Goal: Transaction & Acquisition: Purchase product/service

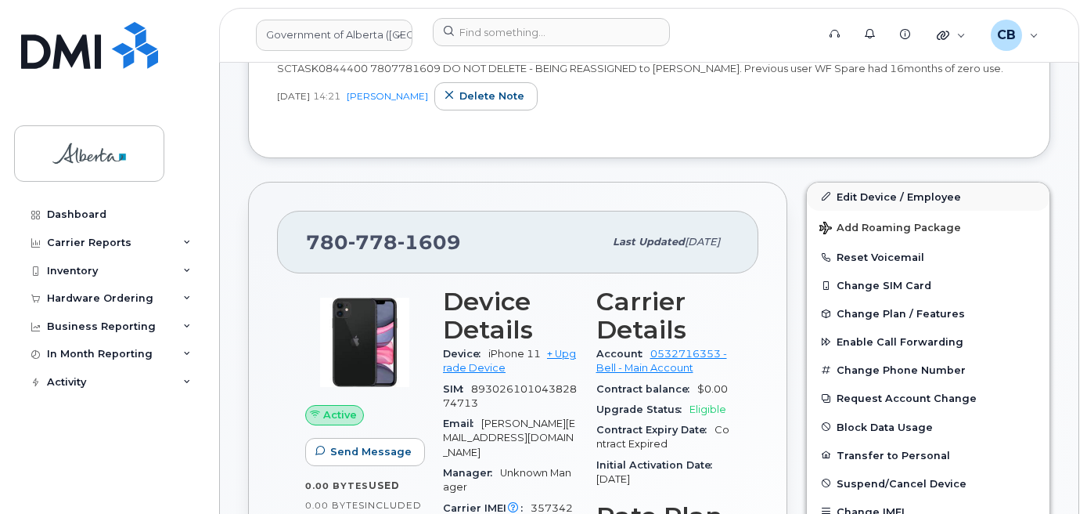
scroll to position [391, 0]
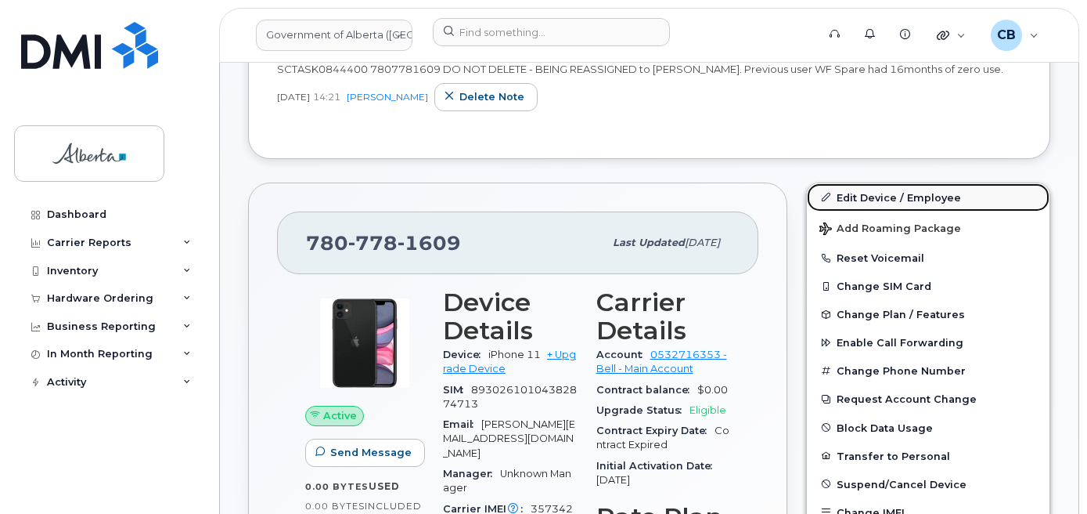
click at [859, 197] on link "Edit Device / Employee" at bounding box center [928, 197] width 243 height 28
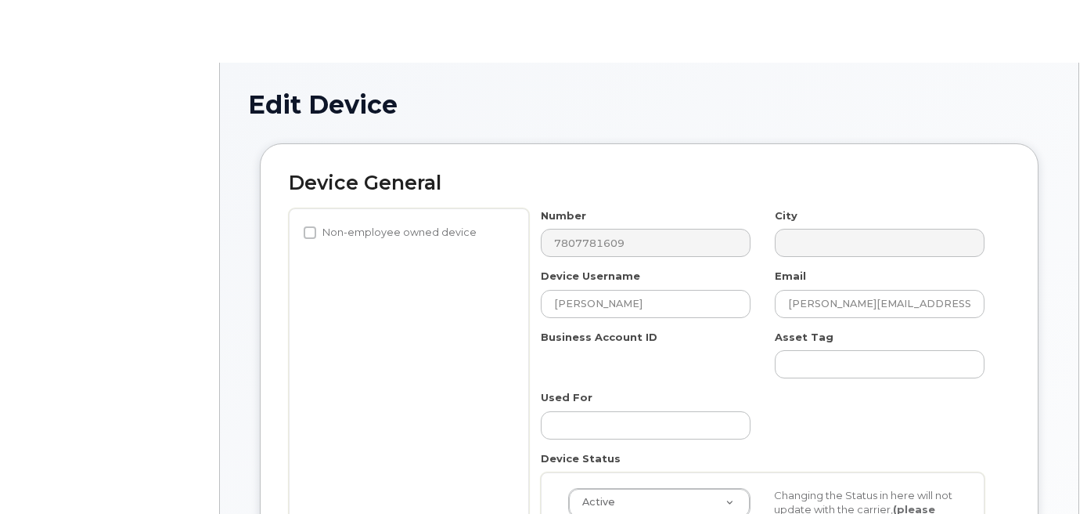
select select "4749731"
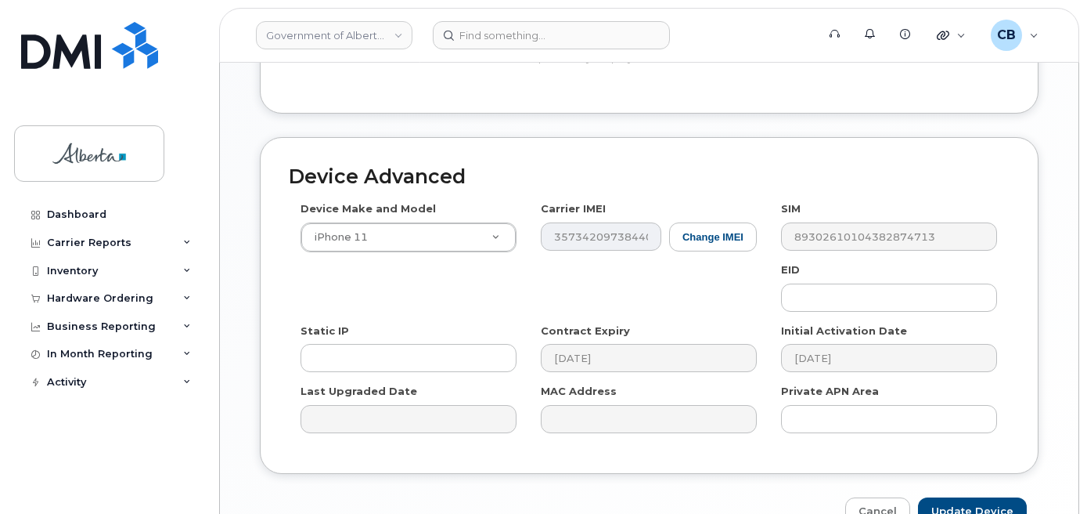
scroll to position [865, 0]
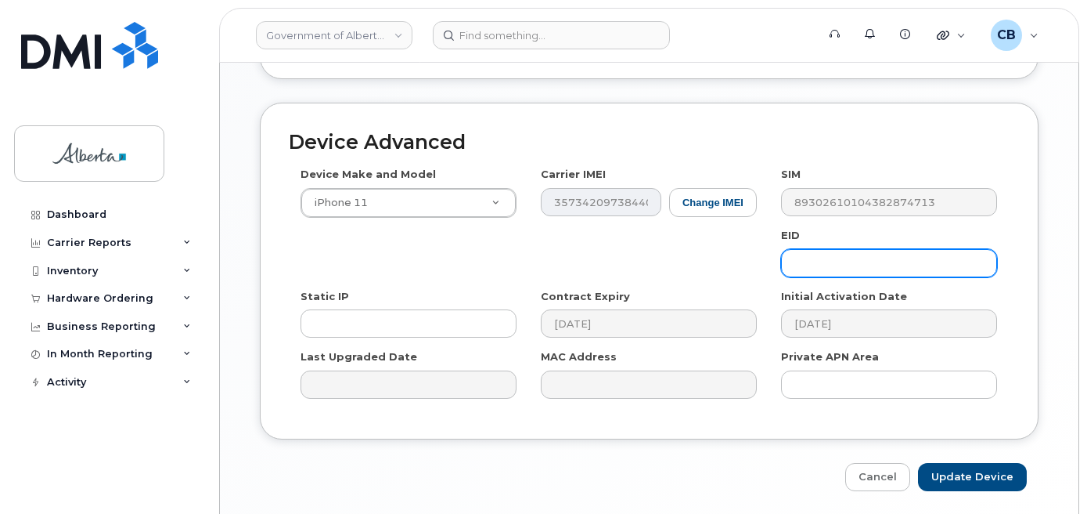
click at [812, 249] on input "text" at bounding box center [889, 263] width 216 height 28
paste input "89049032005008882600040685208411"
type input "89049032005008882600040685208411"
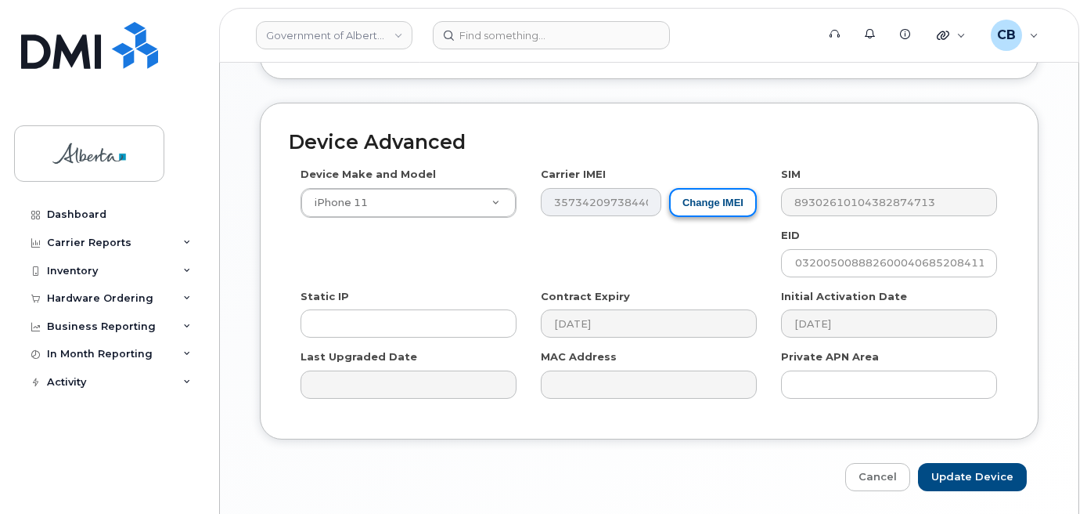
click at [711, 190] on button "Change IMEI" at bounding box center [713, 202] width 88 height 29
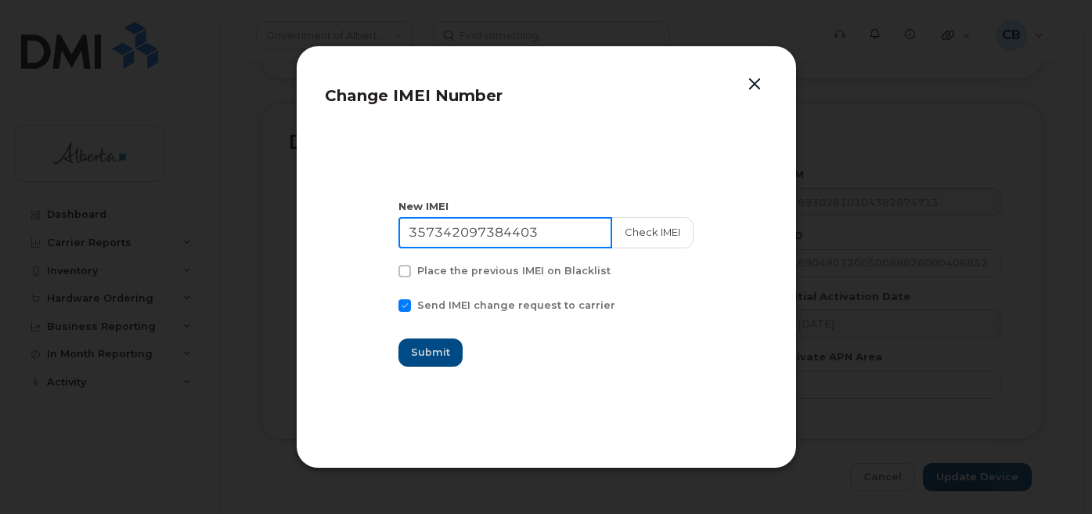
click at [460, 234] on input "357342097384403" at bounding box center [505, 232] width 214 height 31
paste input "6559100098396"
type input "356559100098396"
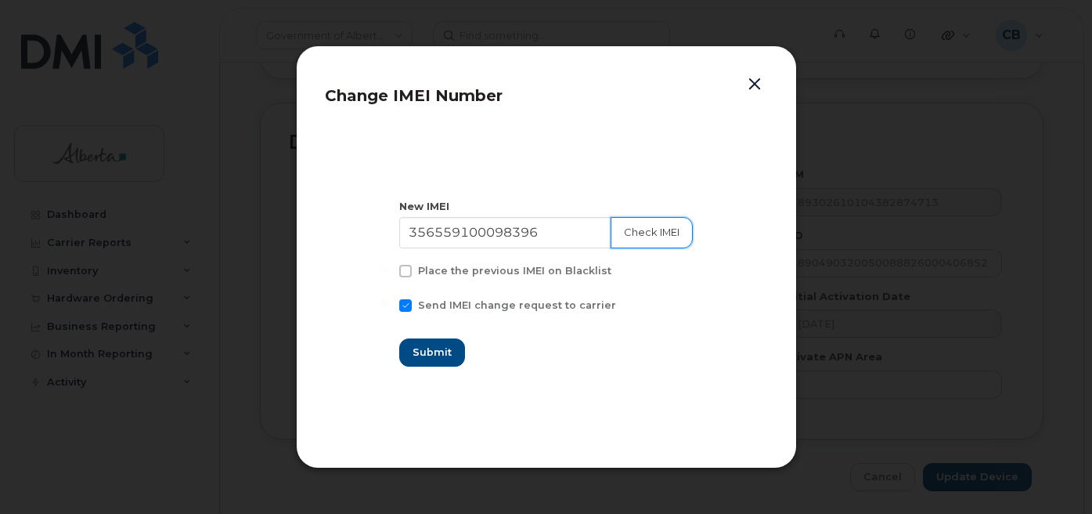
click at [650, 230] on button "Check IMEI" at bounding box center [652, 232] width 82 height 31
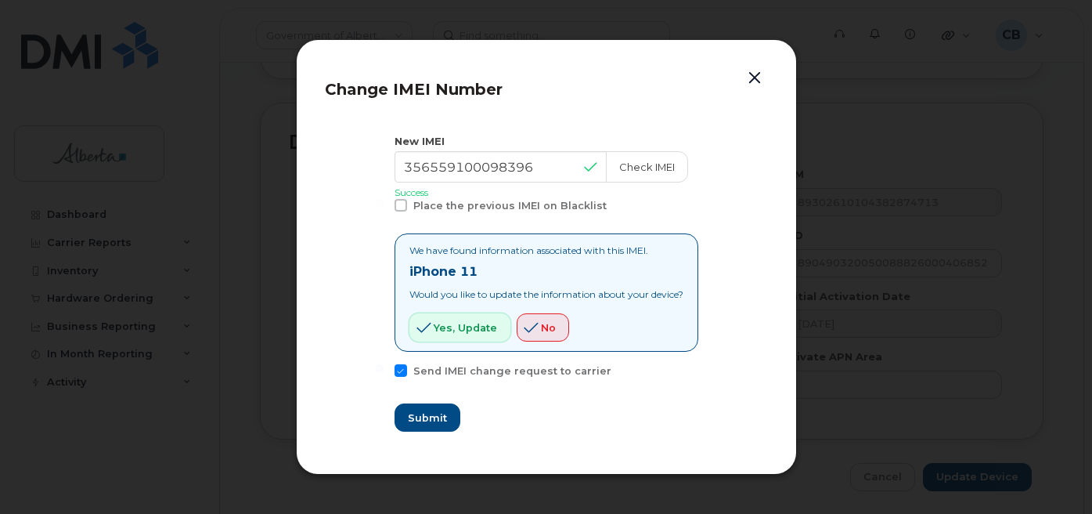
click at [447, 322] on span "Yes, update" at bounding box center [465, 327] width 63 height 15
click at [415, 415] on span "Submit" at bounding box center [426, 417] width 39 height 15
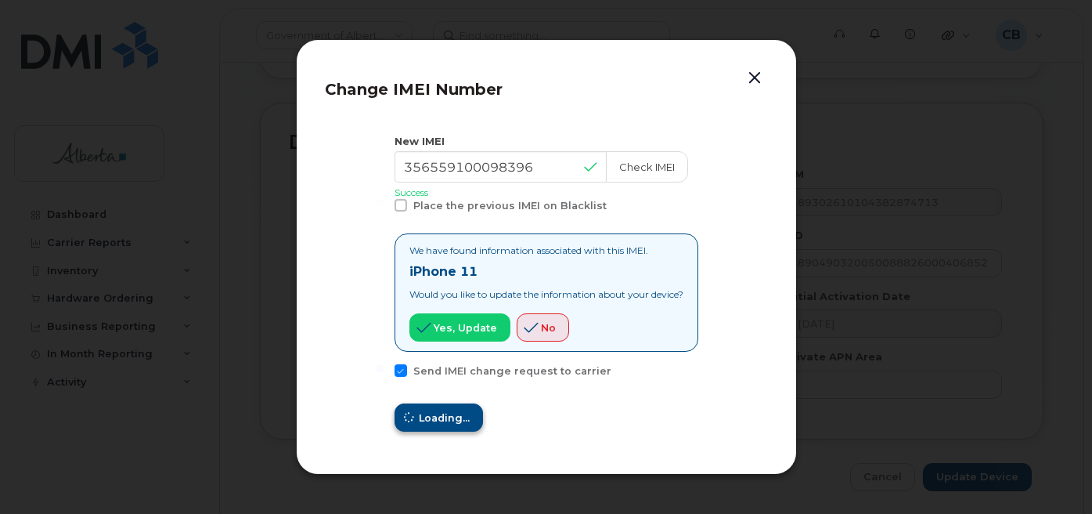
type input "356559100098396"
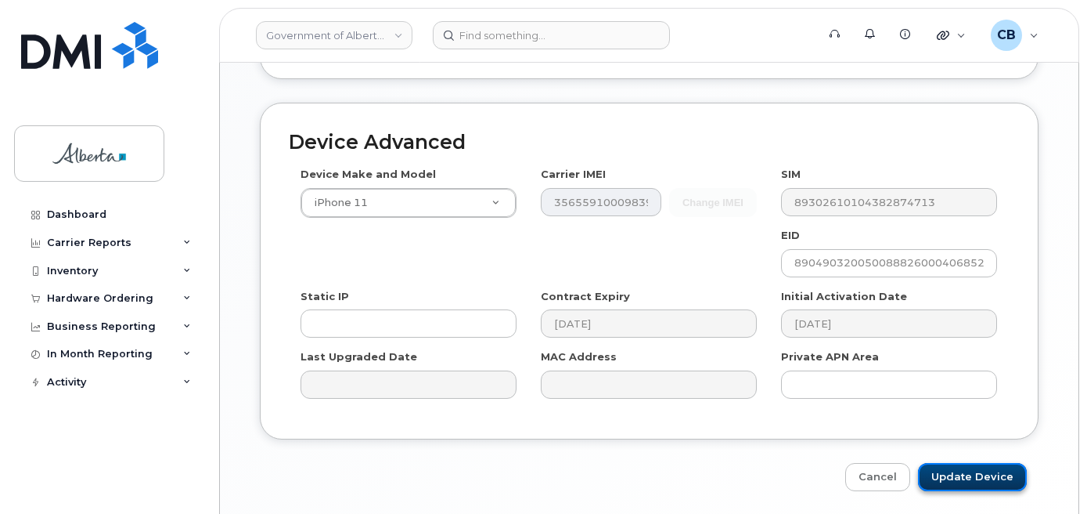
click at [971, 463] on input "Update Device" at bounding box center [972, 477] width 109 height 29
type input "Saving..."
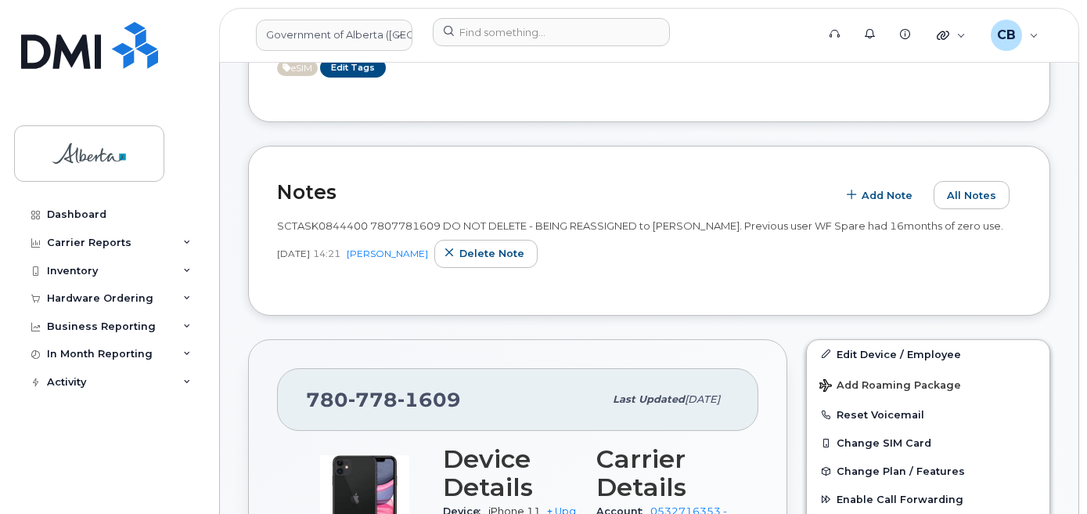
scroll to position [313, 0]
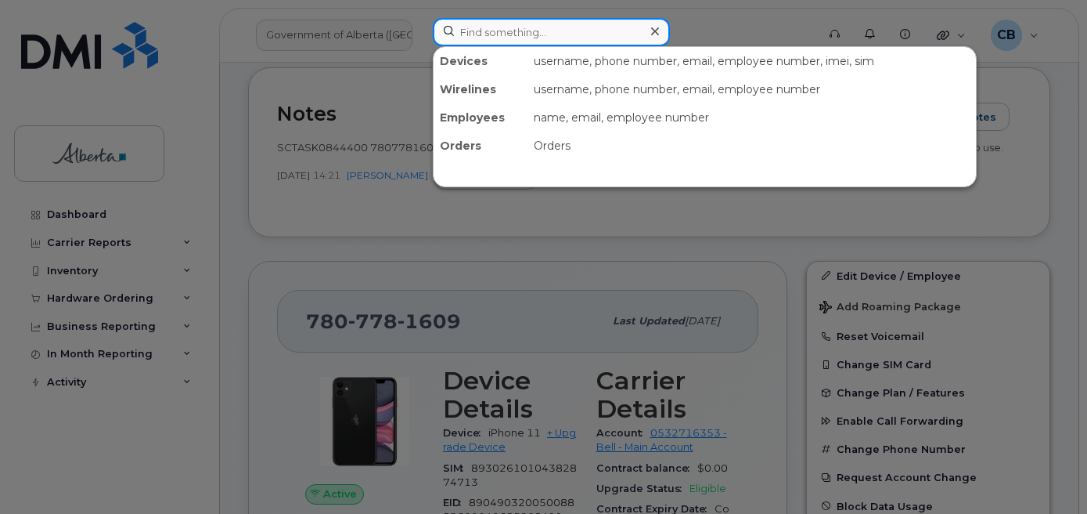
click at [514, 39] on input at bounding box center [551, 32] width 237 height 28
paste input "5873703245"
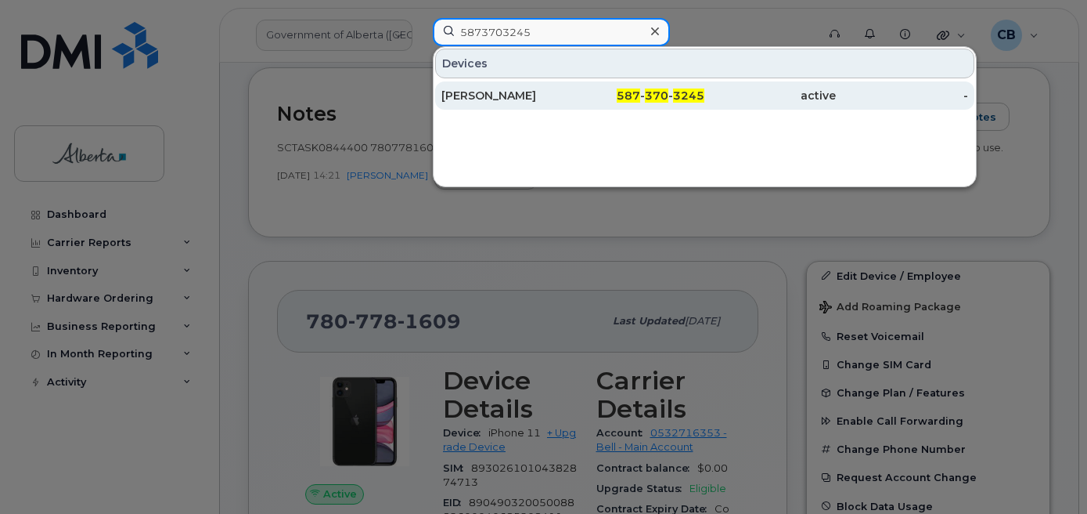
type input "5873703245"
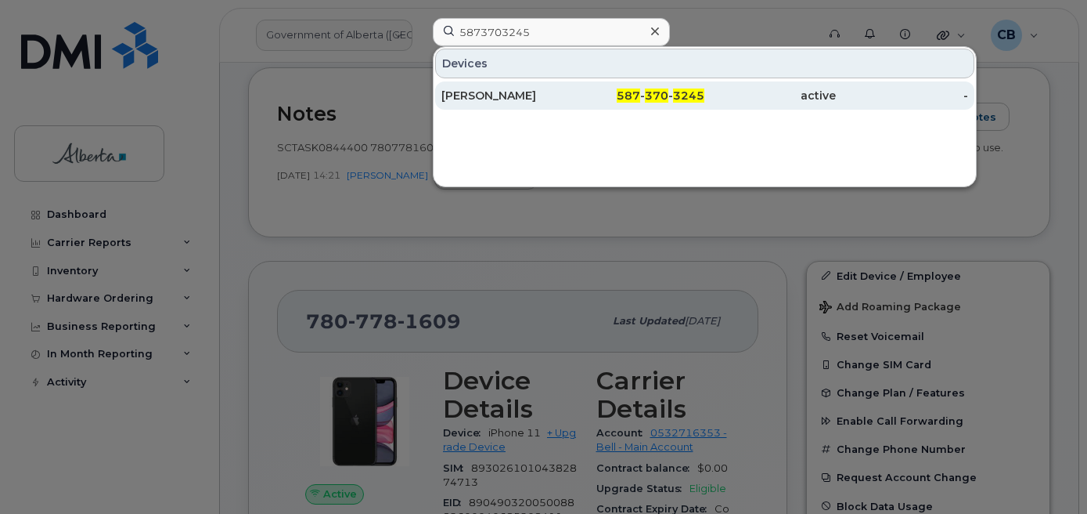
click at [492, 90] on div "Mark Willms" at bounding box center [507, 96] width 132 height 16
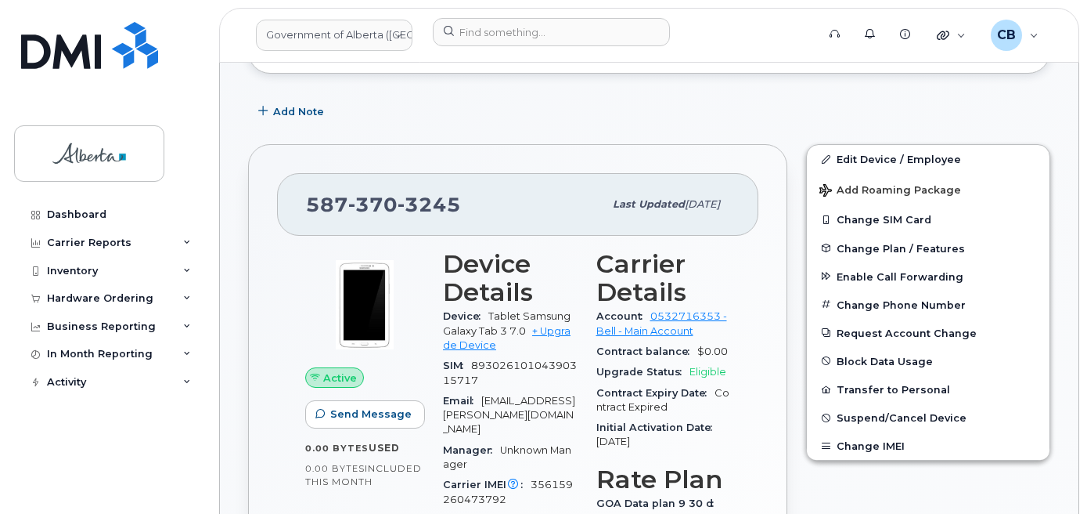
scroll to position [391, 0]
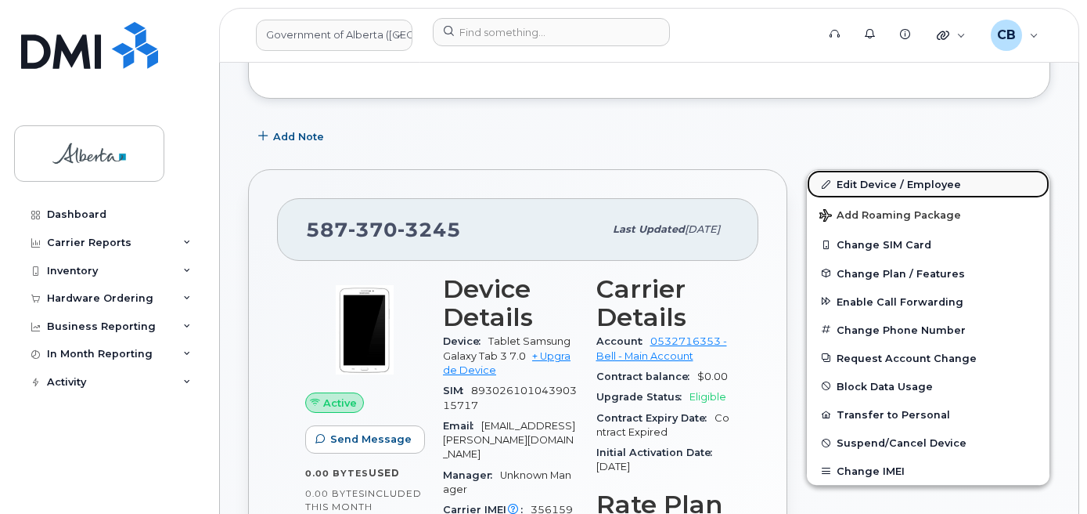
click at [877, 186] on link "Edit Device / Employee" at bounding box center [928, 184] width 243 height 28
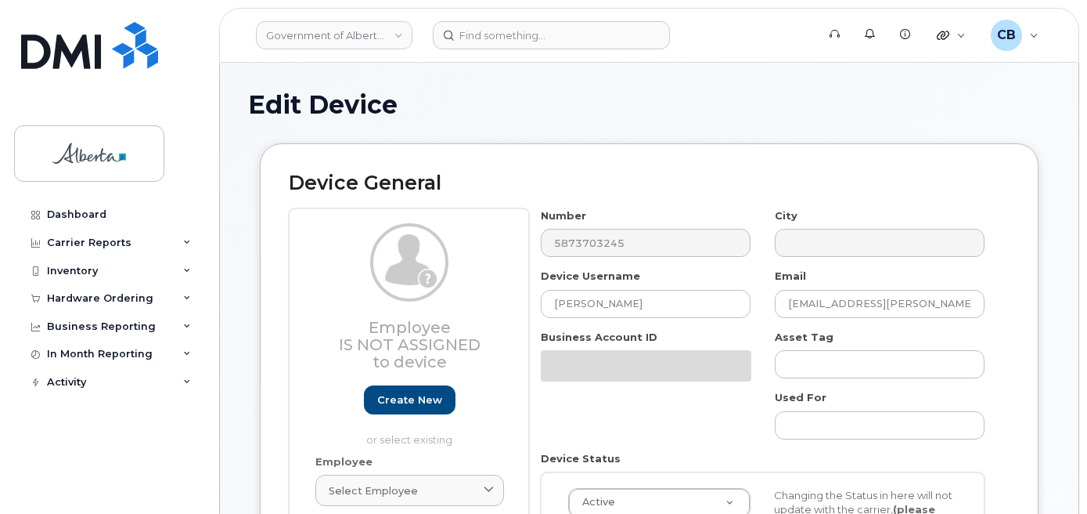
select select "4120331"
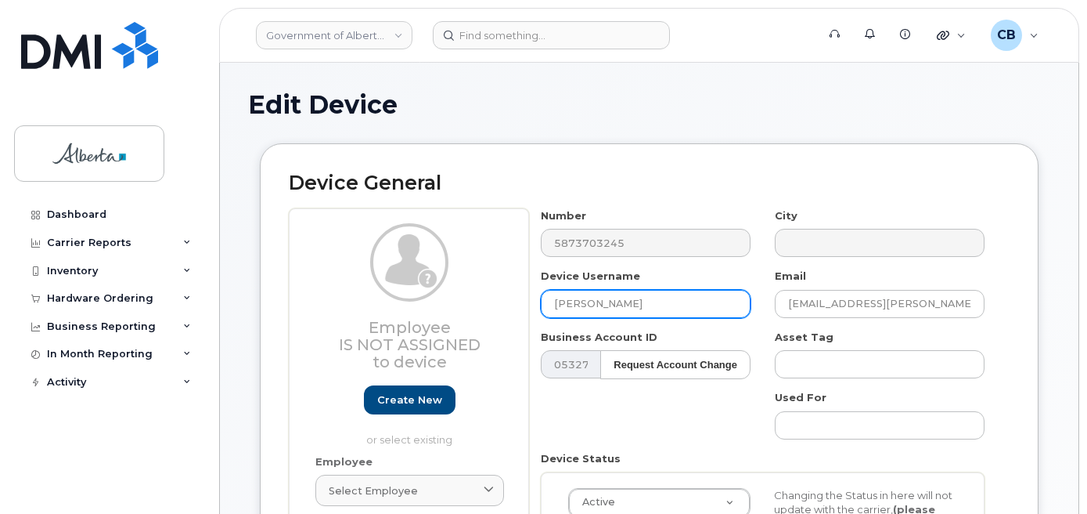
click at [571, 307] on input "[PERSON_NAME]" at bounding box center [646, 304] width 210 height 28
paste input "[PERSON_NAME]"
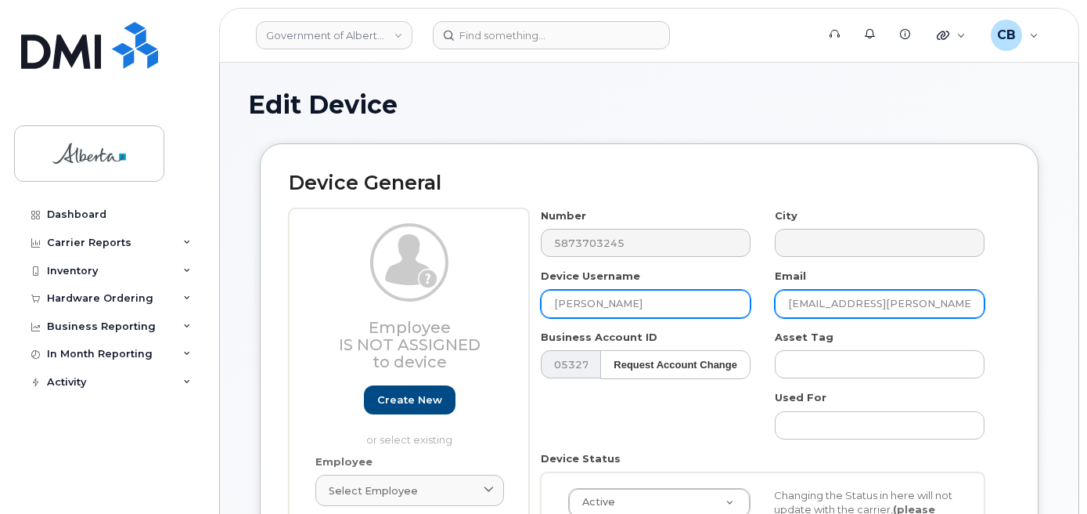
type input "[PERSON_NAME]"
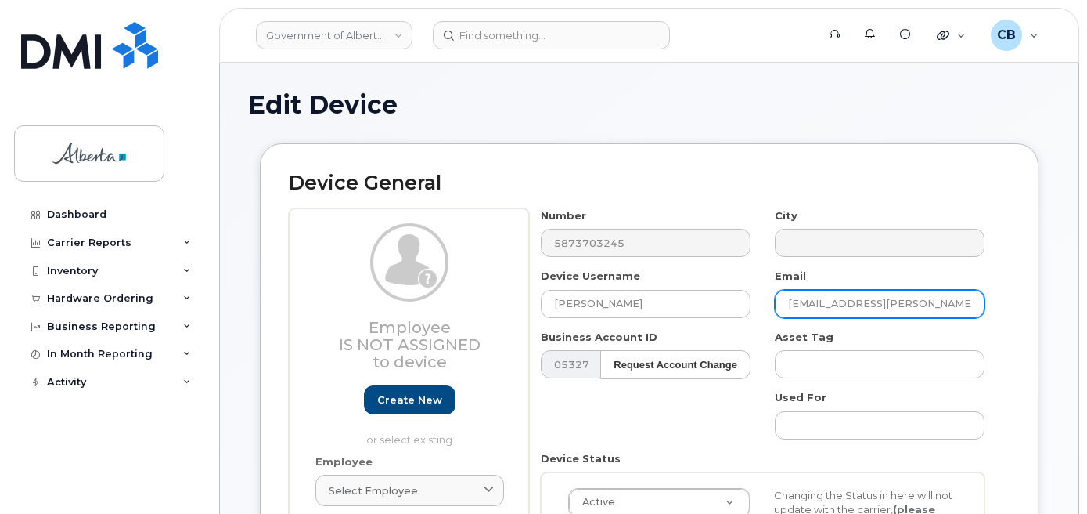
drag, startPoint x: 850, startPoint y: 304, endPoint x: 781, endPoint y: 304, distance: 68.9
click at [781, 304] on input "mark.willms@gov.ab.ca" at bounding box center [880, 304] width 210 height 28
paste input "Tara Lack"
click at [813, 301] on input "Tara Lack@gov.ab.ca" at bounding box center [880, 304] width 210 height 28
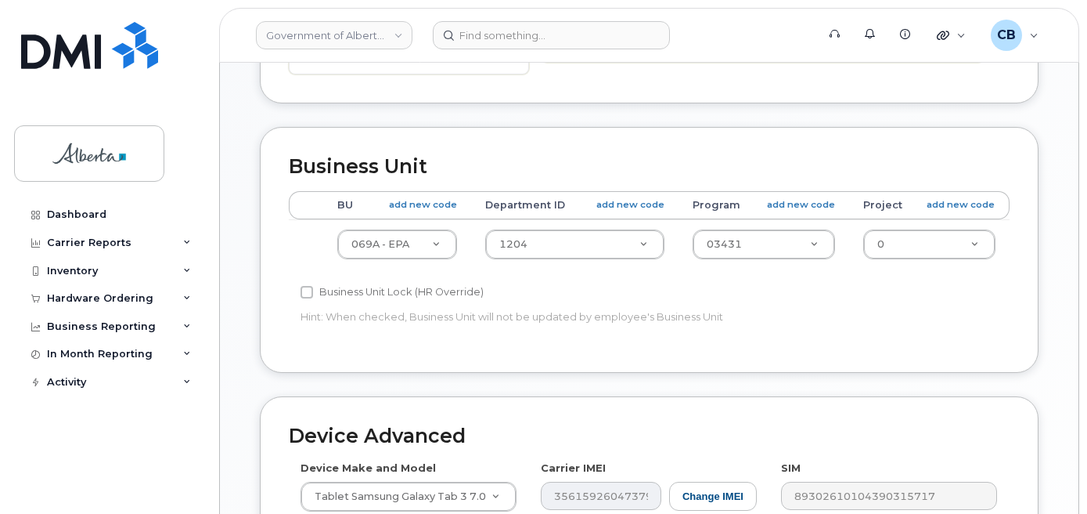
scroll to position [575, 0]
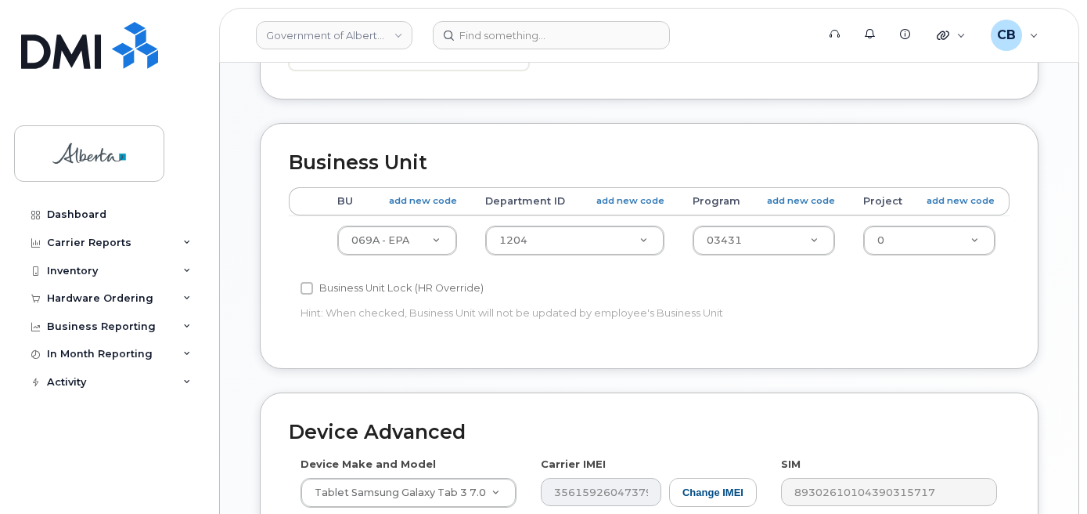
type input "Tara.Lack@gov.ab.ca"
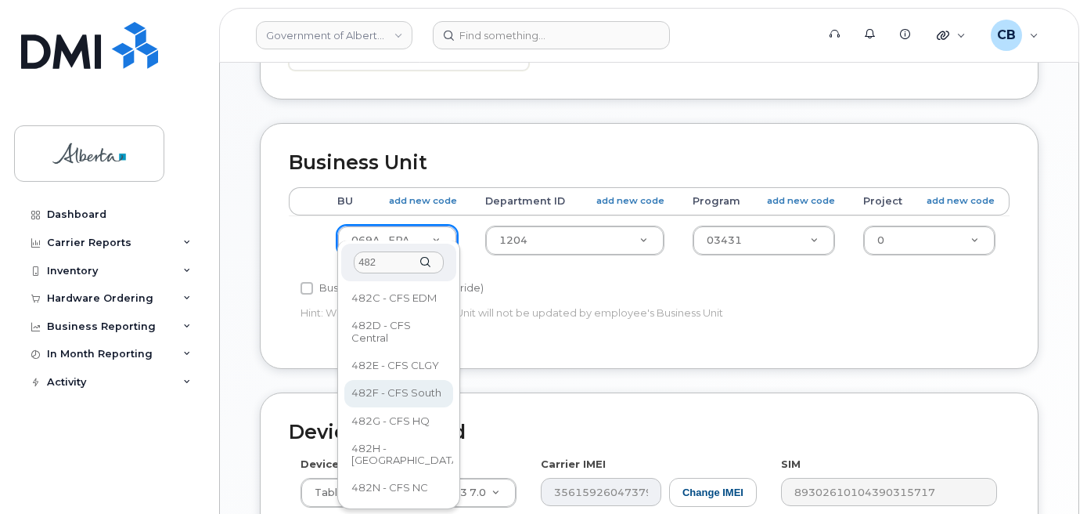
type input "482"
select select "4749740"
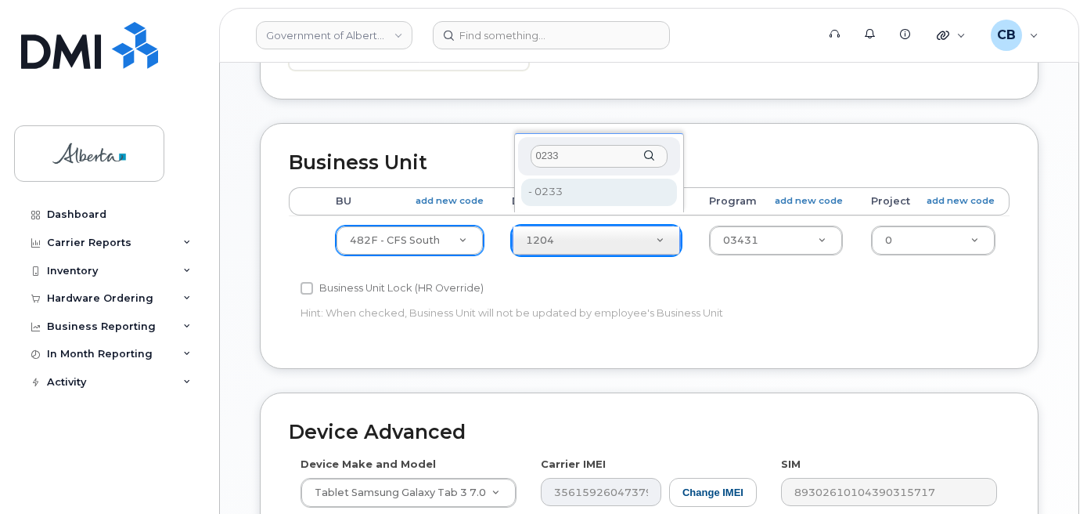
type input "0233"
type input "4752122"
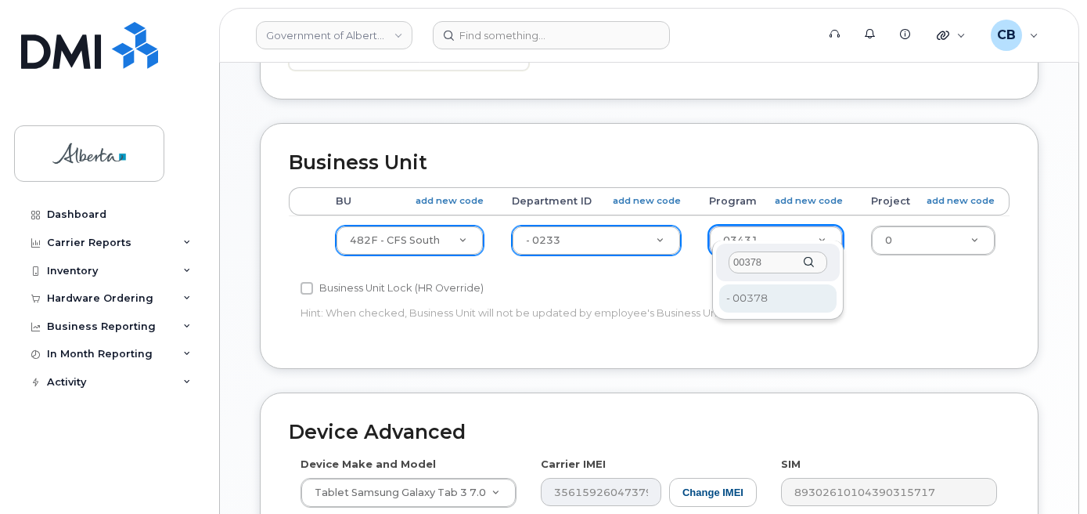
type input "00378"
type input "4124524"
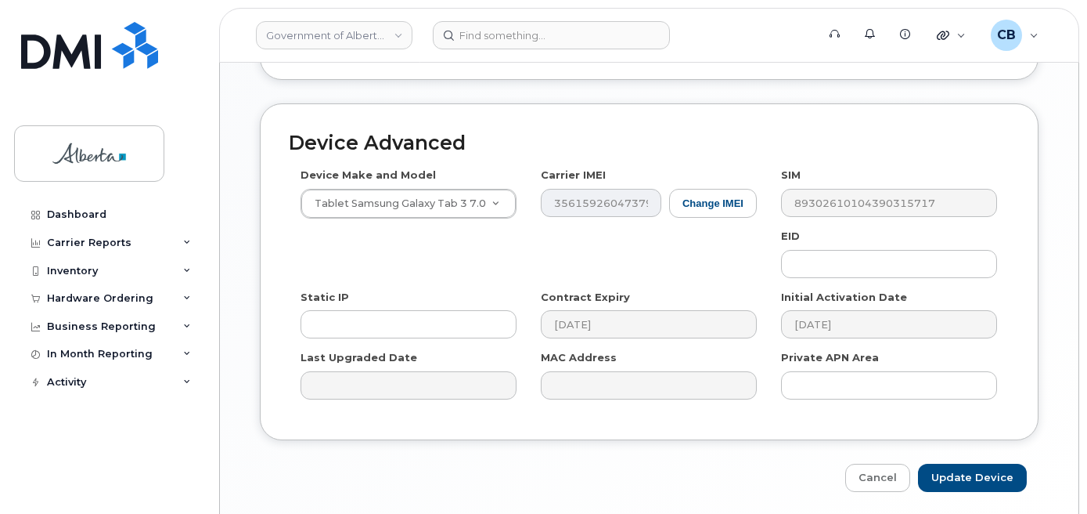
scroll to position [888, 0]
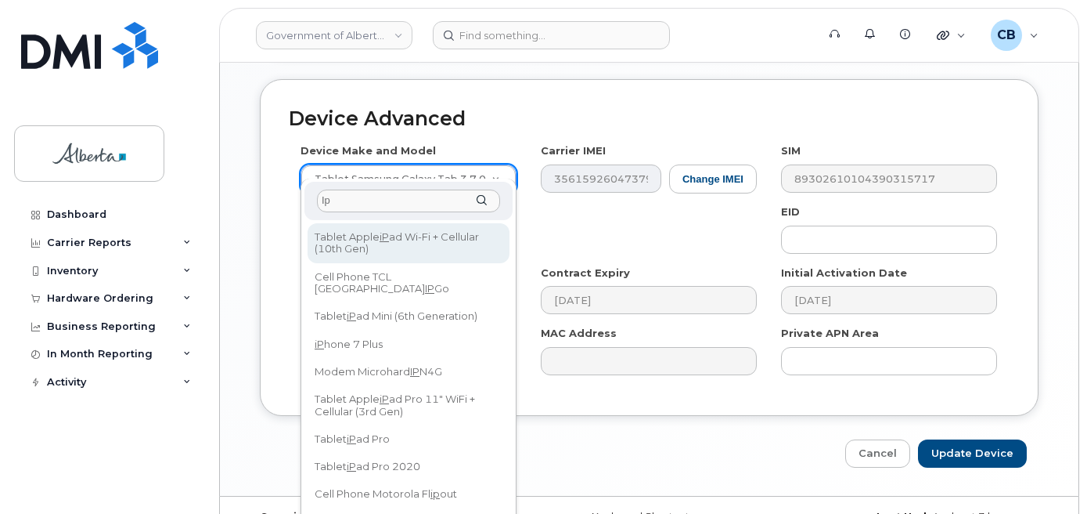
type input "I"
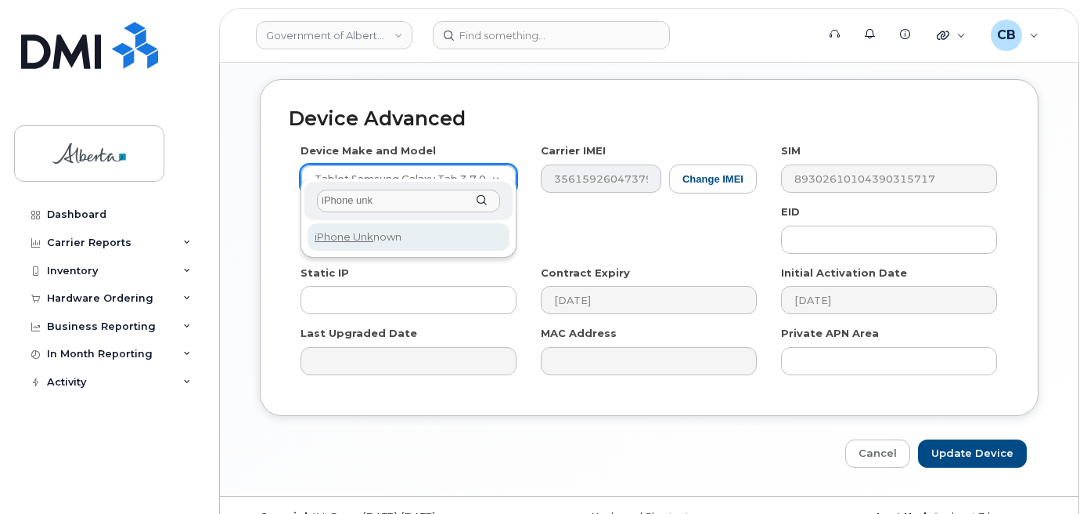
type input "iPhone unk"
select select "185"
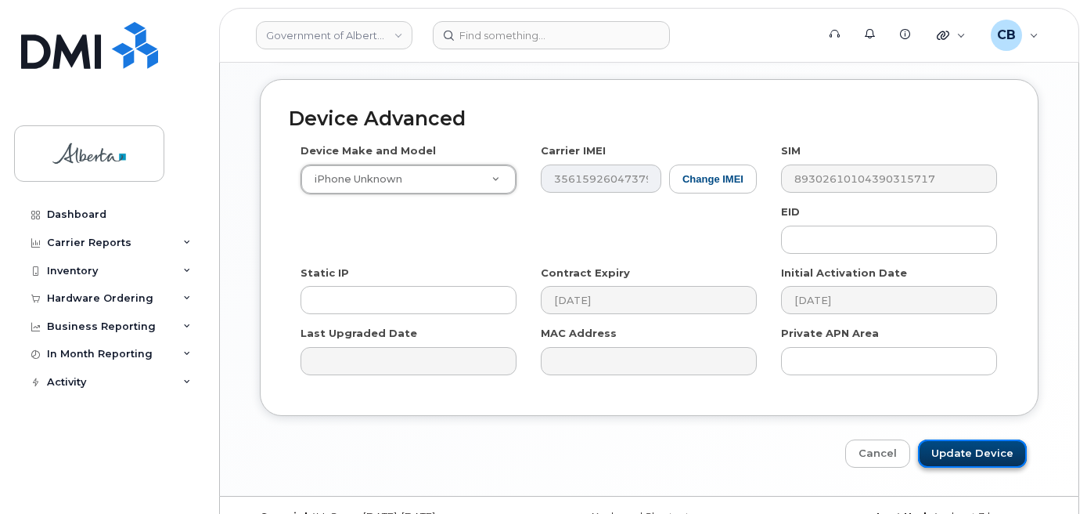
click at [960, 439] on input "Update Device" at bounding box center [972, 453] width 109 height 29
type input "Saving..."
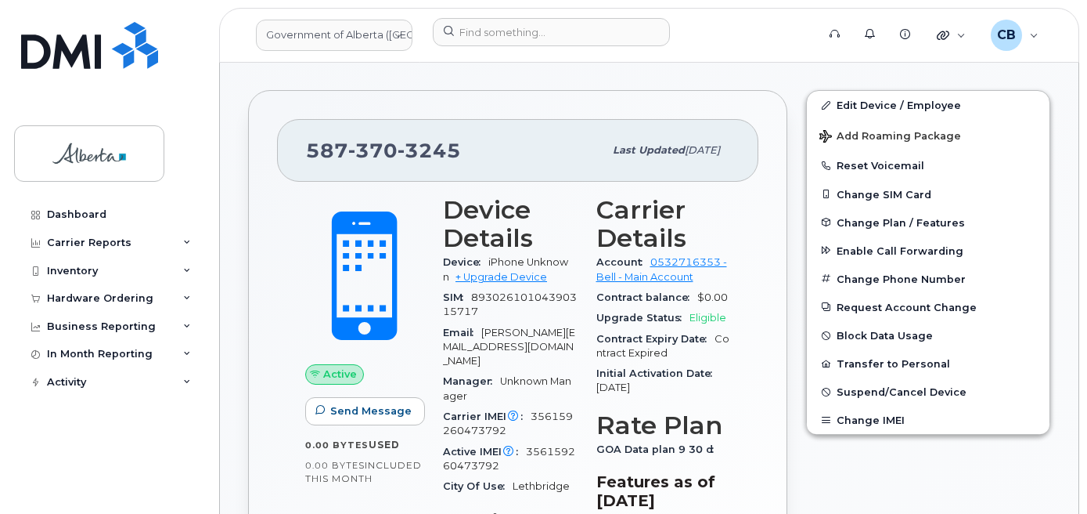
scroll to position [235, 0]
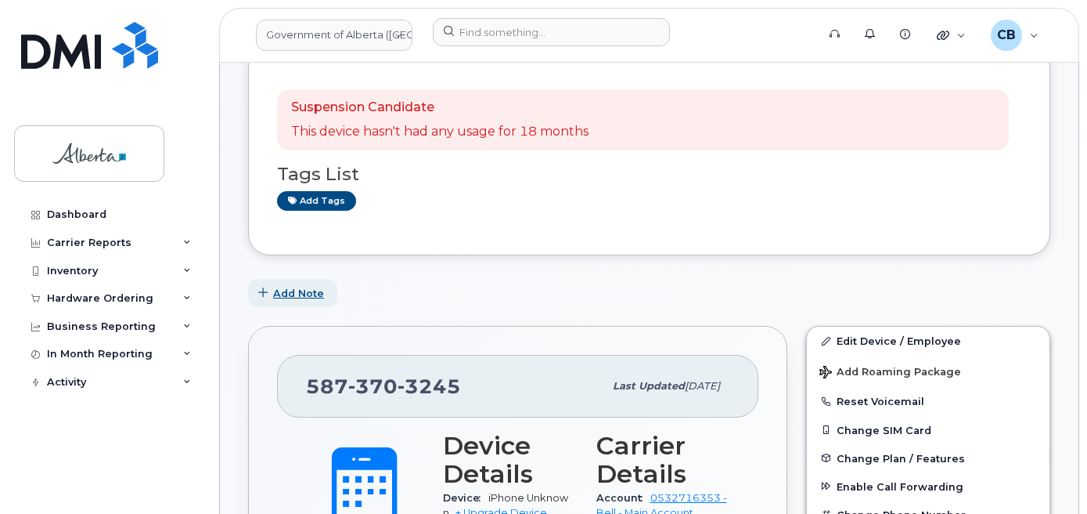
click at [305, 296] on span "Add Note" at bounding box center [298, 293] width 51 height 15
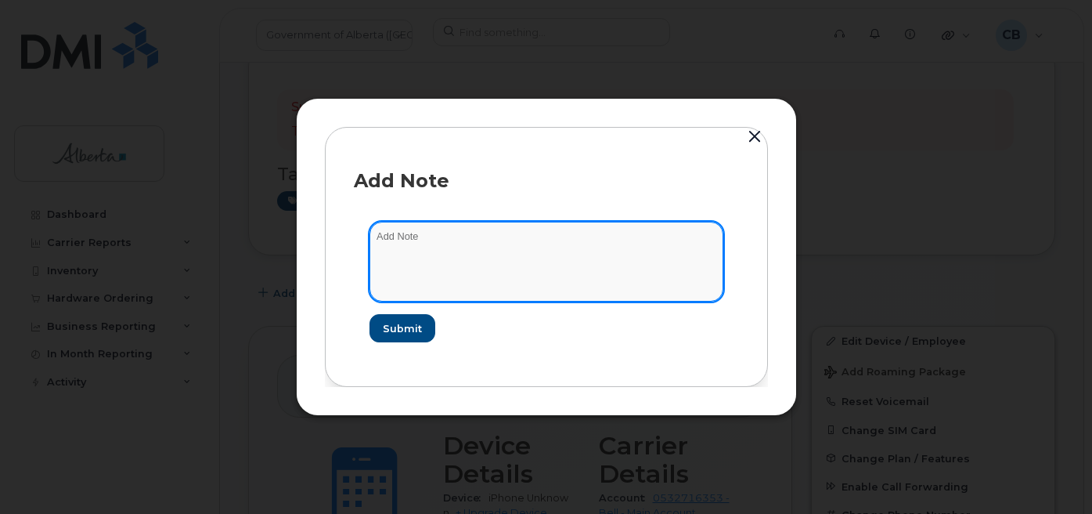
click at [390, 232] on textarea at bounding box center [546, 262] width 354 height 80
paste textarea "SCTASK0846418"
type textarea "SCTASK0846418-changed plan from data to voice and data."
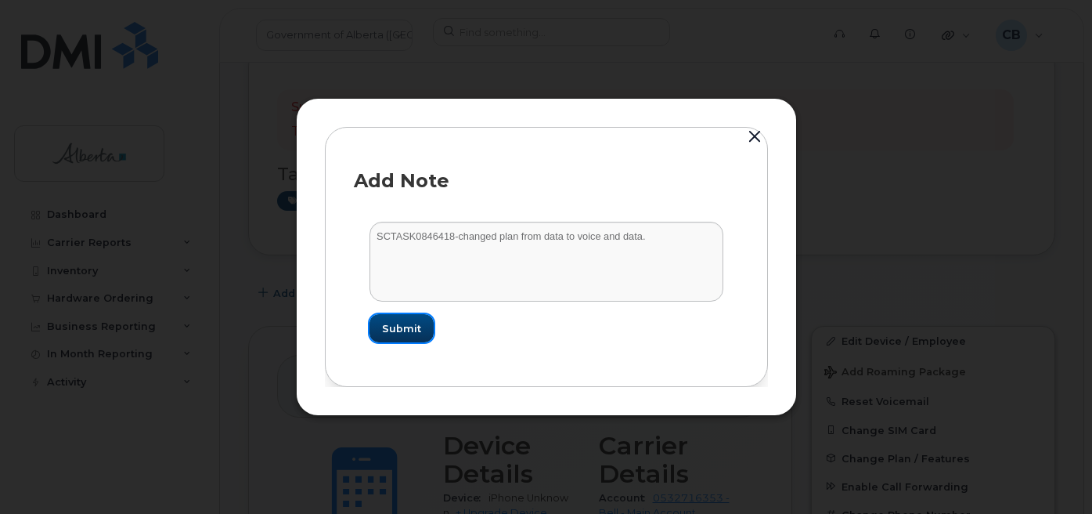
click at [411, 324] on span "Submit" at bounding box center [401, 328] width 39 height 15
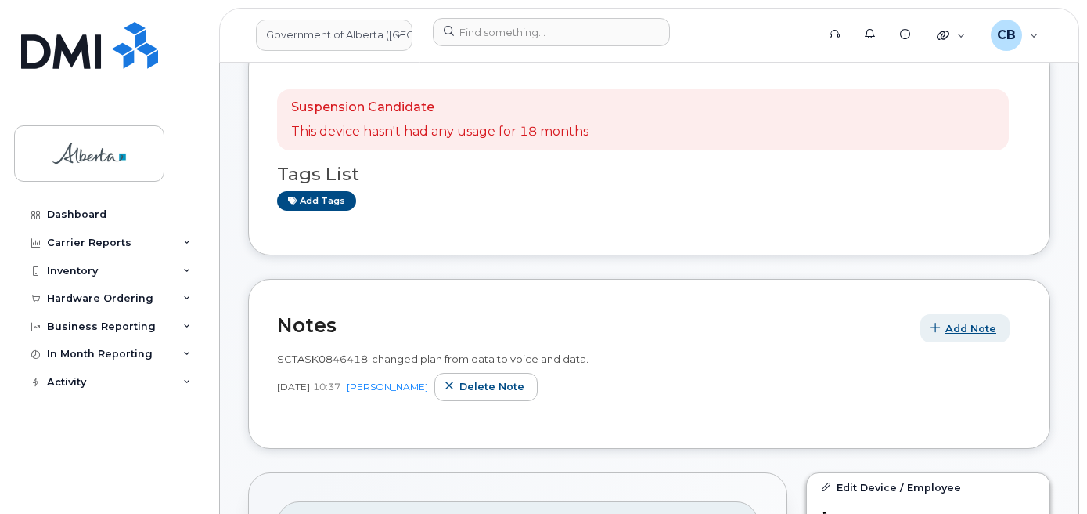
click at [978, 330] on span "Add Note" at bounding box center [971, 328] width 51 height 15
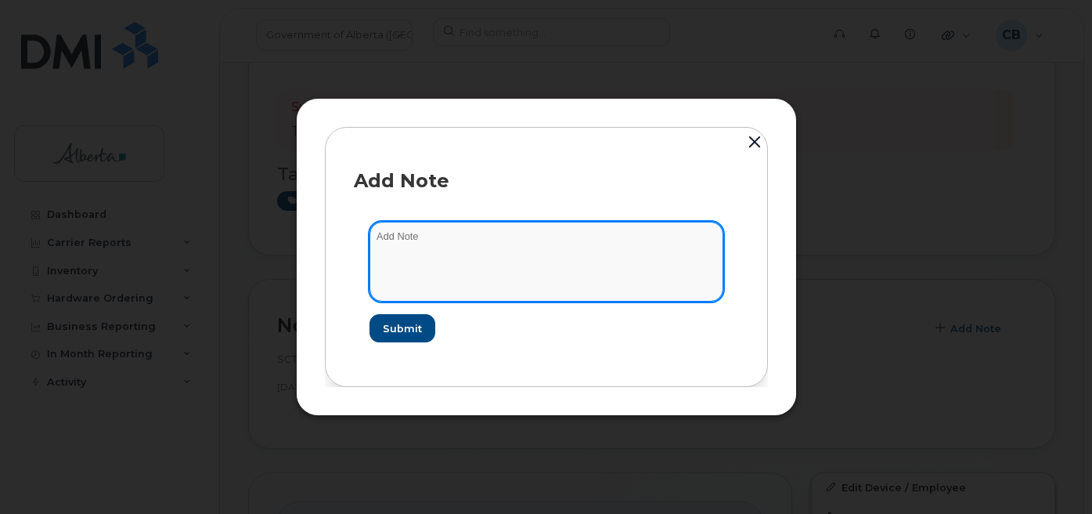
click at [403, 237] on textarea at bounding box center [546, 262] width 354 height 80
paste textarea "SCTASK0846418 5873703245 DO NOT DELETE - BEING REASSIGNED to [PERSON_NAME]. Pre…"
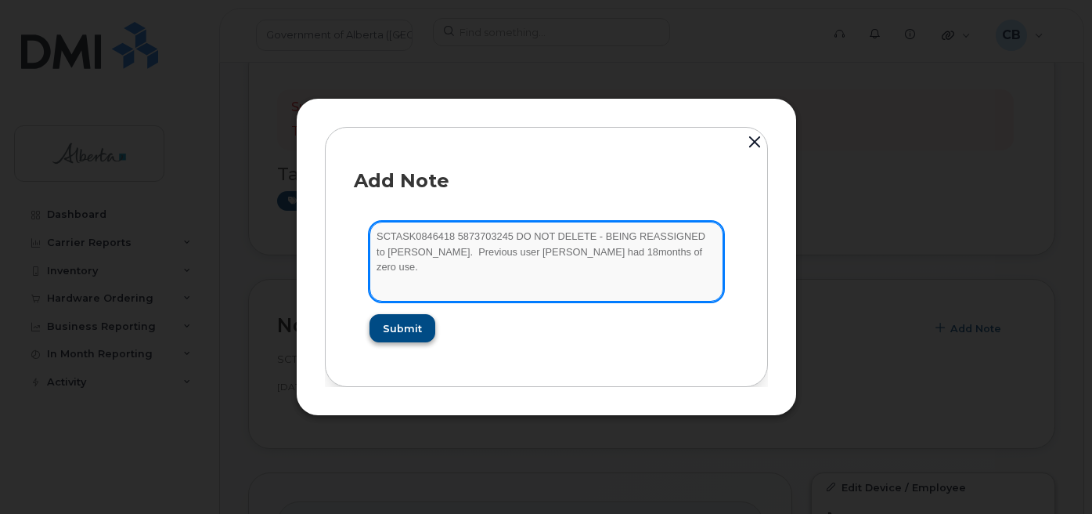
type textarea "SCTASK0846418 5873703245 DO NOT DELETE - BEING REASSIGNED to [PERSON_NAME]. Pre…"
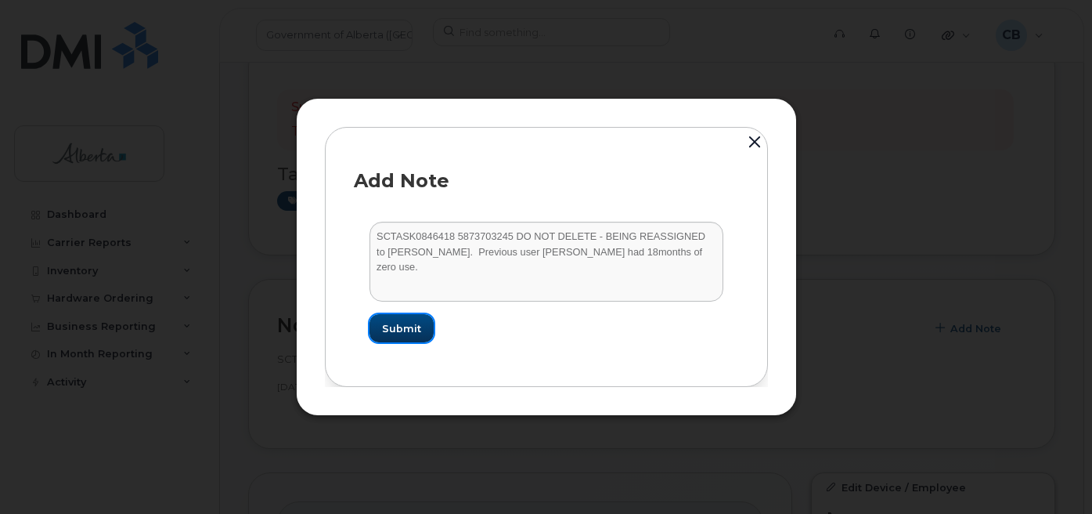
click at [399, 328] on span "Submit" at bounding box center [401, 328] width 39 height 15
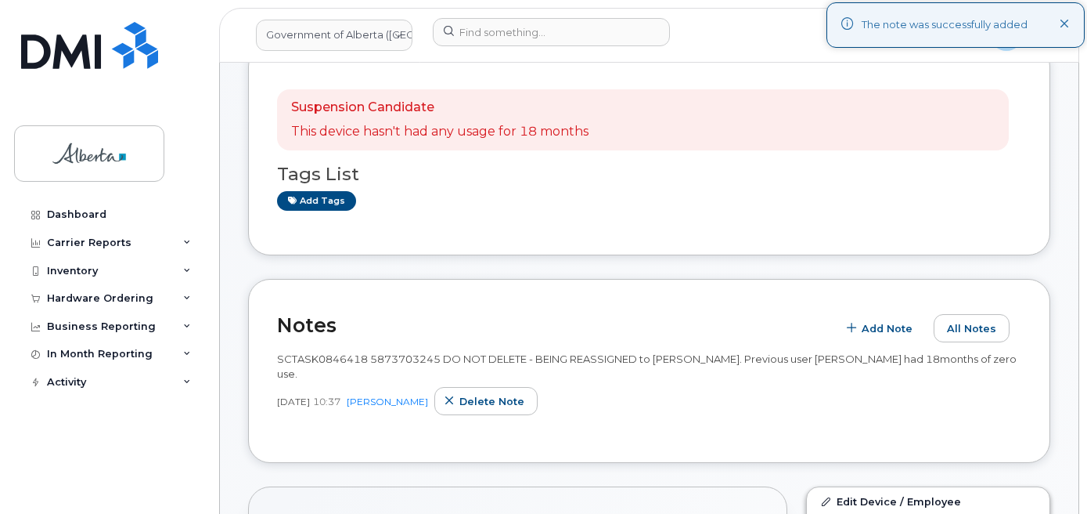
click at [1065, 22] on icon at bounding box center [1065, 25] width 10 height 10
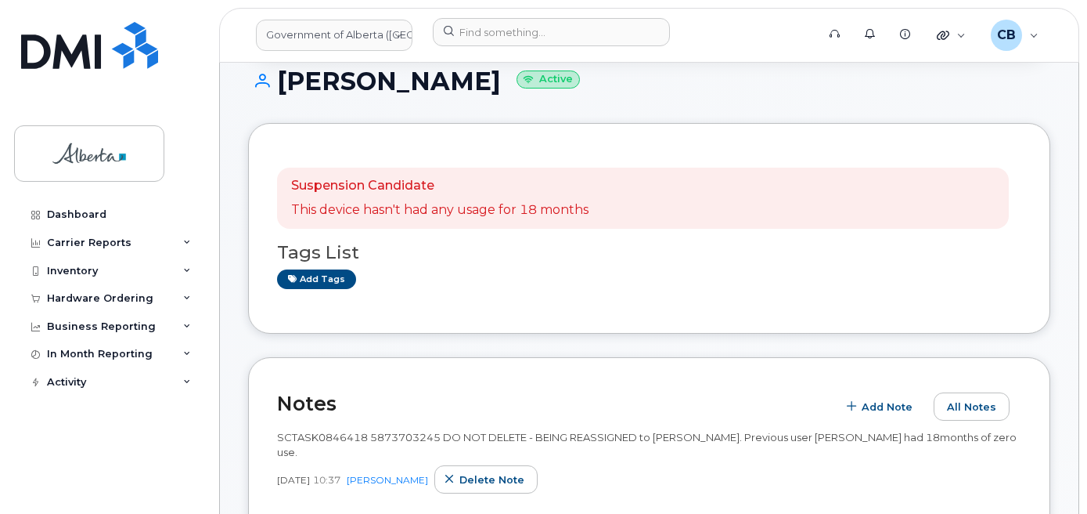
scroll to position [0, 0]
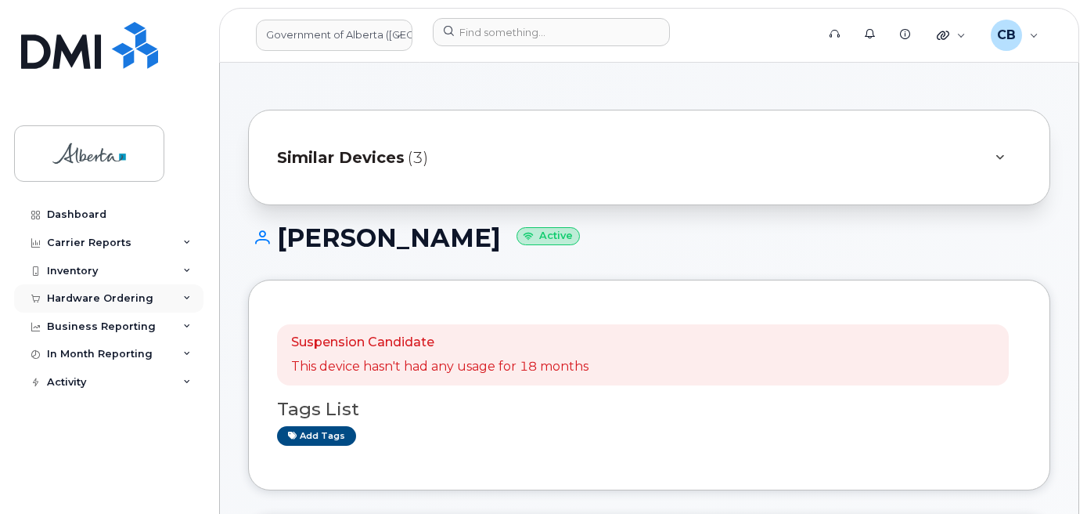
click at [65, 297] on div "Hardware Ordering" at bounding box center [100, 298] width 106 height 13
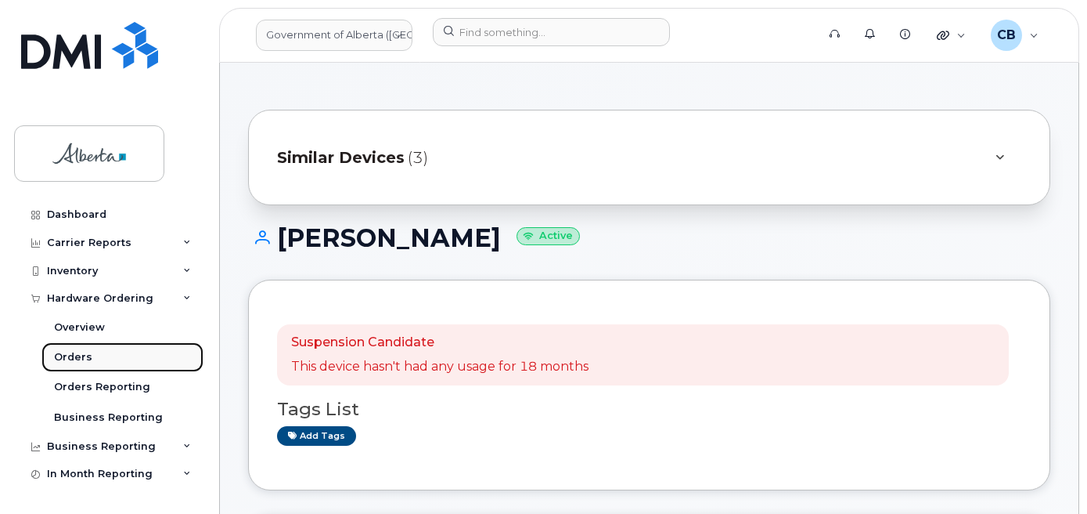
click at [65, 358] on div "Orders" at bounding box center [73, 357] width 38 height 14
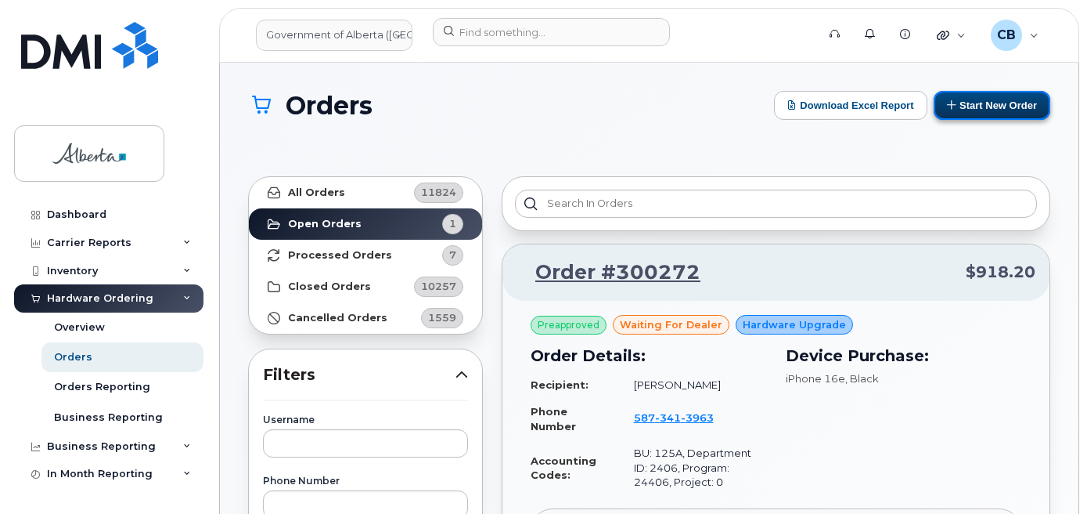
click at [978, 104] on button "Start New Order" at bounding box center [992, 105] width 117 height 29
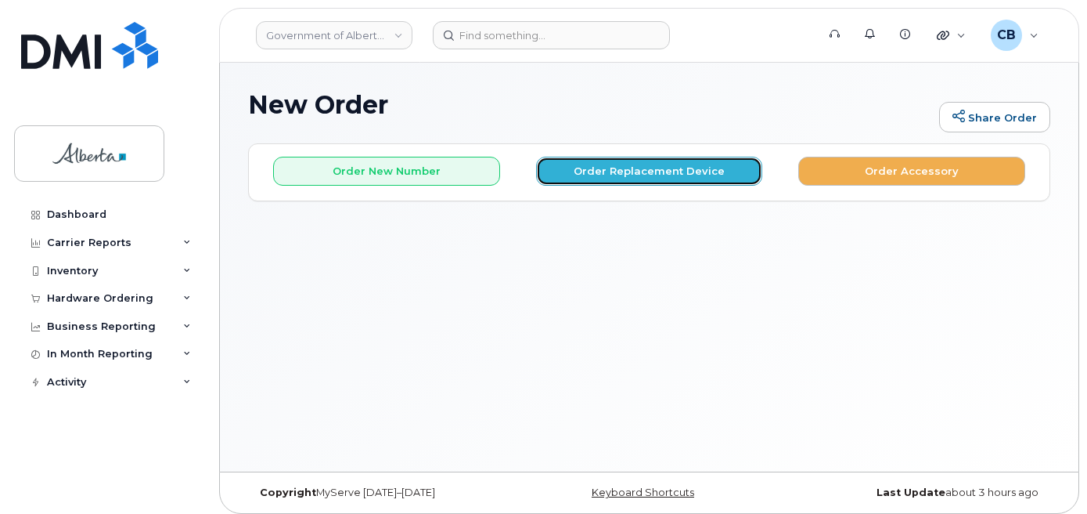
click at [613, 177] on button "Order Replacement Device" at bounding box center [649, 171] width 227 height 29
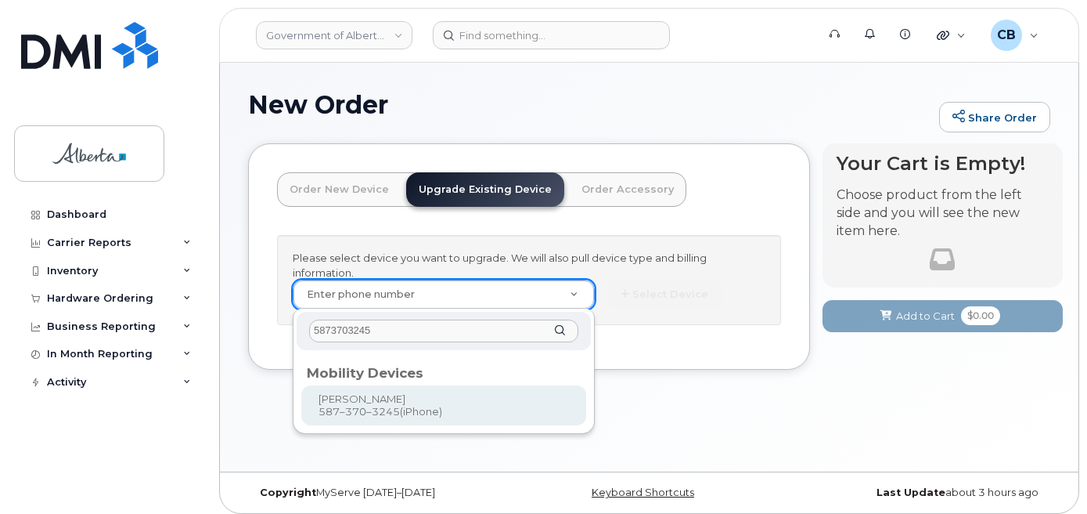
type input "5873703245"
type input "996142"
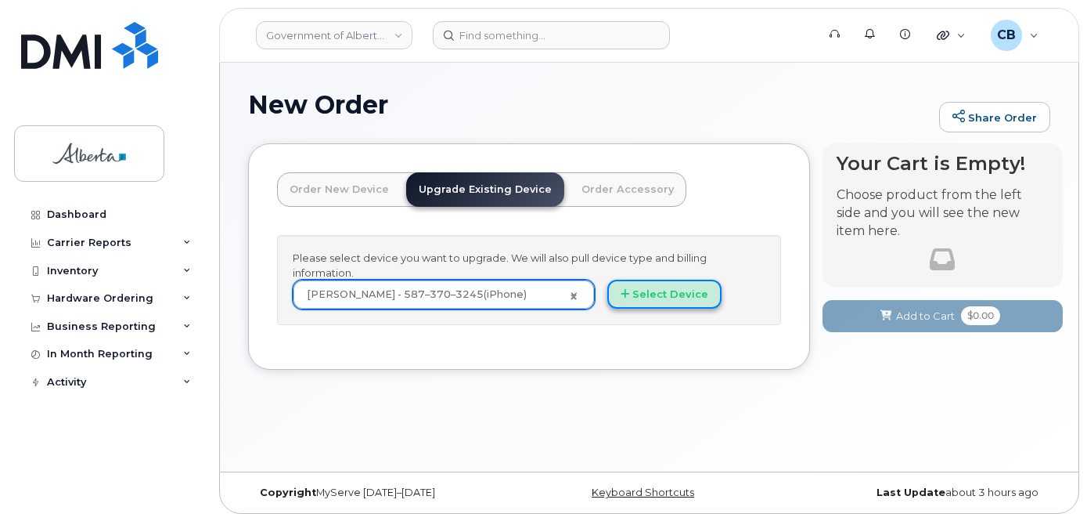
click at [645, 296] on button "Select Device" at bounding box center [664, 293] width 114 height 29
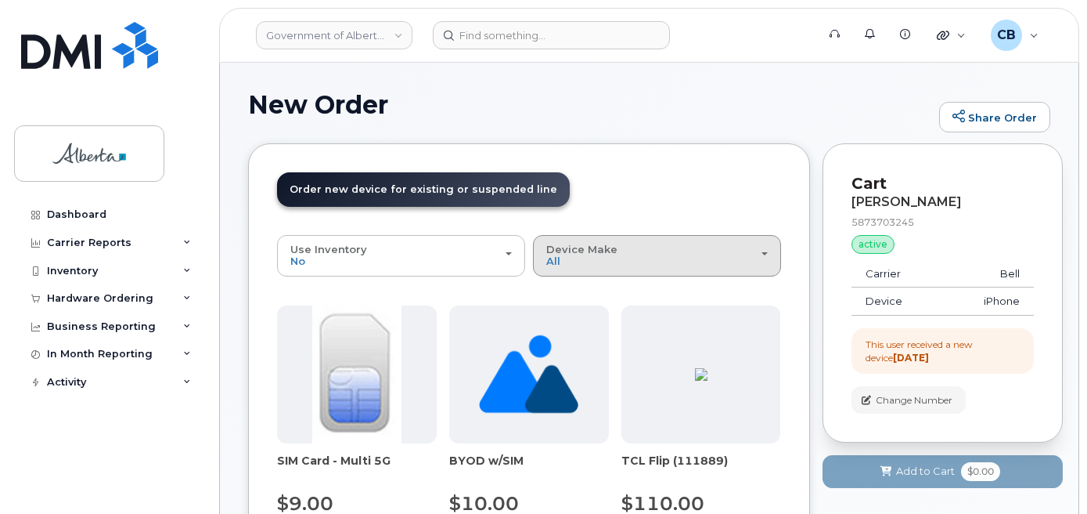
click at [618, 263] on div "Device Make All Aircard Android Cell Phone iPhone Unknown" at bounding box center [657, 255] width 222 height 24
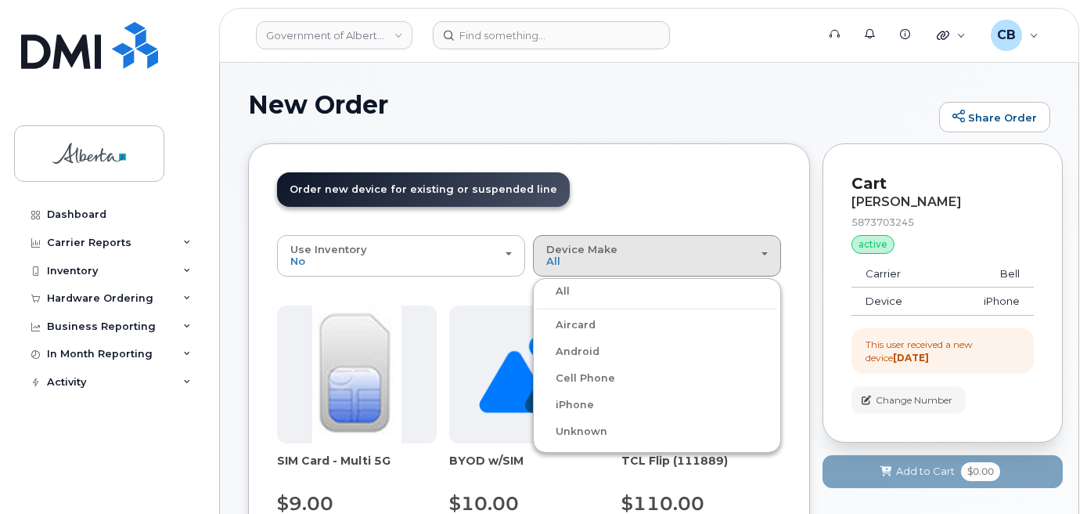
click at [586, 379] on label "Cell Phone" at bounding box center [576, 378] width 78 height 19
click at [0, 0] on input "Cell Phone" at bounding box center [0, 0] width 0 height 0
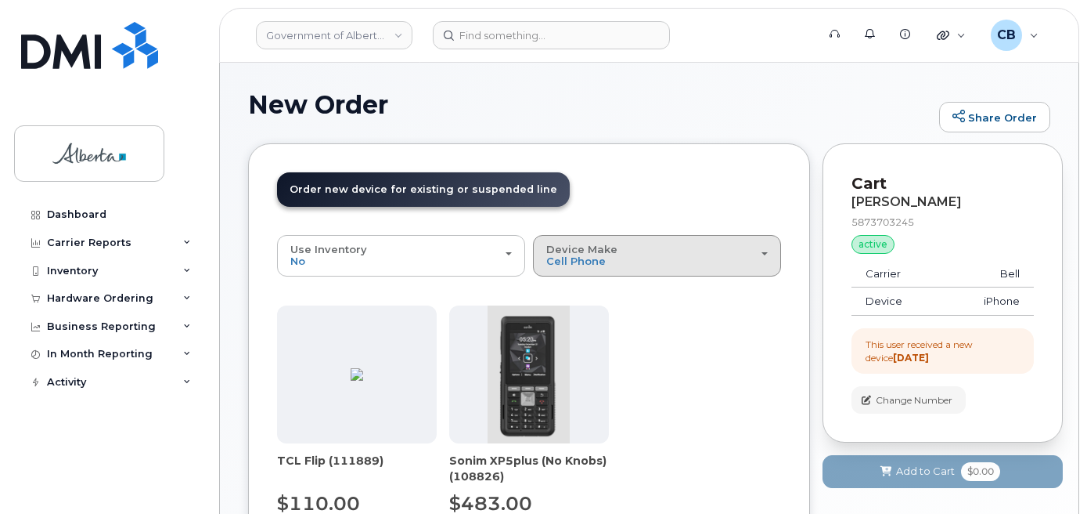
click at [643, 259] on div "Device Make All Aircard Android Cell Phone iPhone Unknown" at bounding box center [657, 255] width 222 height 24
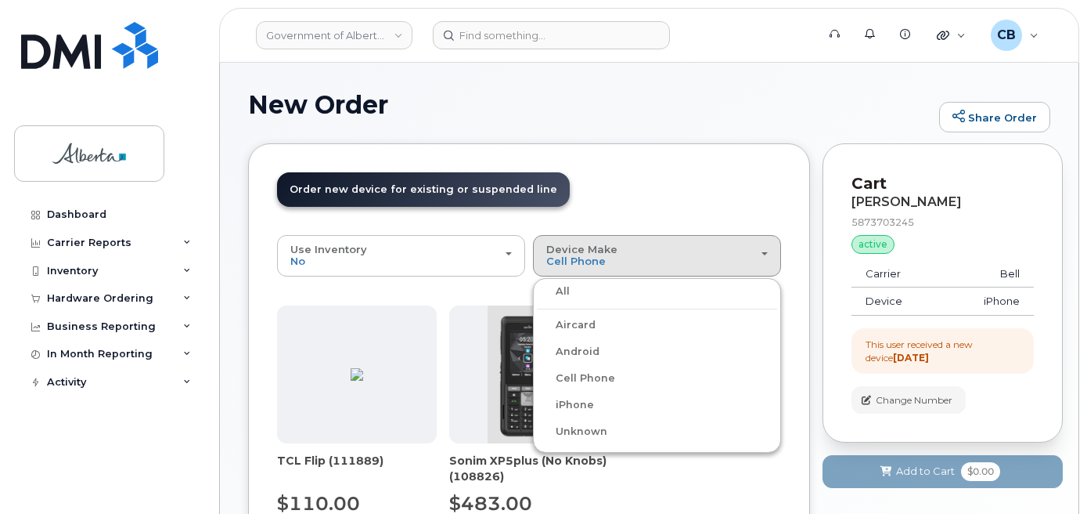
click at [574, 405] on label "iPhone" at bounding box center [565, 404] width 57 height 19
click at [0, 0] on input "iPhone" at bounding box center [0, 0] width 0 height 0
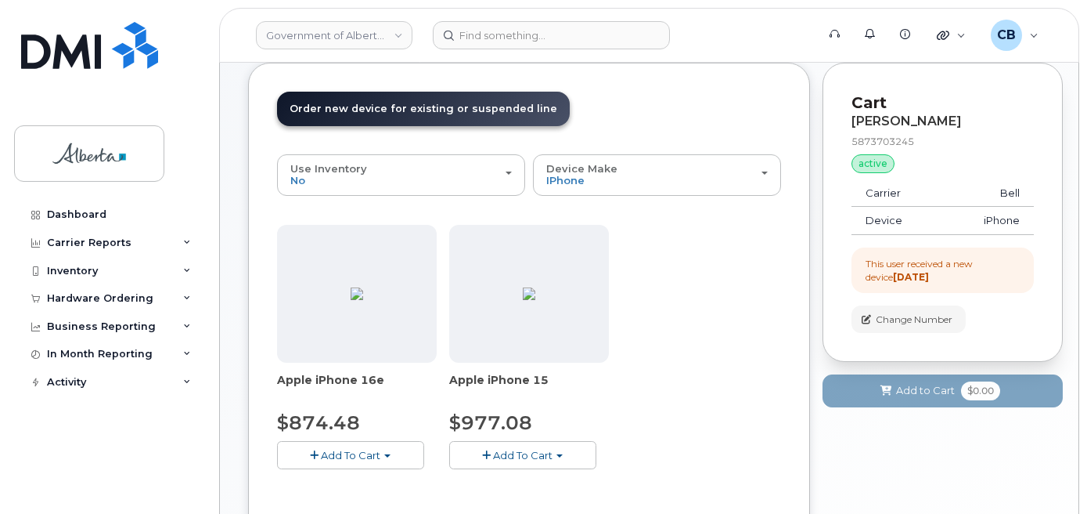
scroll to position [157, 0]
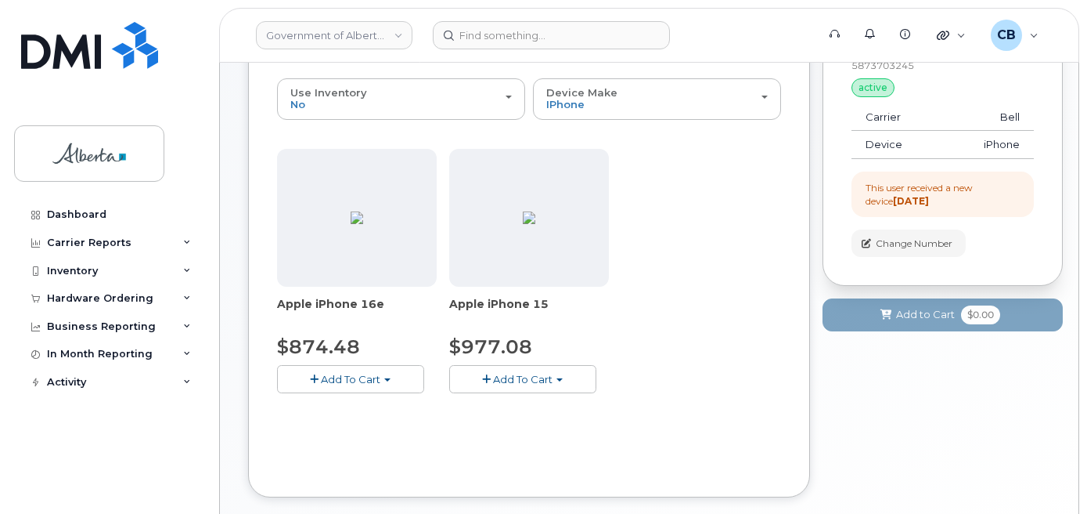
click at [560, 379] on span "button" at bounding box center [560, 379] width 6 height 3
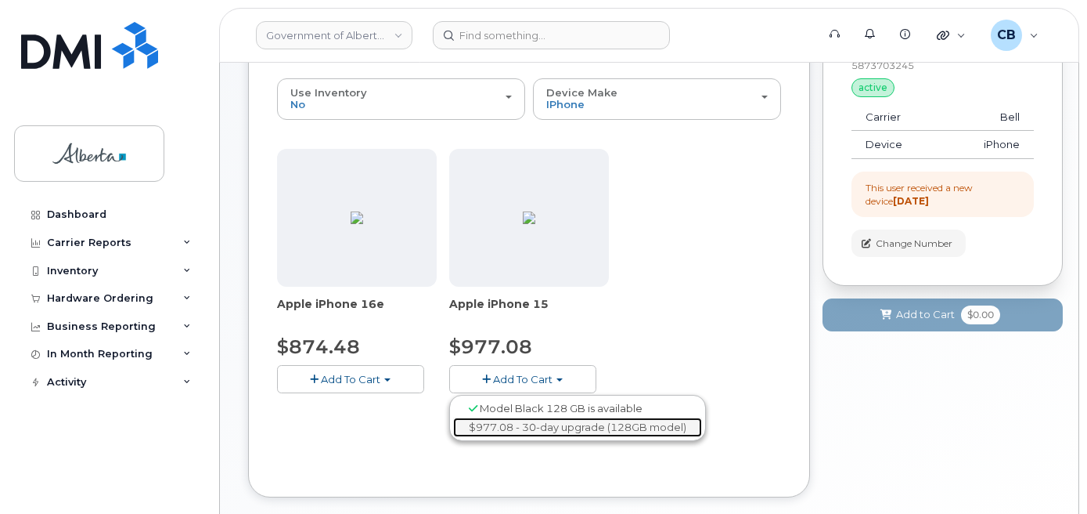
click at [552, 422] on link "$977.08 - 30-day upgrade (128GB model)" at bounding box center [577, 427] width 249 height 20
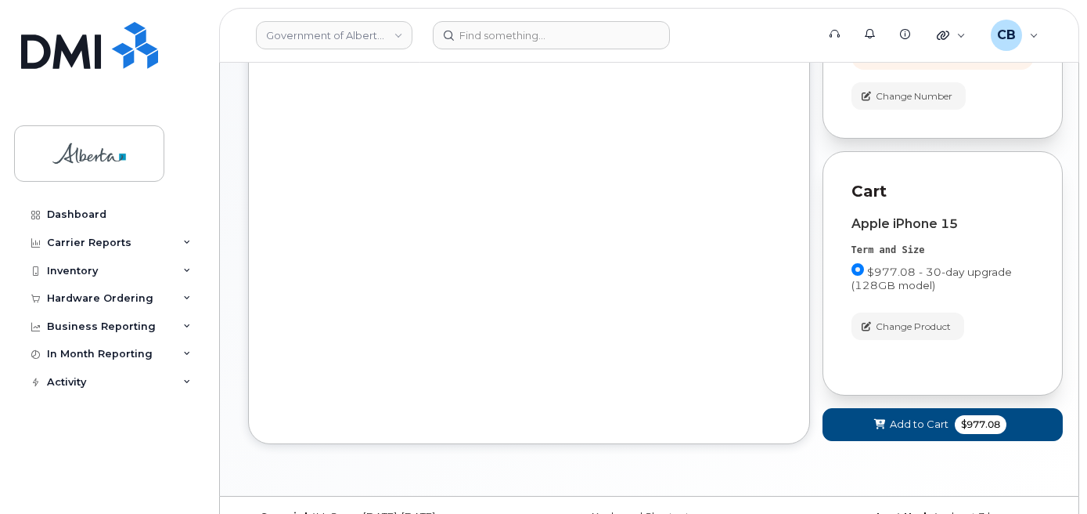
scroll to position [336, 0]
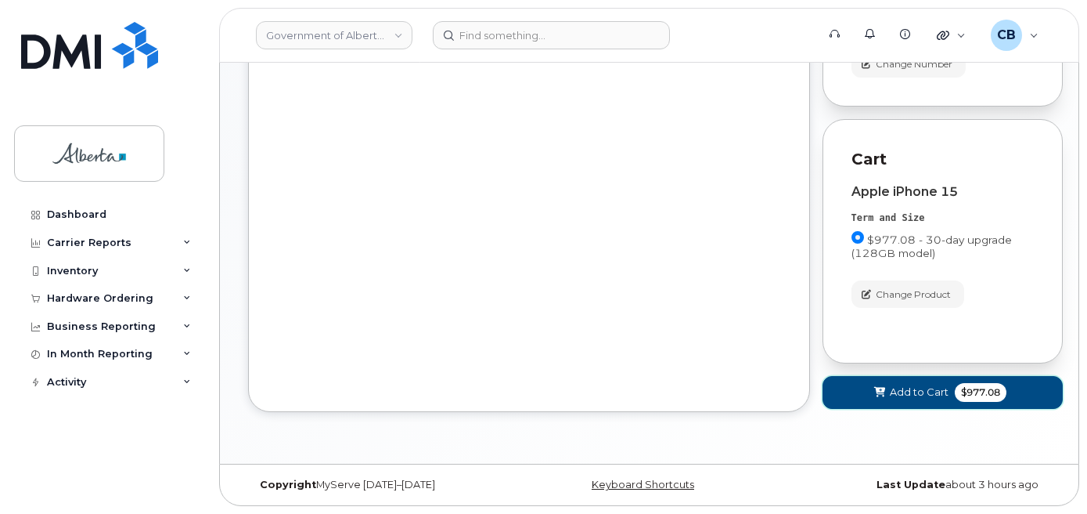
click at [911, 400] on button "Add to Cart $977.08" at bounding box center [943, 392] width 241 height 32
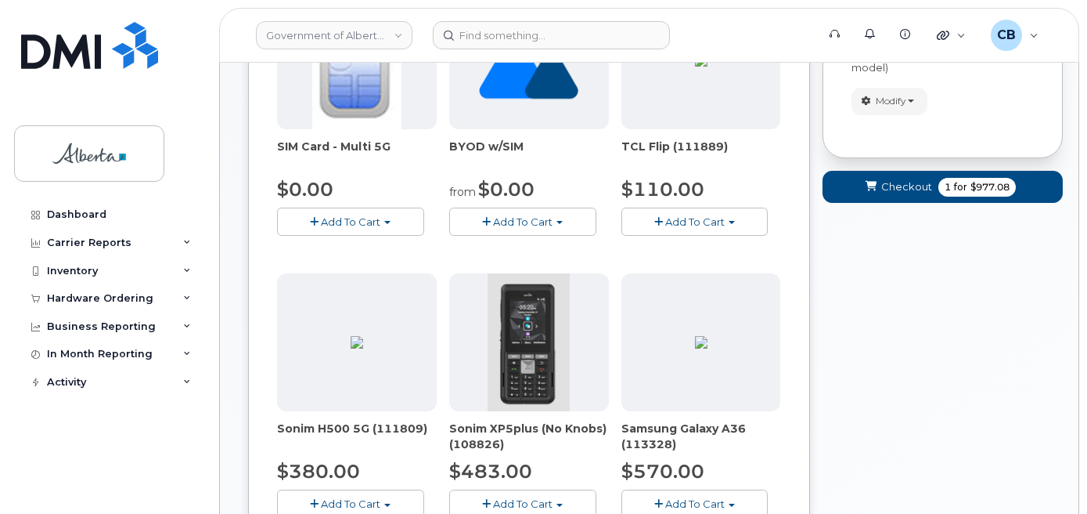
scroll to position [148, 0]
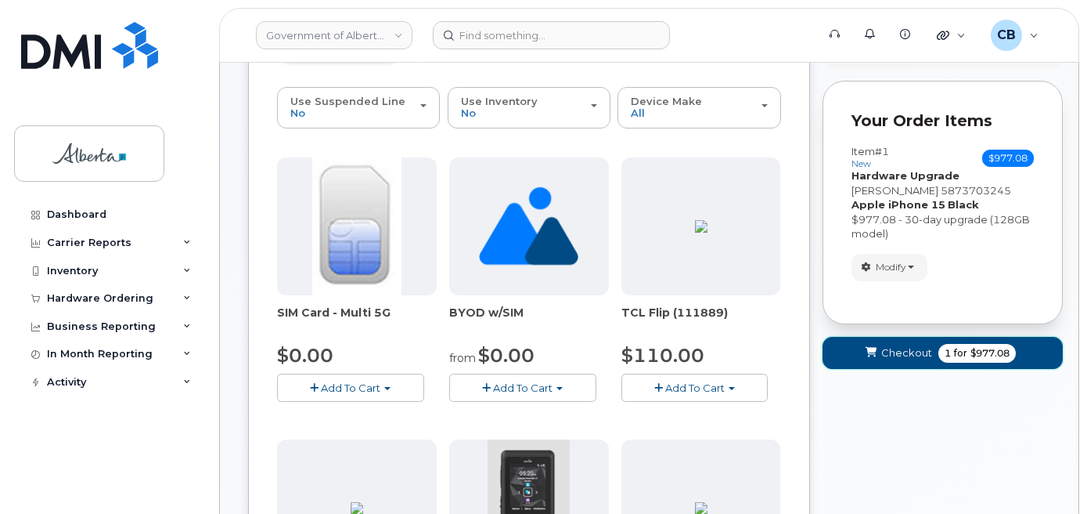
click at [903, 348] on span "Checkout" at bounding box center [906, 352] width 51 height 15
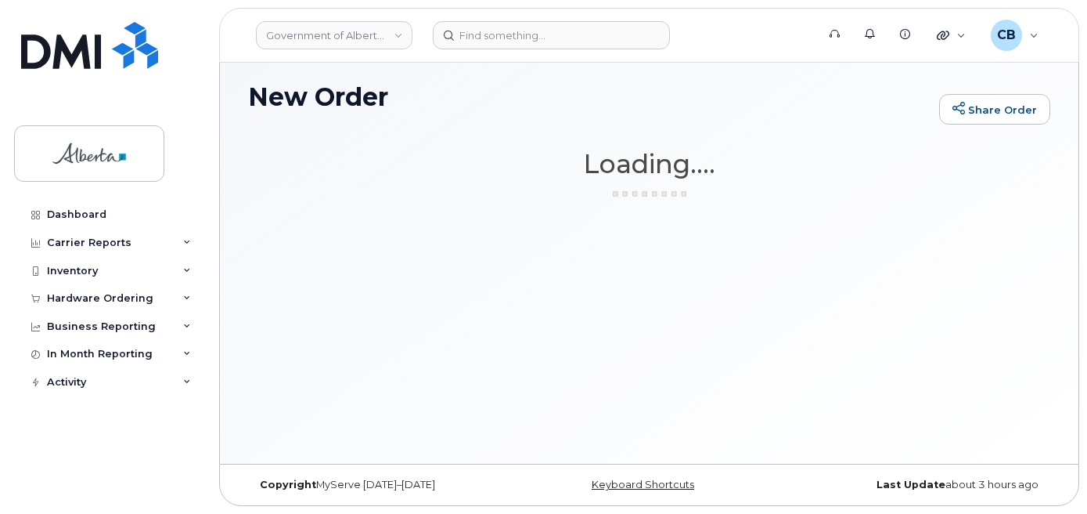
scroll to position [8, 0]
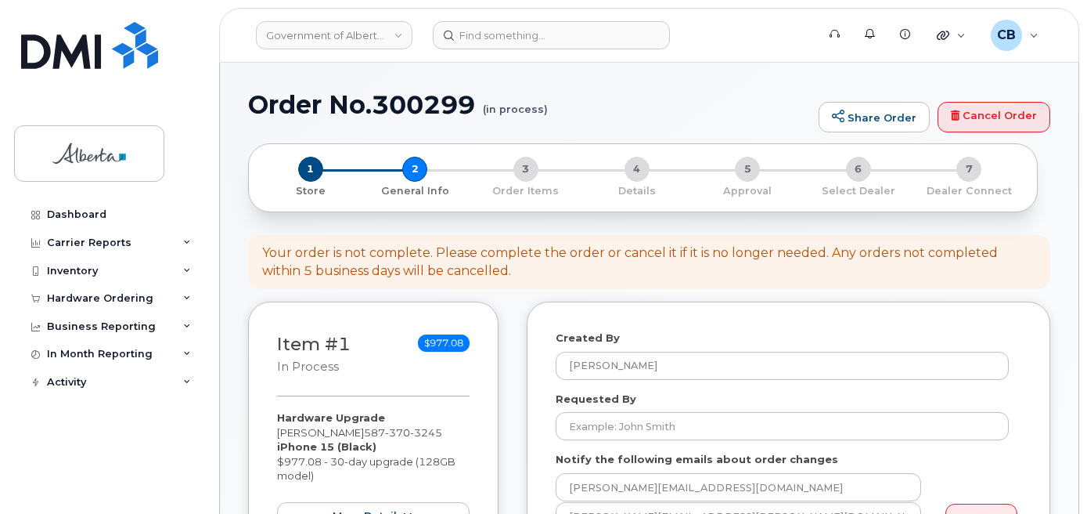
select select
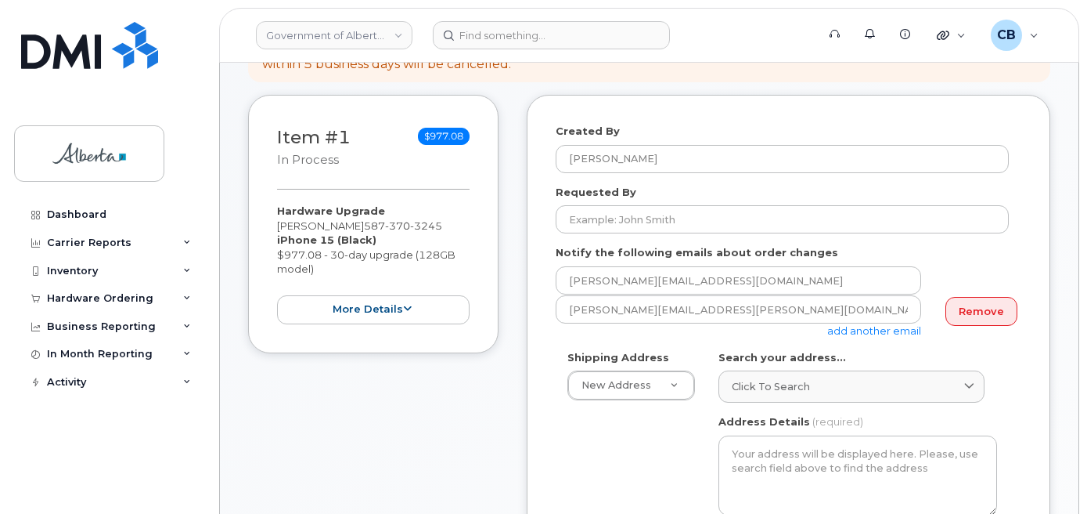
scroll to position [235, 0]
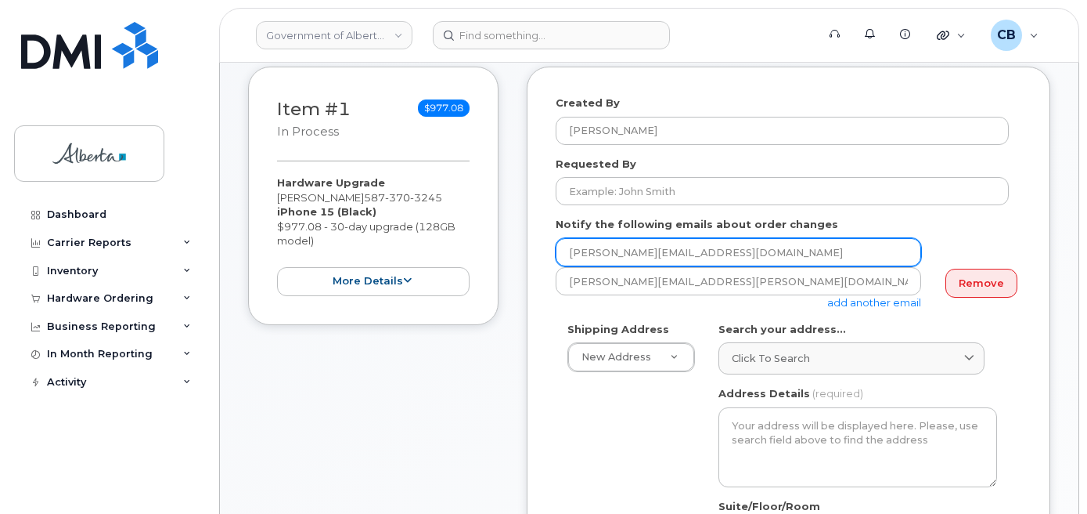
drag, startPoint x: 681, startPoint y: 251, endPoint x: 560, endPoint y: 248, distance: 120.6
click at [560, 248] on input "[PERSON_NAME][EMAIL_ADDRESS][DOMAIN_NAME]" at bounding box center [739, 252] width 366 height 28
paste input "Ifechukwude.Onyogo"
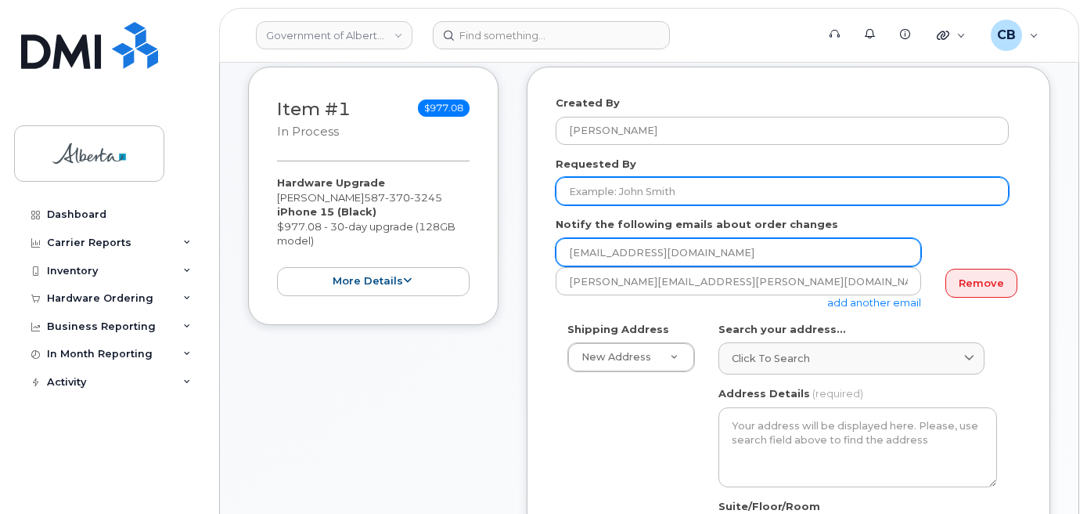
type input "Ifechukwude.Onyogo@gov.ab.ca"
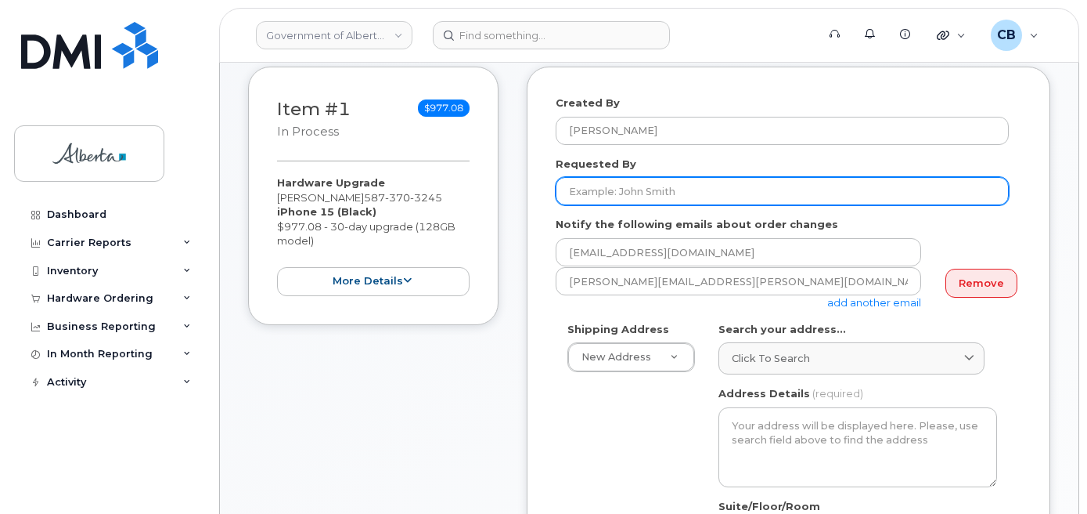
click at [593, 193] on input "Requested By" at bounding box center [782, 191] width 453 height 28
paste input "Ifechukwude.Onyogo@gov.ab.ca"
drag, startPoint x: 737, startPoint y: 190, endPoint x: 681, endPoint y: 193, distance: 55.6
click at [681, 193] on input "Ifechukwude.Onyogo@gov.ab.ca" at bounding box center [782, 191] width 453 height 28
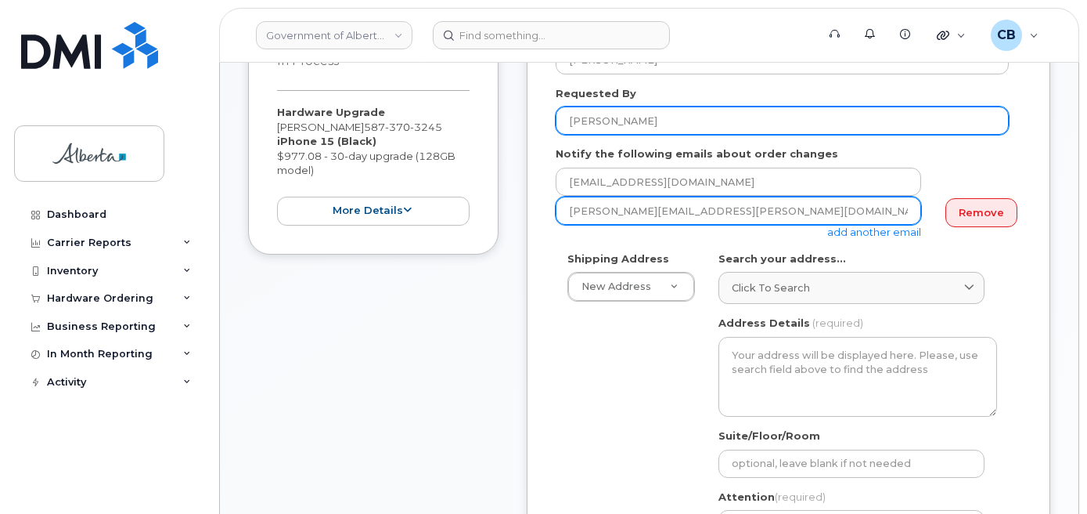
scroll to position [391, 0]
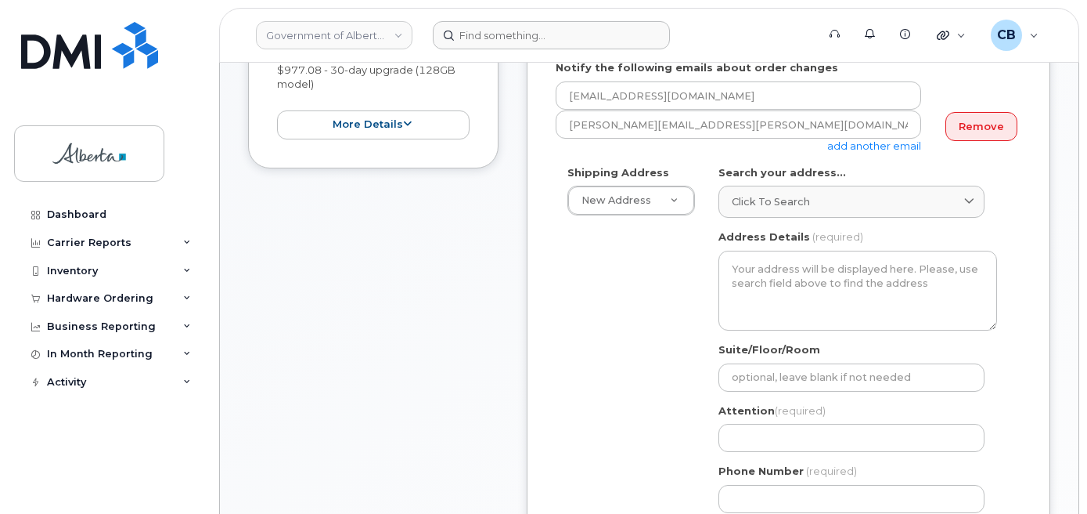
type input "[PERSON_NAME]"
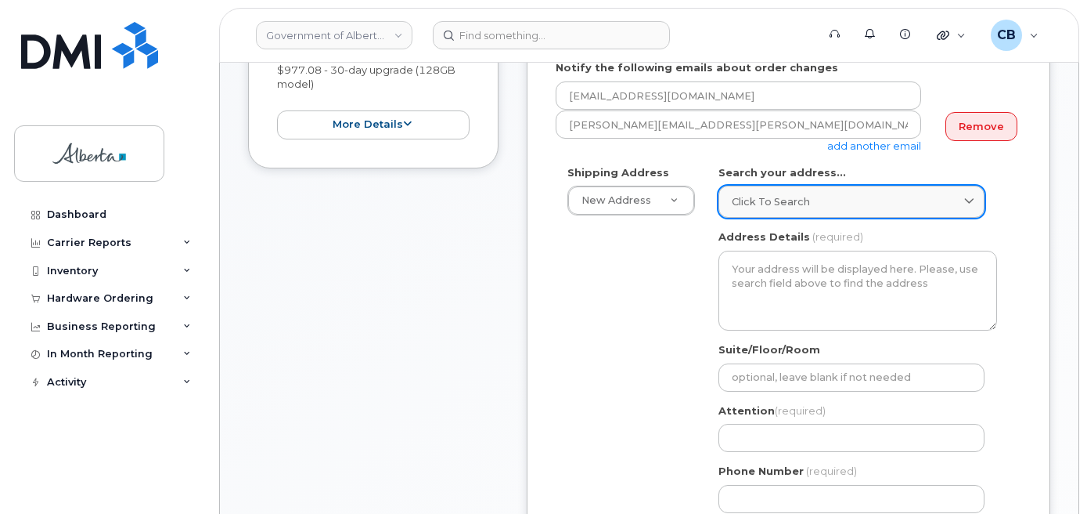
click at [780, 204] on span "Click to search" at bounding box center [771, 201] width 78 height 15
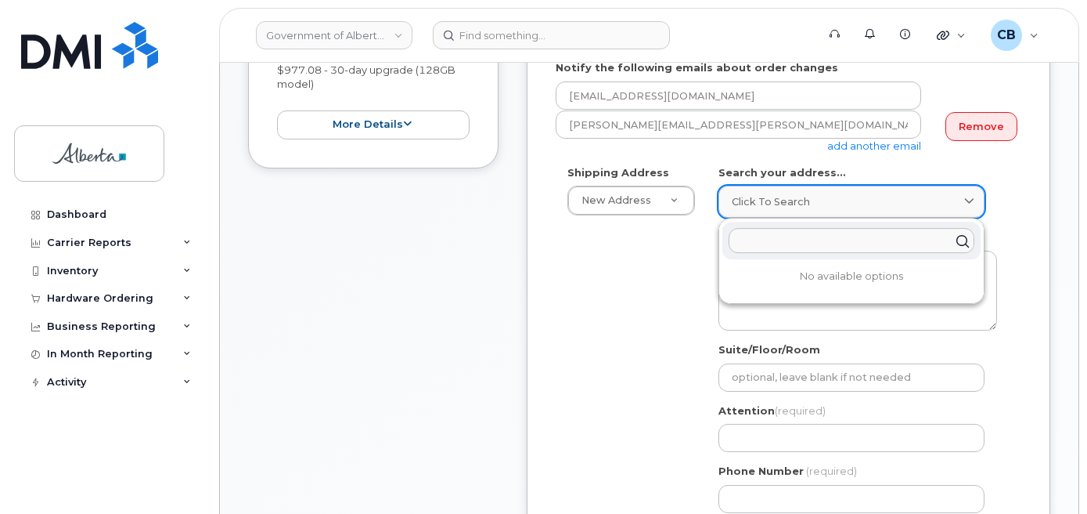
paste input "200 - 4 Avenue S."
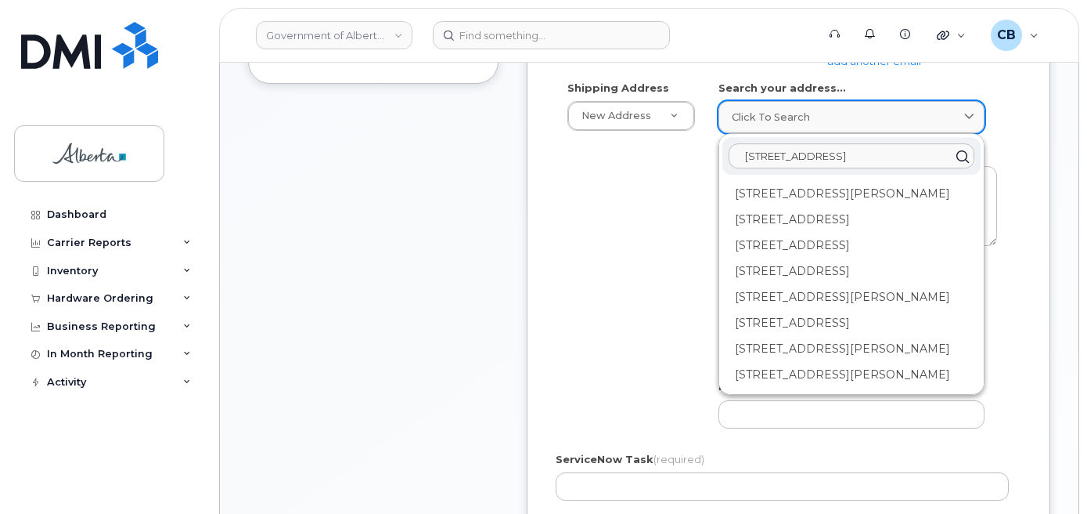
scroll to position [470, 0]
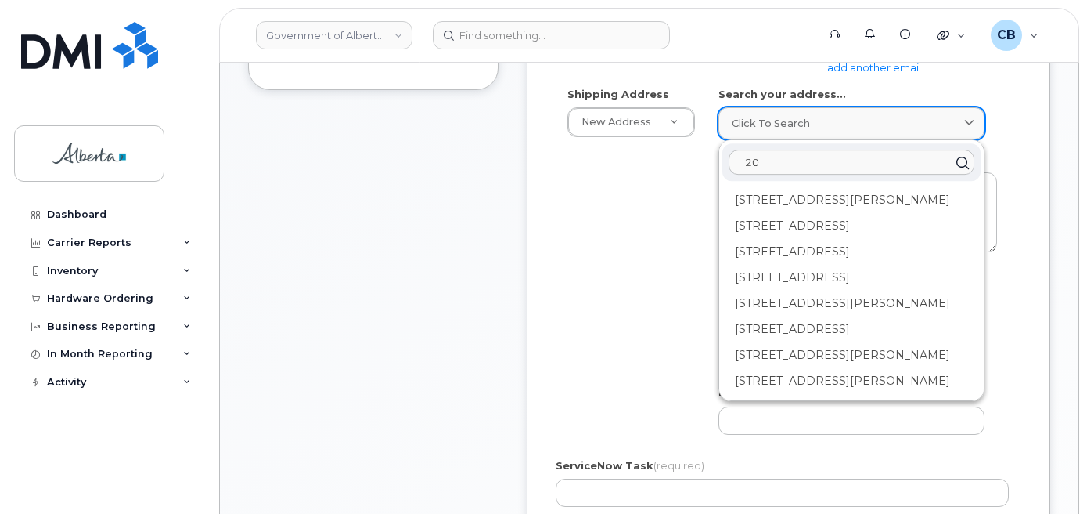
type input "2"
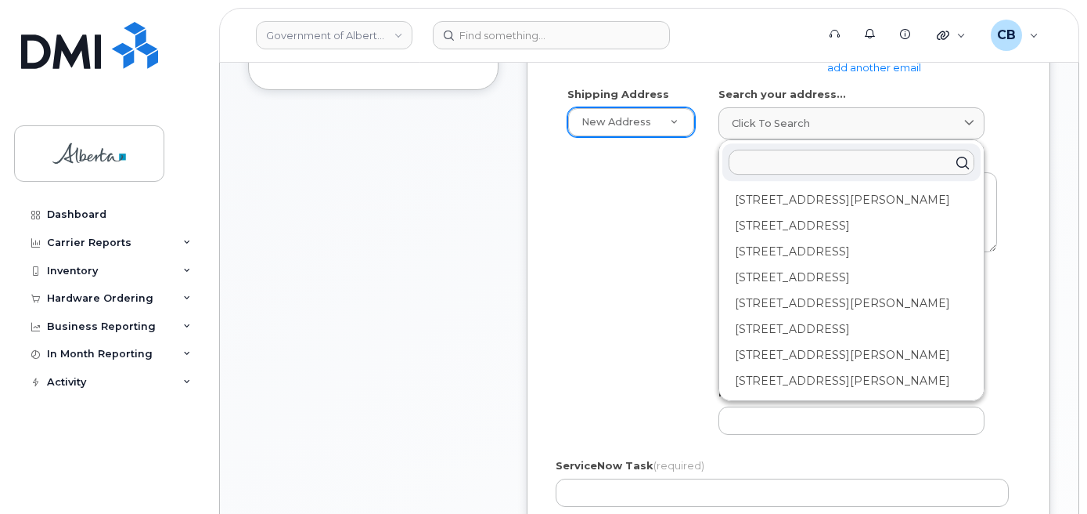
click at [788, 161] on input "text" at bounding box center [852, 162] width 246 height 25
click at [679, 219] on div "Shipping Address New Address New Address 803 Manning Rd NE 10800 97 Ave NW 109-…" at bounding box center [782, 266] width 453 height 359
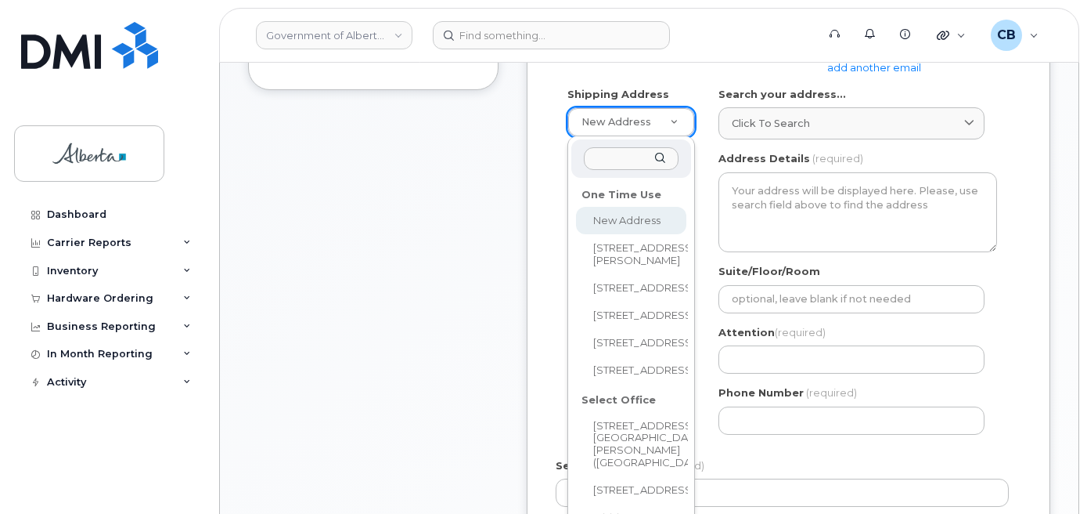
paste input "200 - 4 Avenue S."
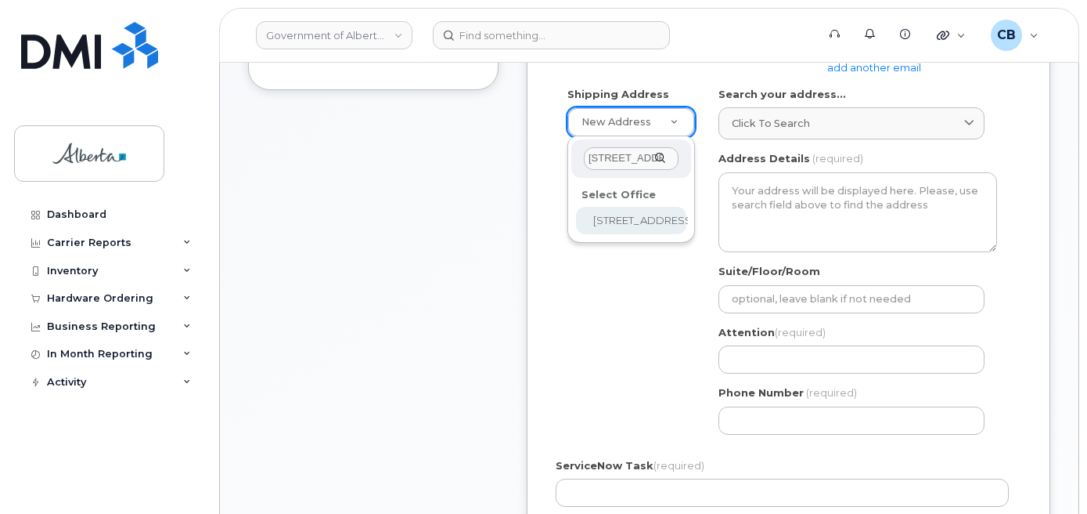
scroll to position [0, 8]
type input "200 - 4 Avenue S."
select select
type textarea "200 - 4 Avenue S. Lethbridge Alberta T1J4E1"
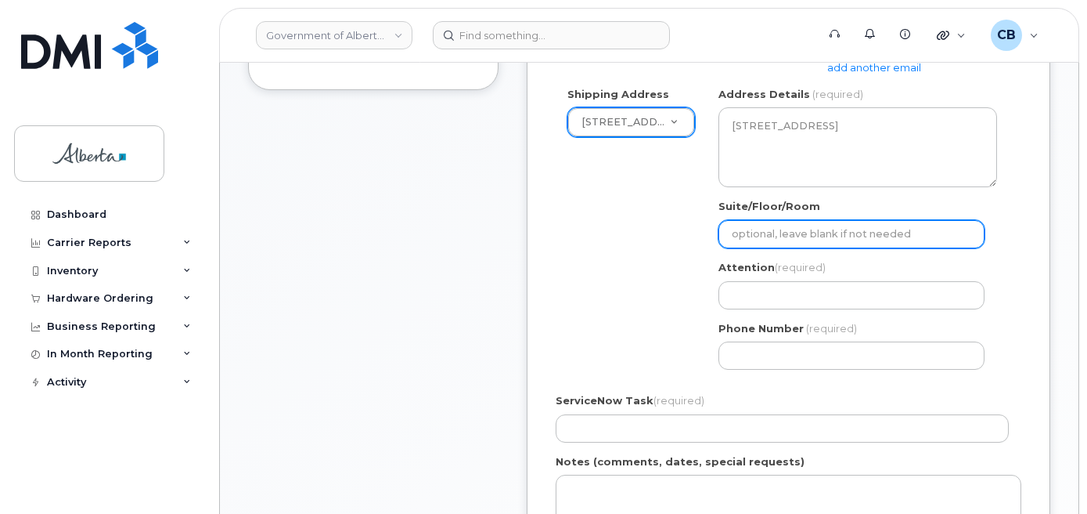
click at [797, 236] on input "Suite/Floor/Room" at bounding box center [852, 234] width 266 height 28
paste input "Unit 147"
select select
type input "Unit 147"
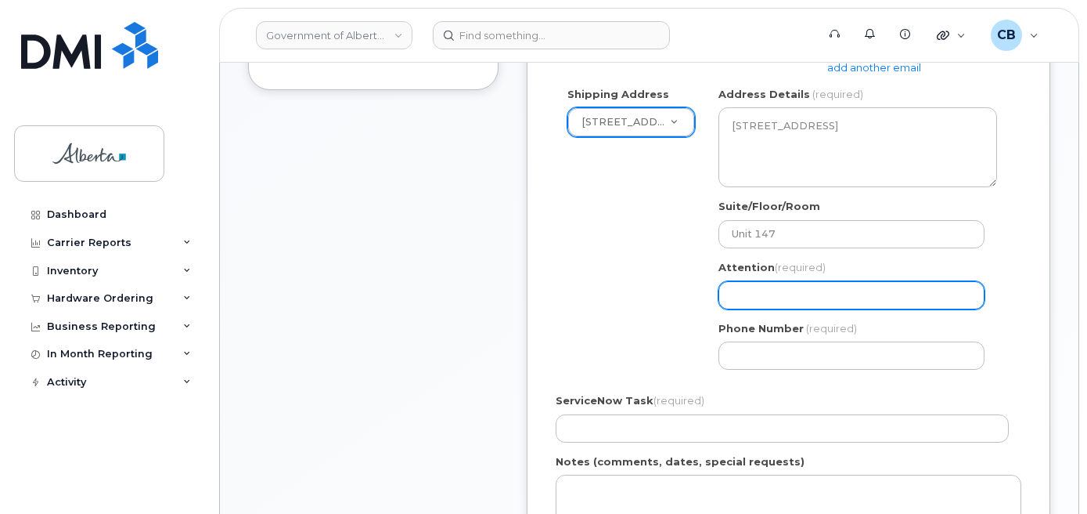
click at [798, 289] on input "Attention (required)" at bounding box center [852, 295] width 266 height 28
paste input "Ifechukwude Onyogo"
select select
type input "Ifechukwude Onyogo"
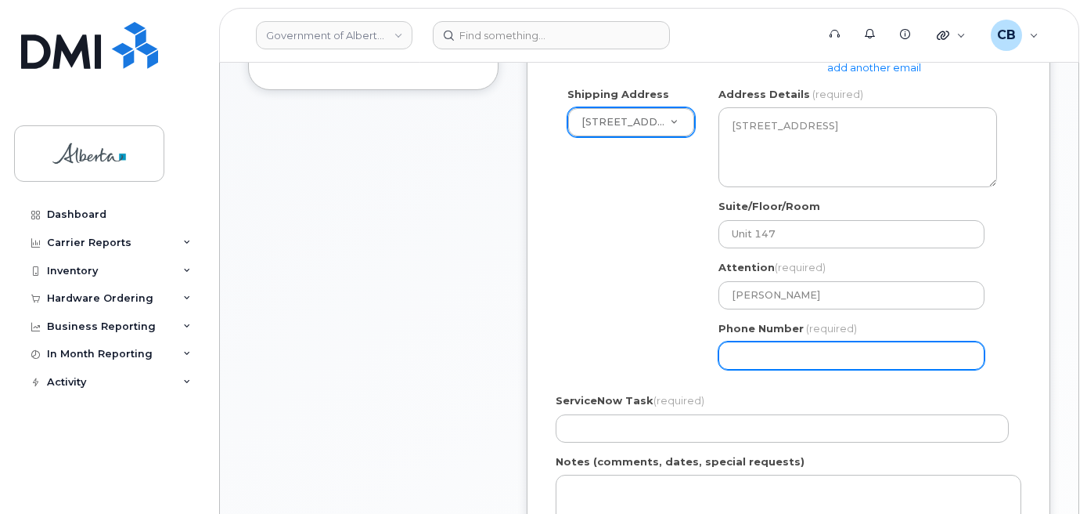
click at [742, 360] on input "Phone Number" at bounding box center [852, 355] width 266 height 28
paste input "4037951645"
select select
type input "4037951645"
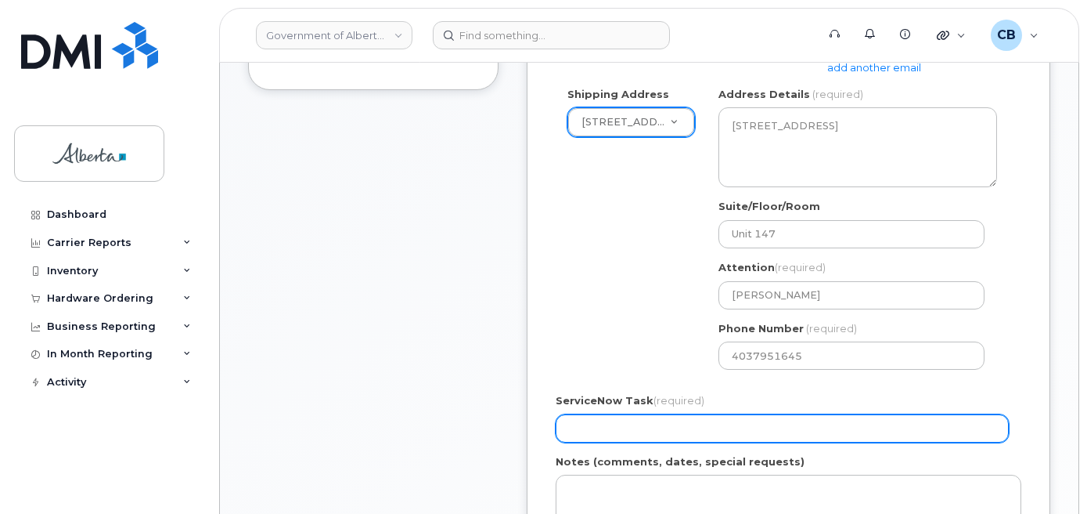
click at [644, 424] on input "ServiceNow Task (required)" at bounding box center [782, 428] width 453 height 28
paste input "SCTASK0846418"
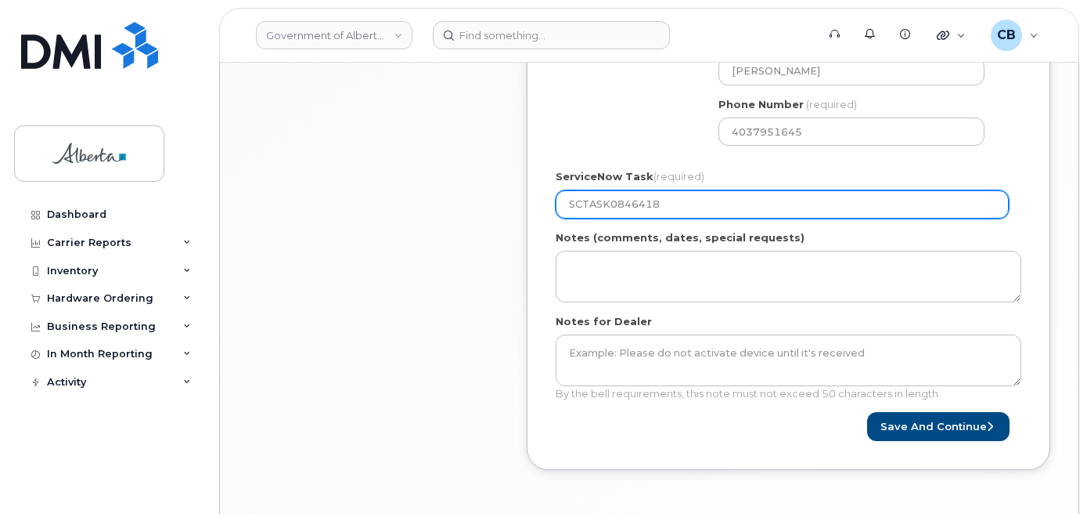
scroll to position [861, 0]
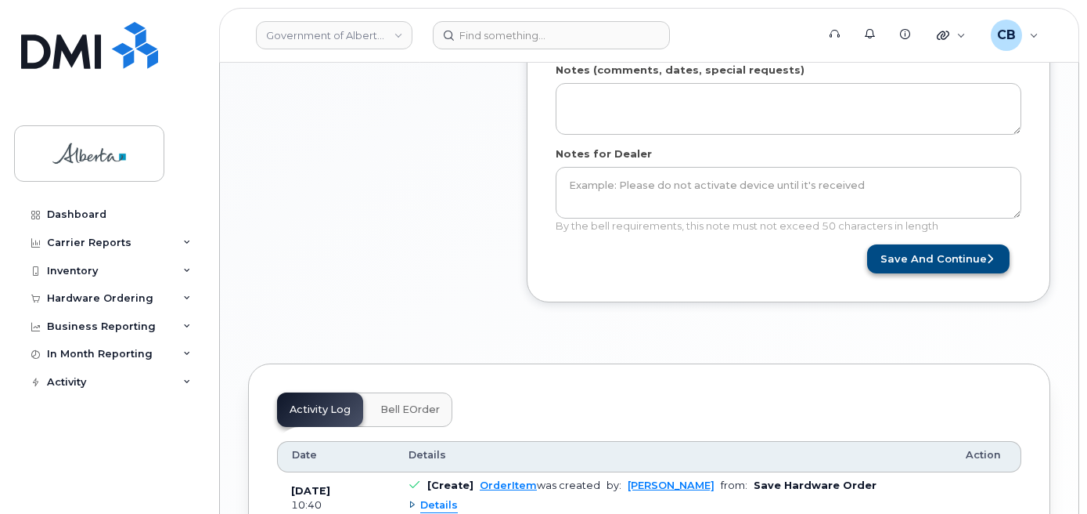
type input "SCTASK0846418"
click at [955, 255] on button "Save and Continue" at bounding box center [938, 258] width 142 height 29
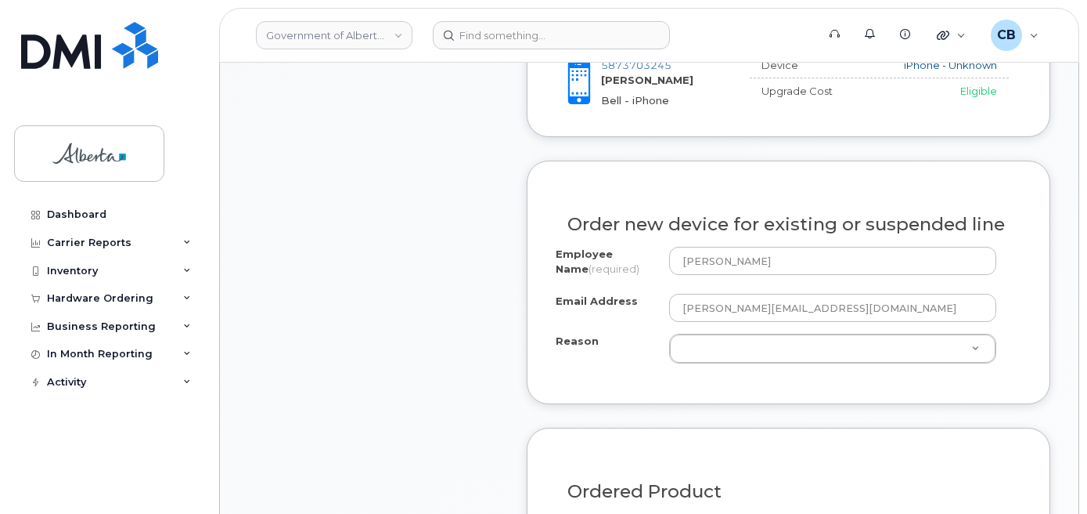
scroll to position [861, 0]
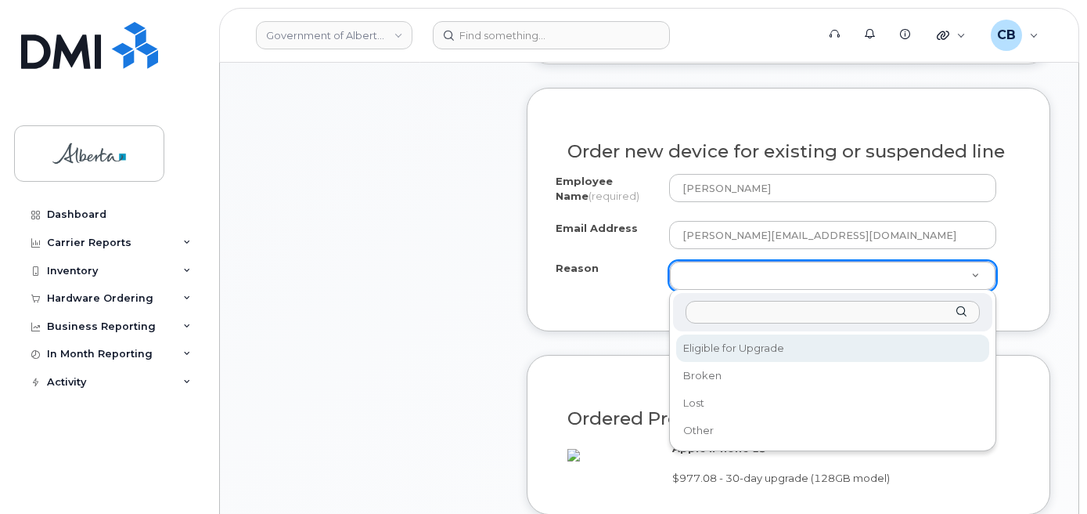
select select "eligible_for_upgrade"
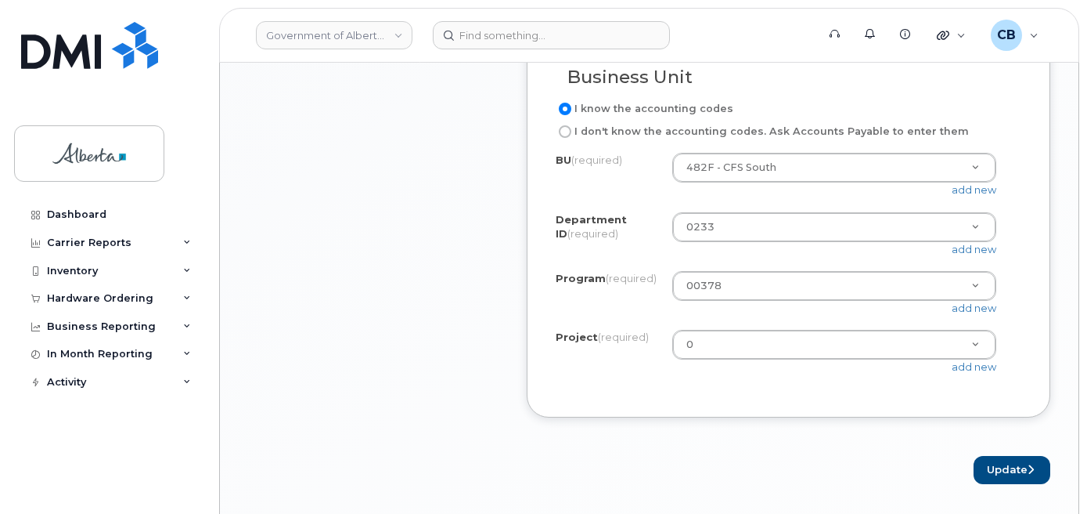
scroll to position [1409, 0]
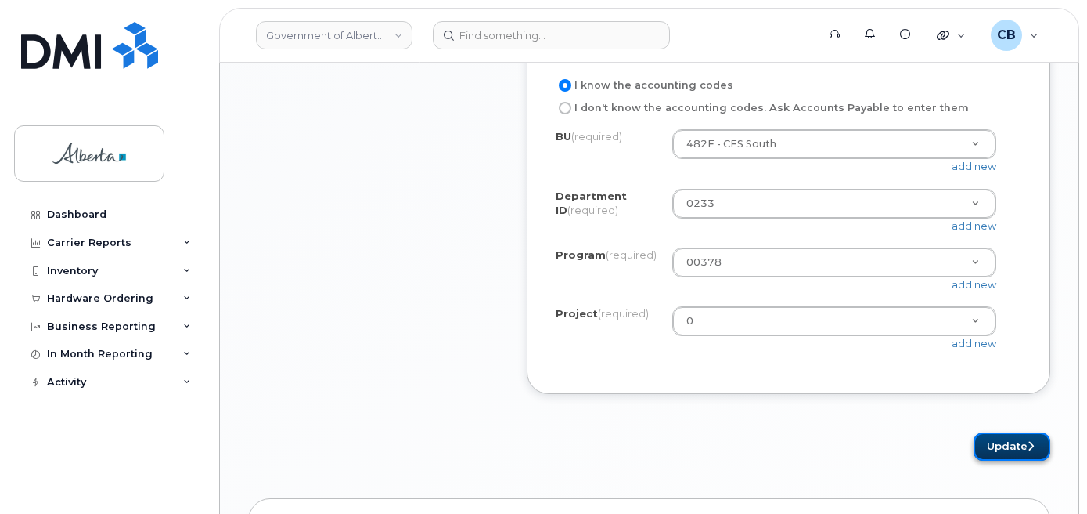
click at [998, 461] on button "Update" at bounding box center [1012, 446] width 77 height 29
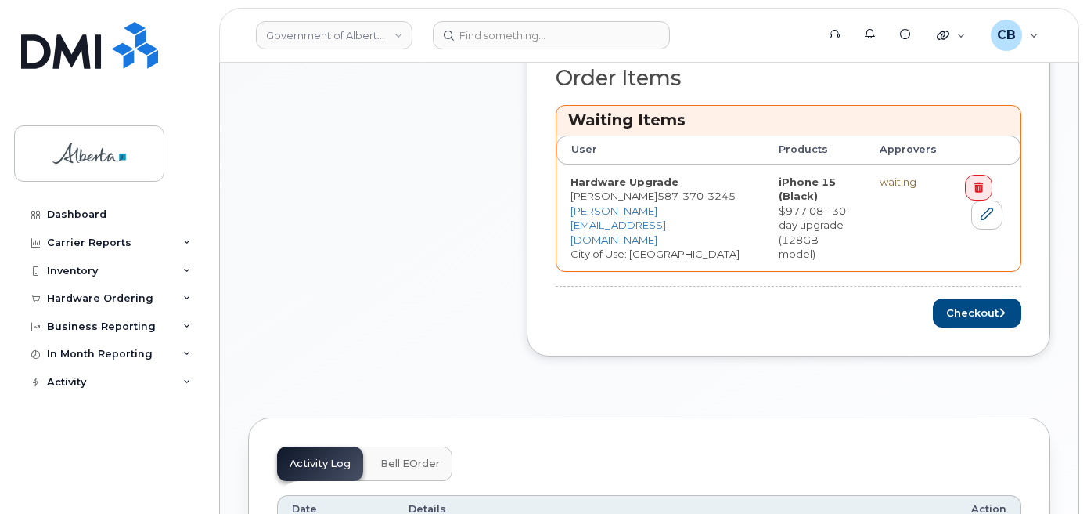
scroll to position [783, 0]
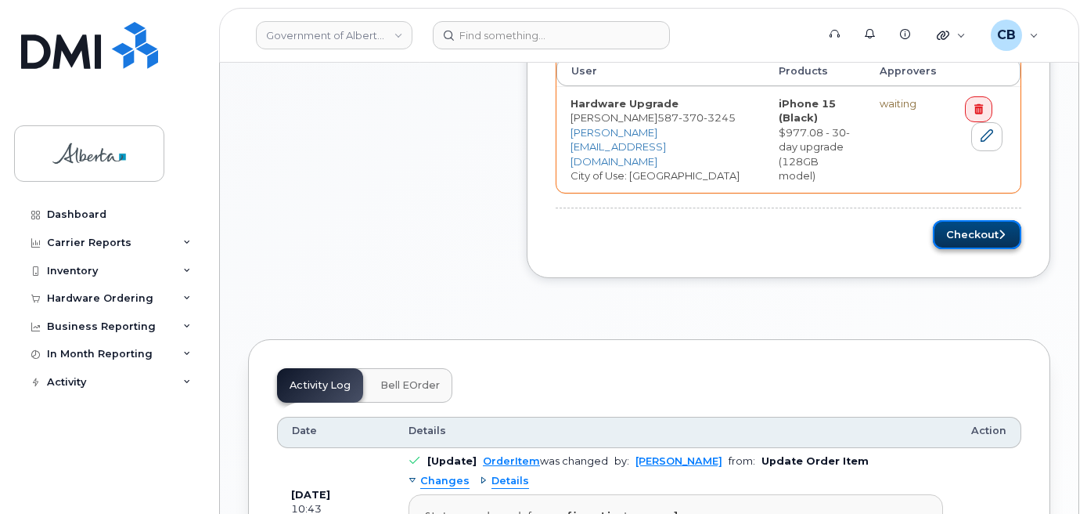
click at [963, 220] on button "Checkout" at bounding box center [977, 234] width 88 height 29
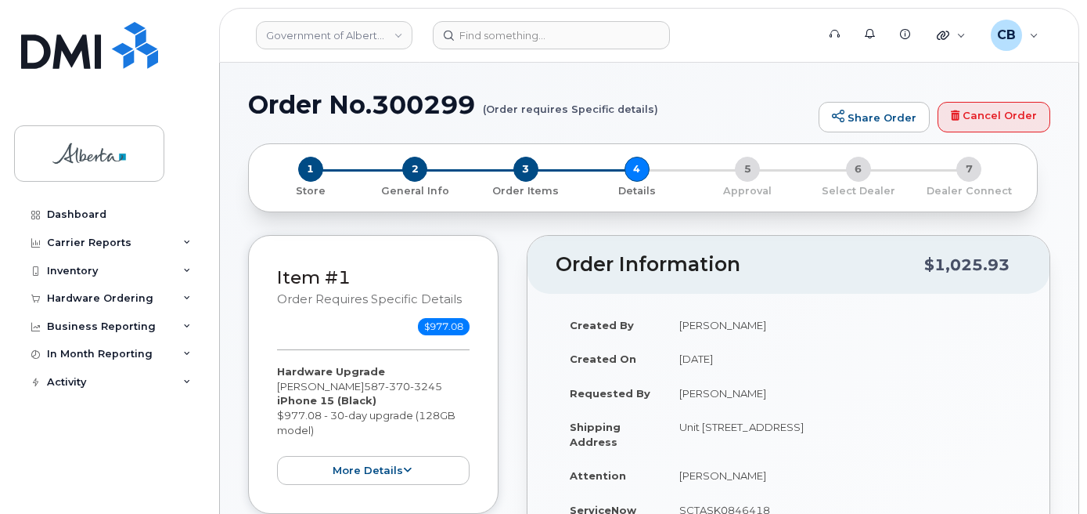
select select
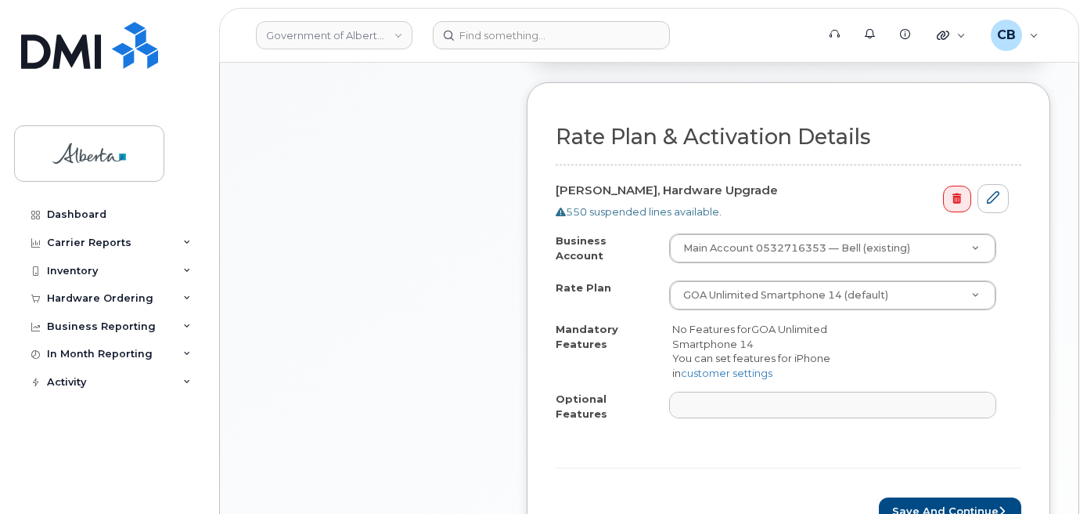
scroll to position [626, 0]
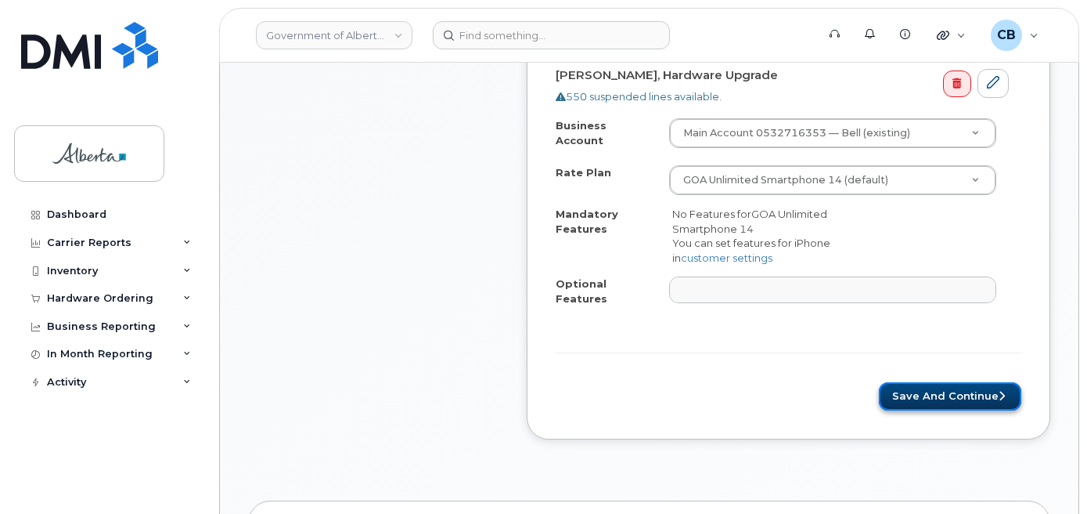
click at [936, 383] on button "Save and Continue" at bounding box center [950, 396] width 142 height 29
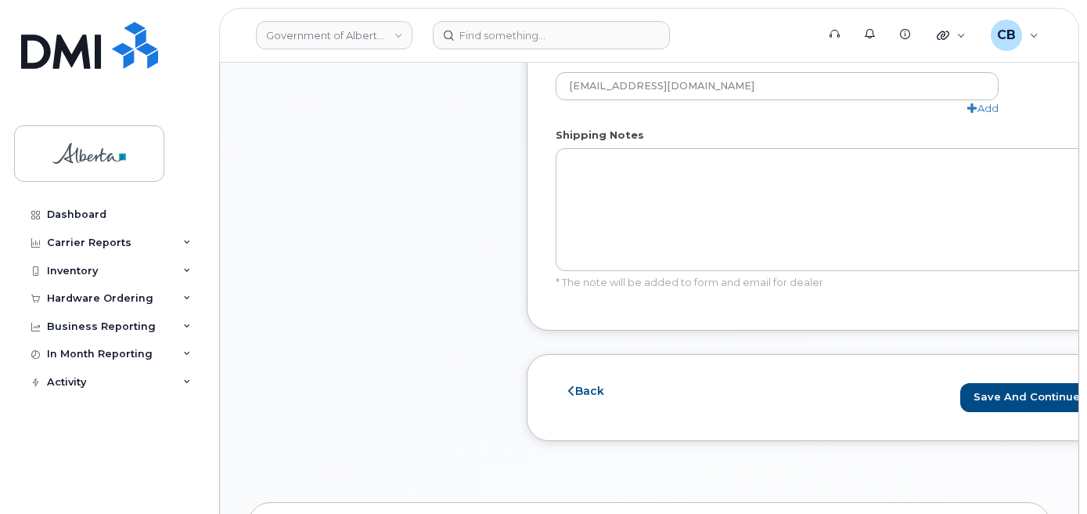
scroll to position [1018, 0]
click at [960, 394] on button "Save and Continue" at bounding box center [1031, 396] width 142 height 29
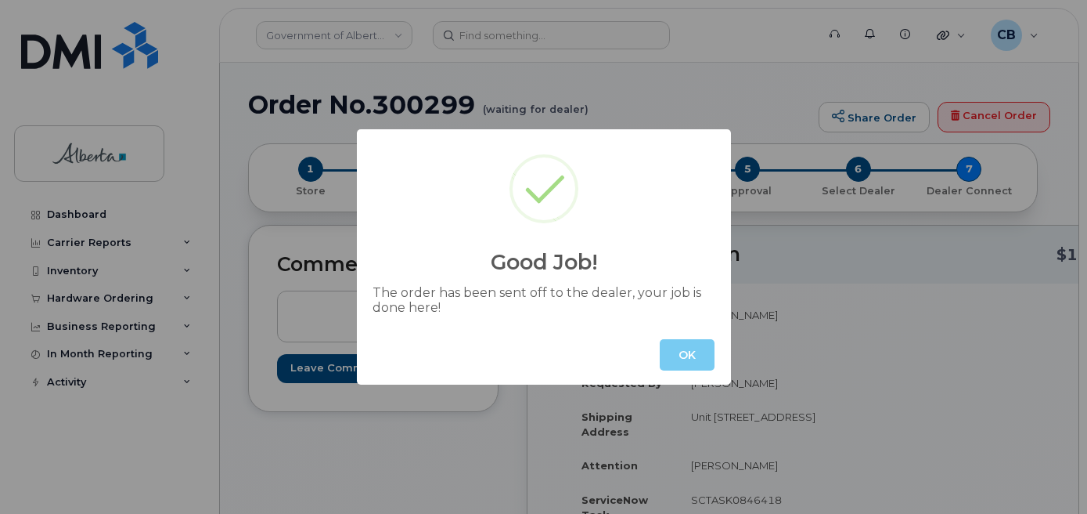
click at [687, 343] on button "OK" at bounding box center [687, 354] width 55 height 31
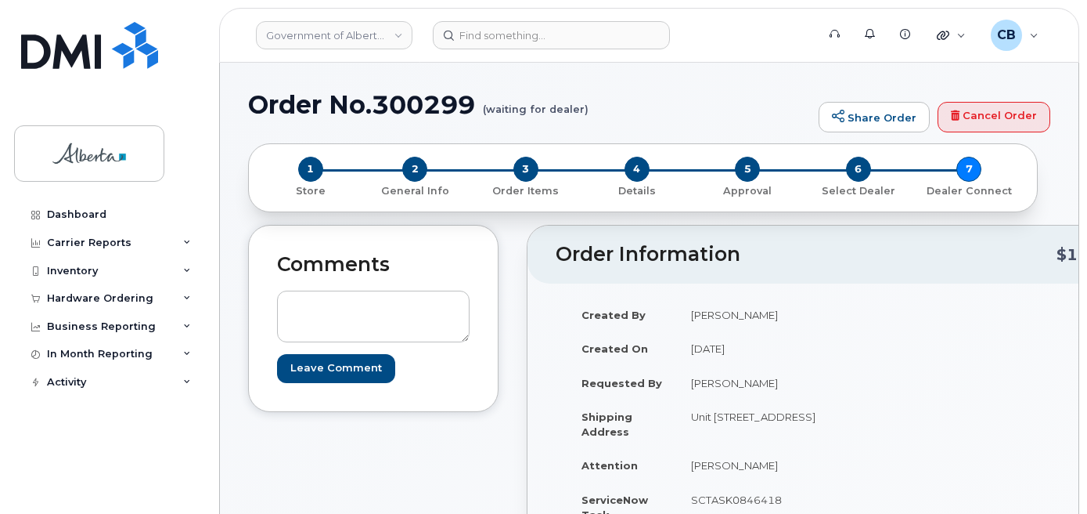
click at [391, 106] on h1 "Order No.300299 (waiting for dealer)" at bounding box center [529, 104] width 563 height 27
copy h1 "300299"
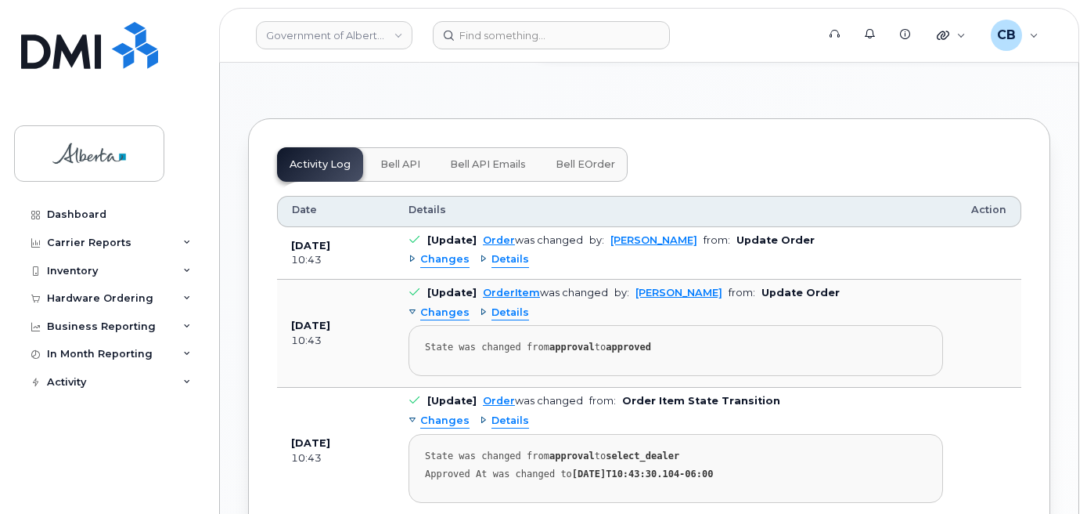
scroll to position [1004, 0]
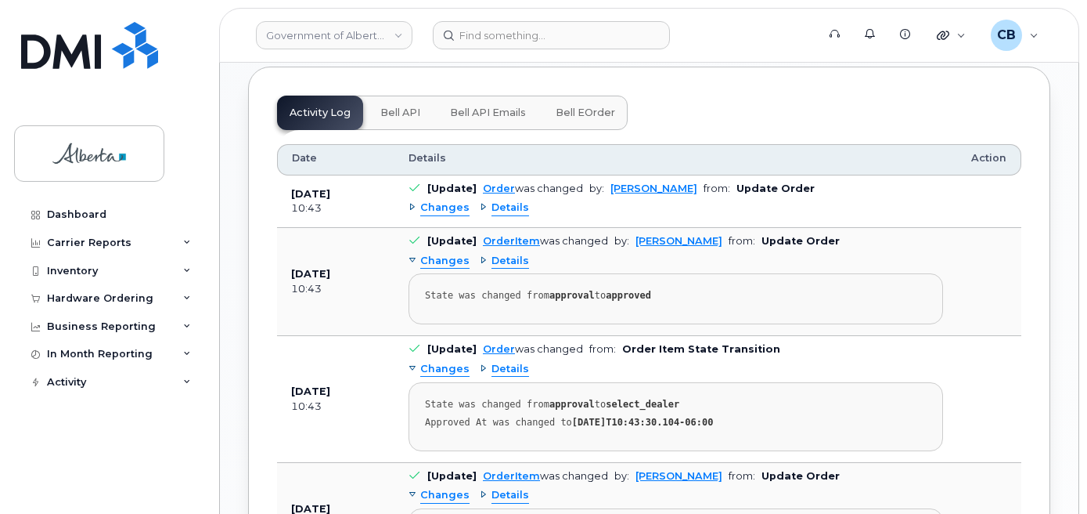
click at [402, 119] on span "Bell API" at bounding box center [400, 112] width 40 height 13
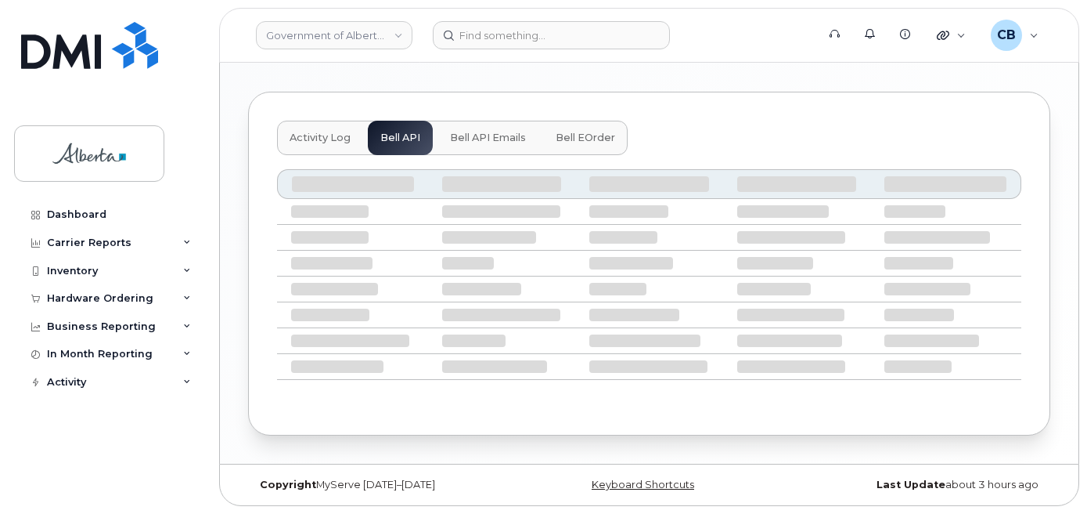
scroll to position [949, 0]
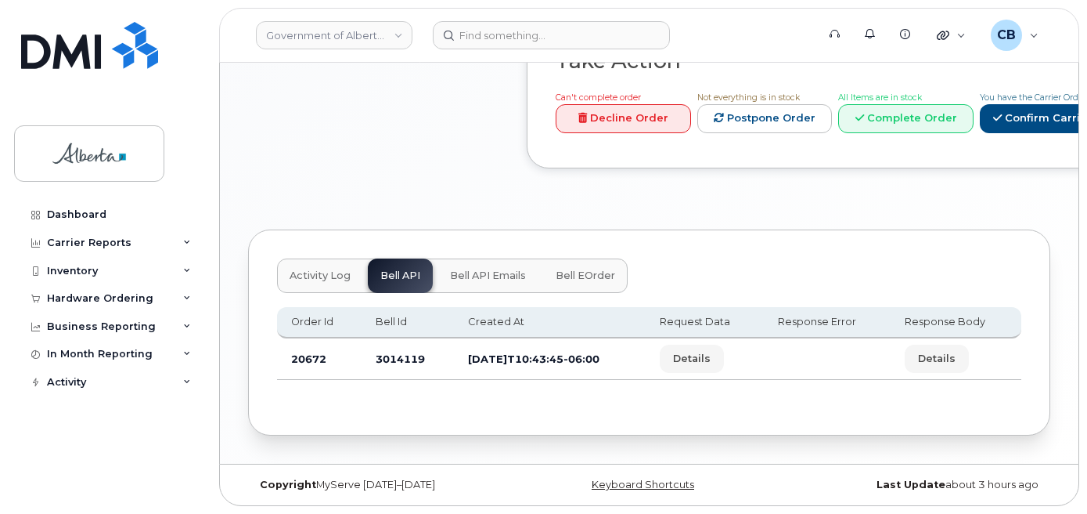
click at [387, 360] on td "3014119" at bounding box center [408, 358] width 93 height 41
copy td "3014119"
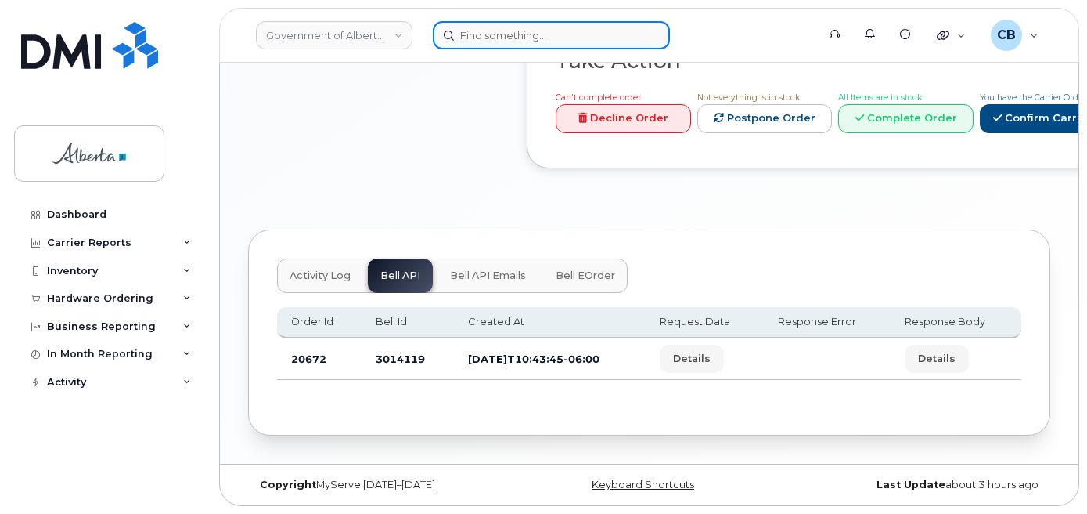
click at [539, 39] on input at bounding box center [551, 35] width 237 height 28
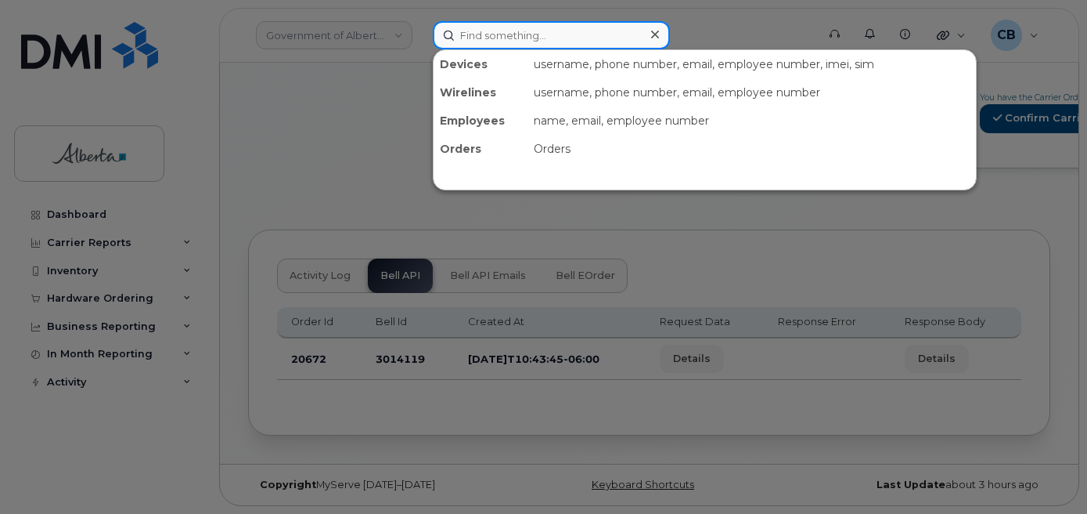
paste input "5879863590"
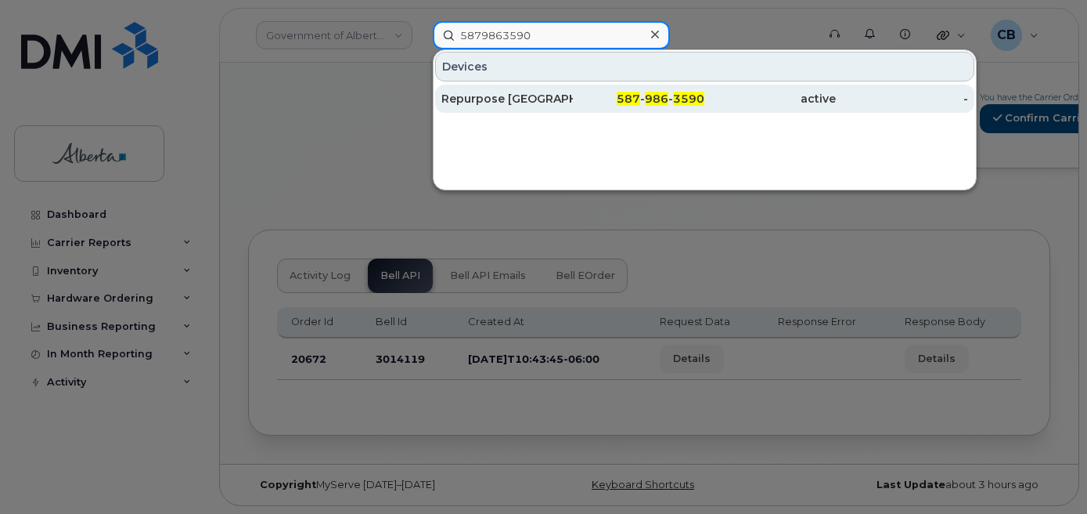
type input "5879863590"
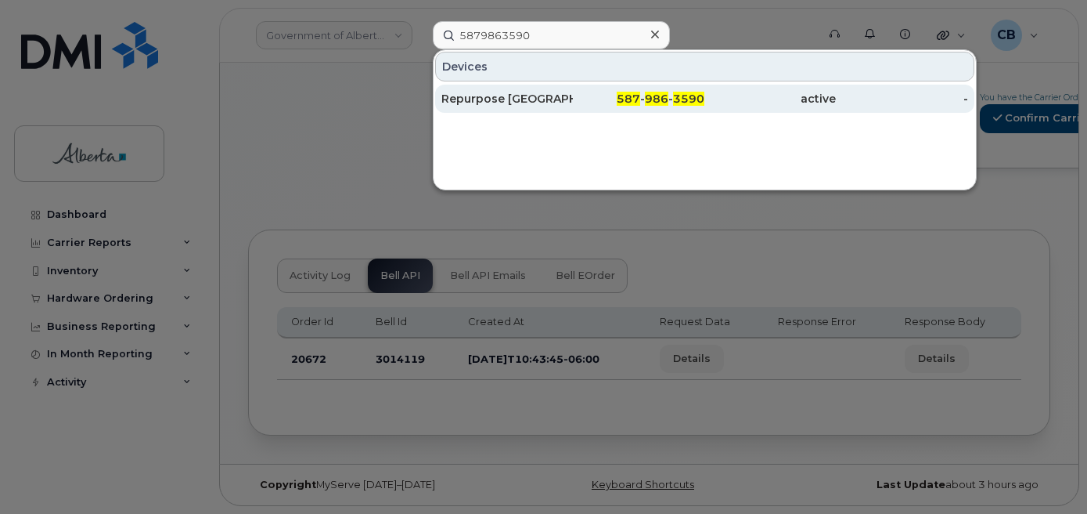
click at [504, 94] on div "Repurpose Edmonton" at bounding box center [507, 99] width 132 height 16
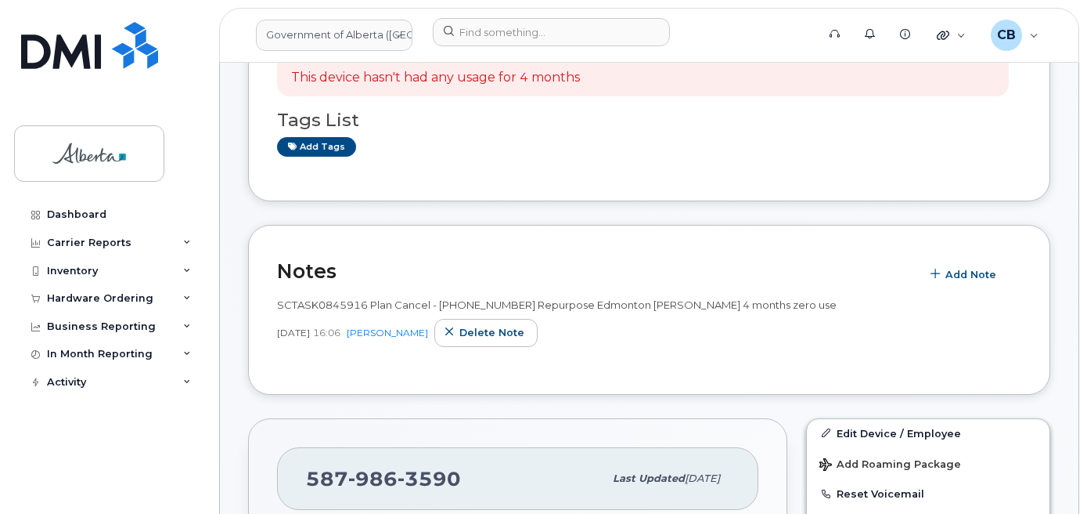
scroll to position [157, 0]
drag, startPoint x: 721, startPoint y: 305, endPoint x: 647, endPoint y: 310, distance: 73.8
click at [647, 310] on span "SCTASK0845916 Plan Cancel - [PHONE_NUMBER] Repurpose Edmonton [PERSON_NAME] 4 m…" at bounding box center [557, 303] width 560 height 13
copy span "[PERSON_NAME]"
click at [913, 302] on div "SCTASK0845916 Plan Cancel - (5) 5879863590 Repurpose Edmonton Courtney Toms 4 m…" at bounding box center [649, 304] width 744 height 15
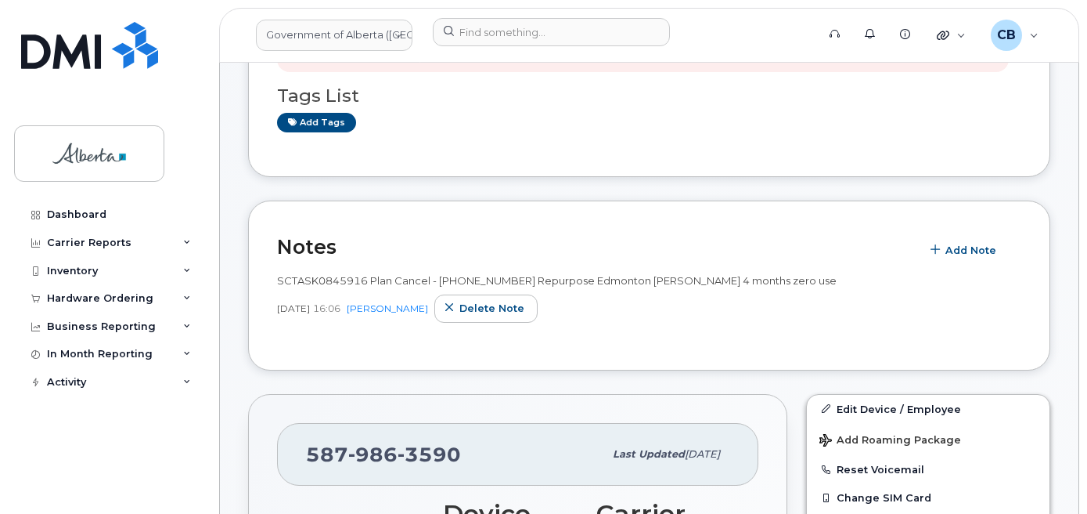
scroll to position [148, 0]
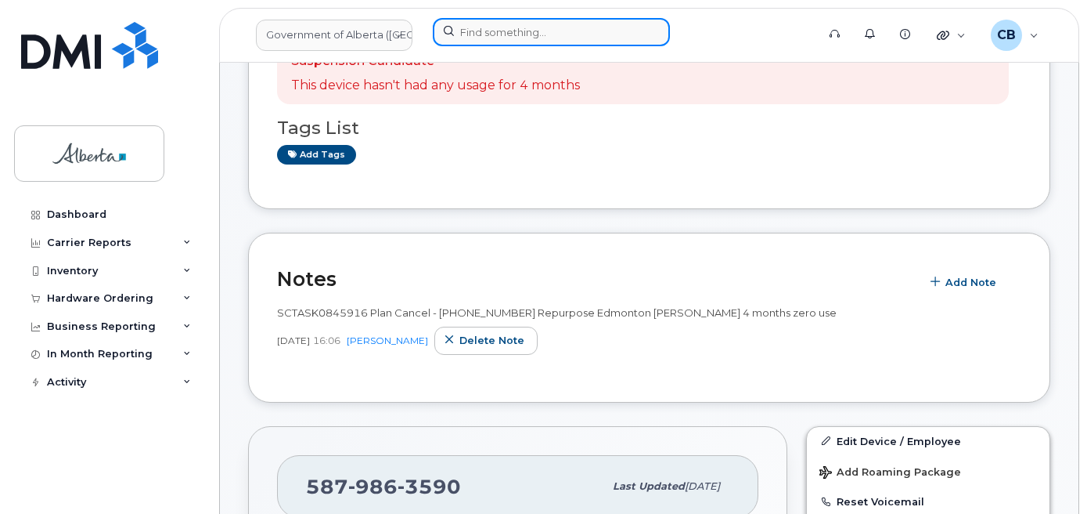
click at [469, 18] on input at bounding box center [551, 32] width 237 height 28
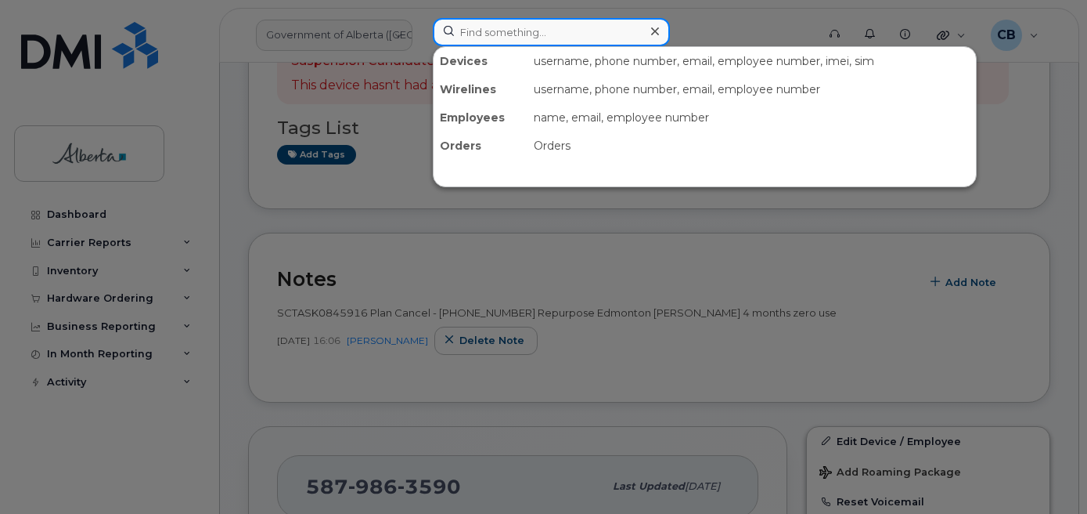
paste input "7805818238"
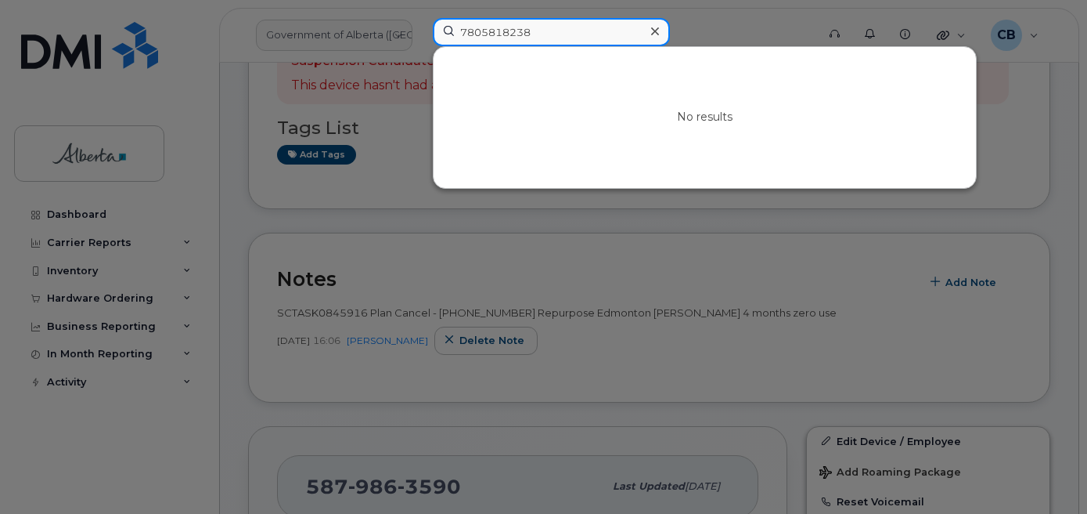
type input "7805818238"
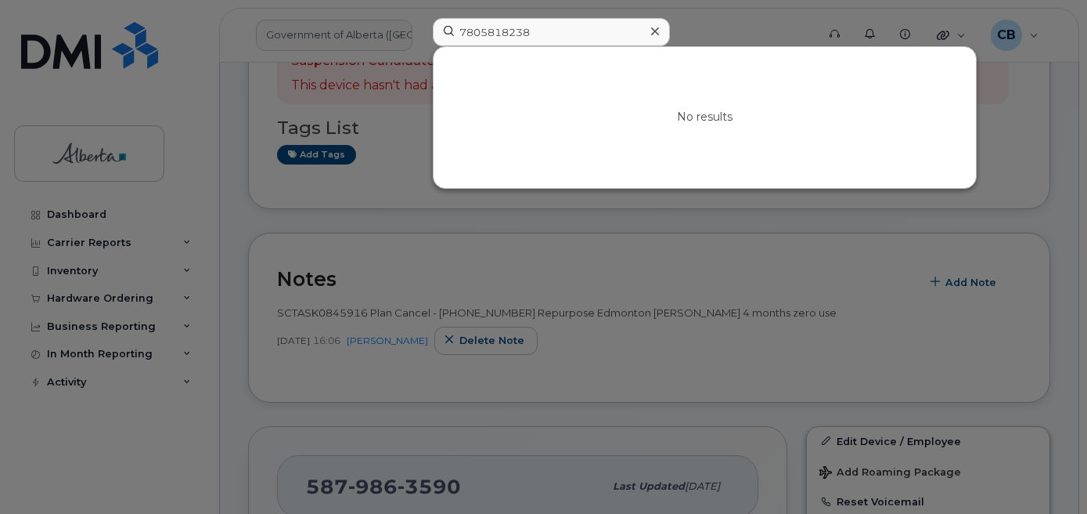
click at [654, 28] on icon at bounding box center [655, 31] width 8 height 13
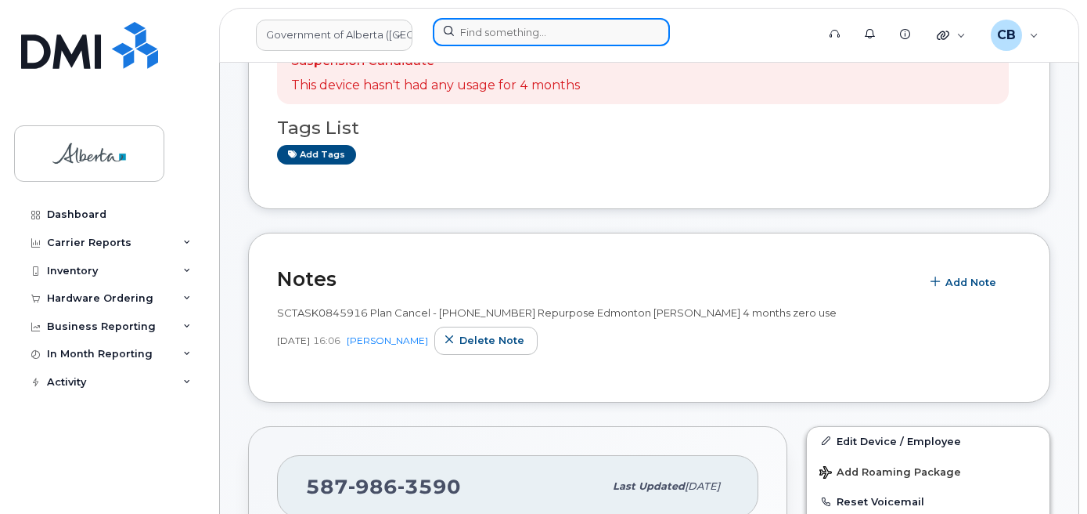
click at [517, 27] on input at bounding box center [551, 32] width 237 height 28
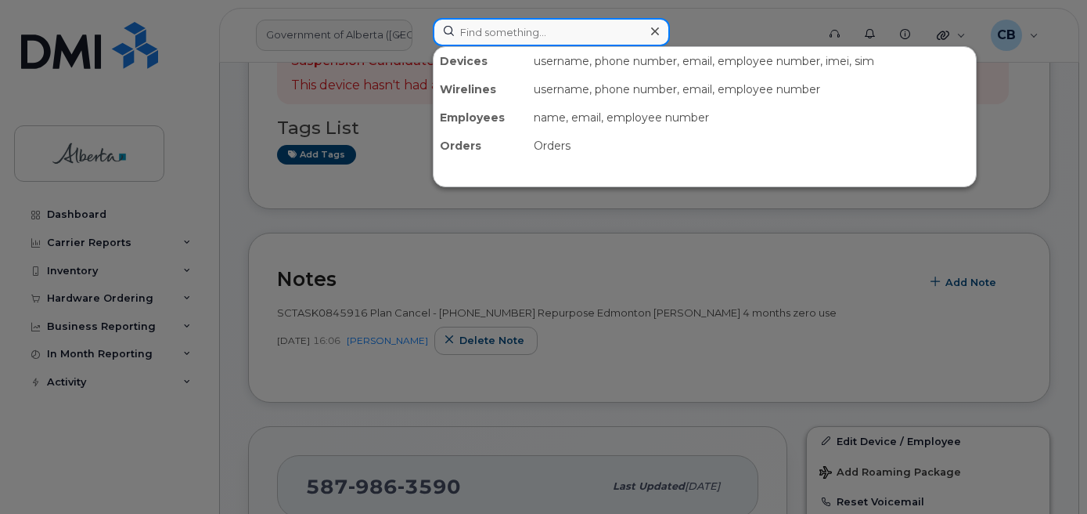
paste input "Ashlynn Rutledge"
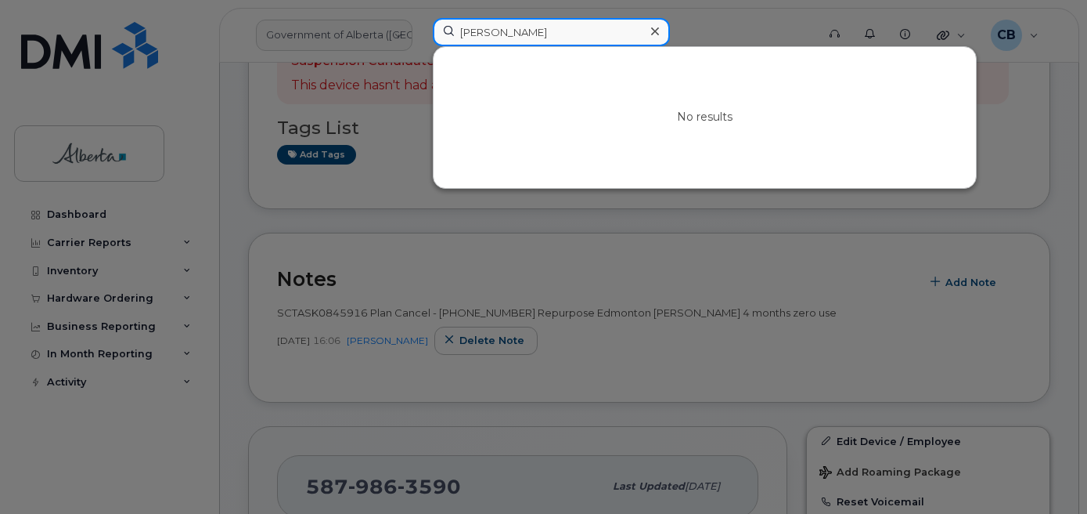
type input "Ashlynn Rutledge"
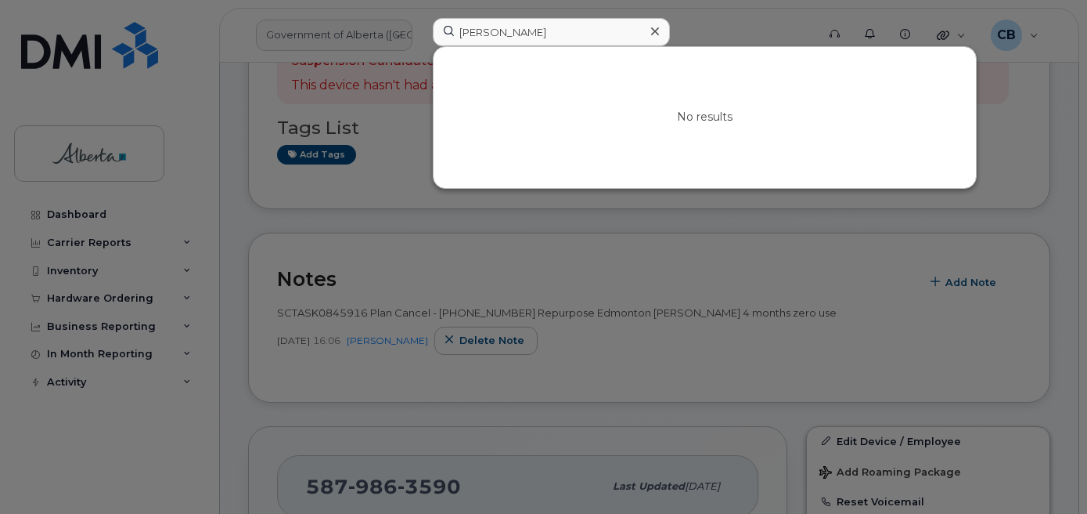
click at [654, 28] on icon at bounding box center [655, 31] width 8 height 13
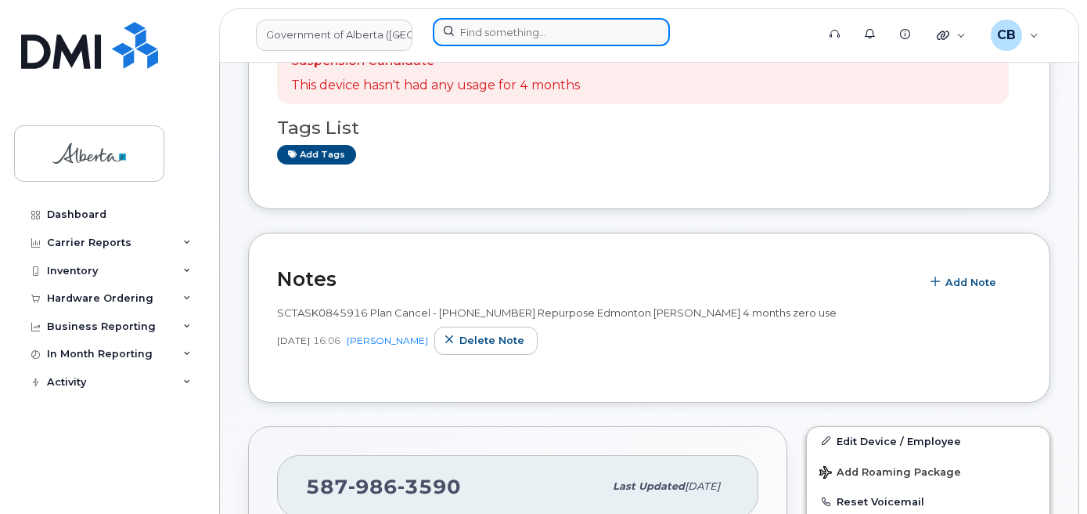
click at [542, 36] on input at bounding box center [551, 32] width 237 height 28
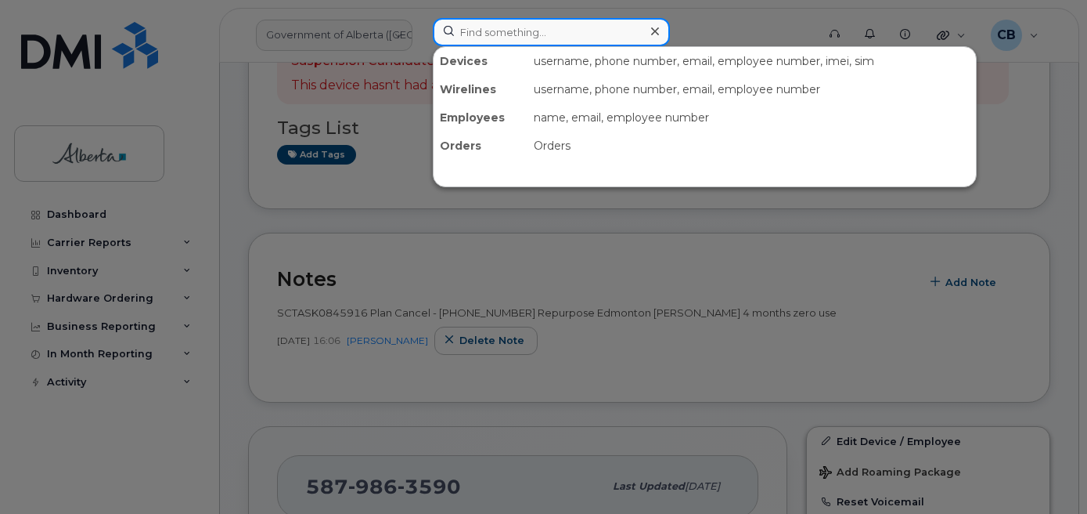
paste input "780-719-9536"
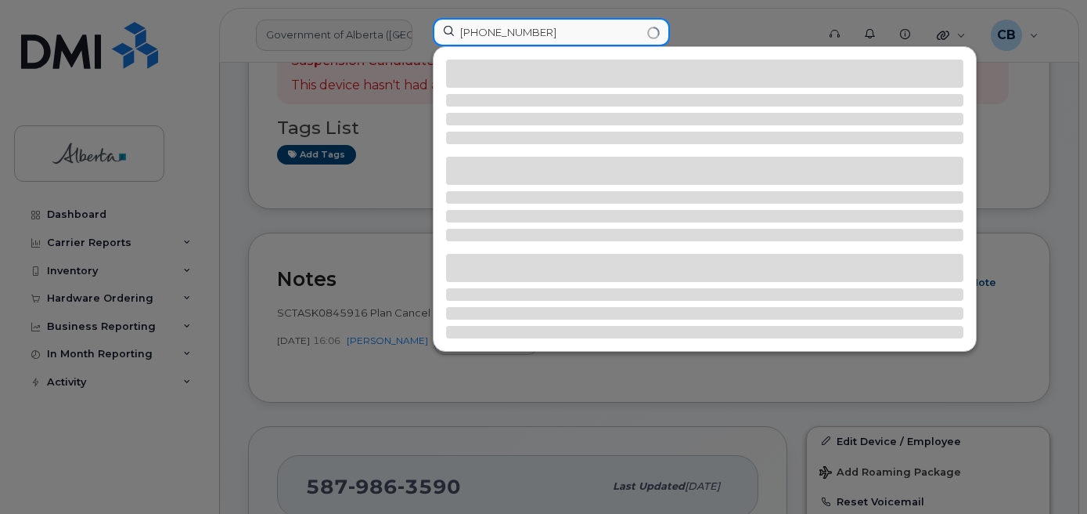
click at [511, 27] on input "780-719-9536" at bounding box center [551, 32] width 237 height 28
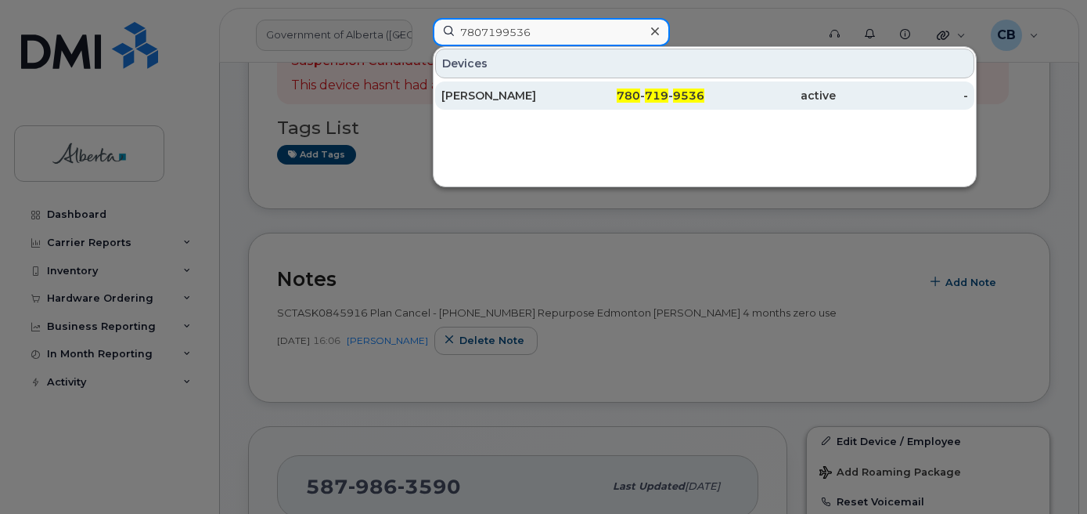
type input "7807199536"
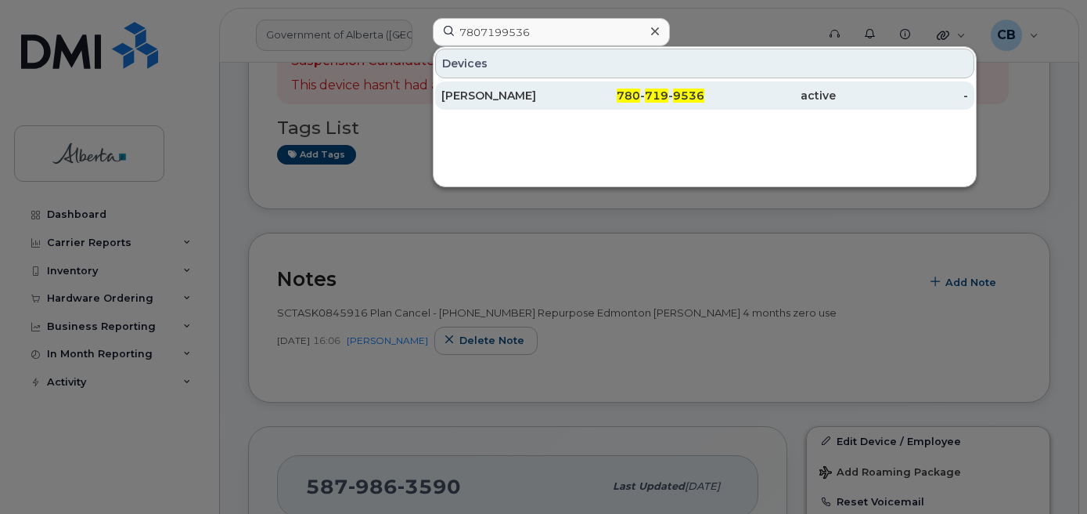
click at [474, 92] on div "Jay Zack" at bounding box center [507, 96] width 132 height 16
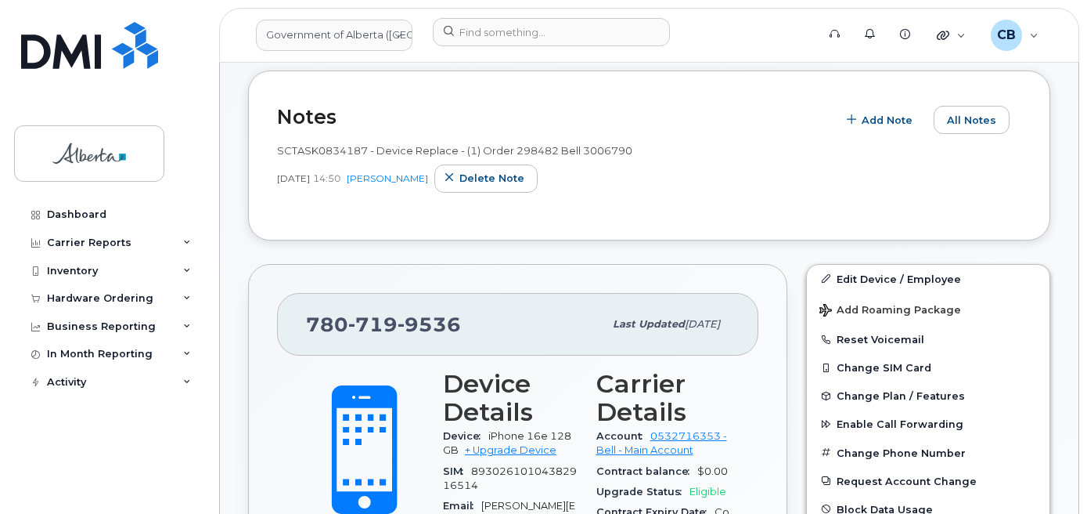
scroll to position [313, 0]
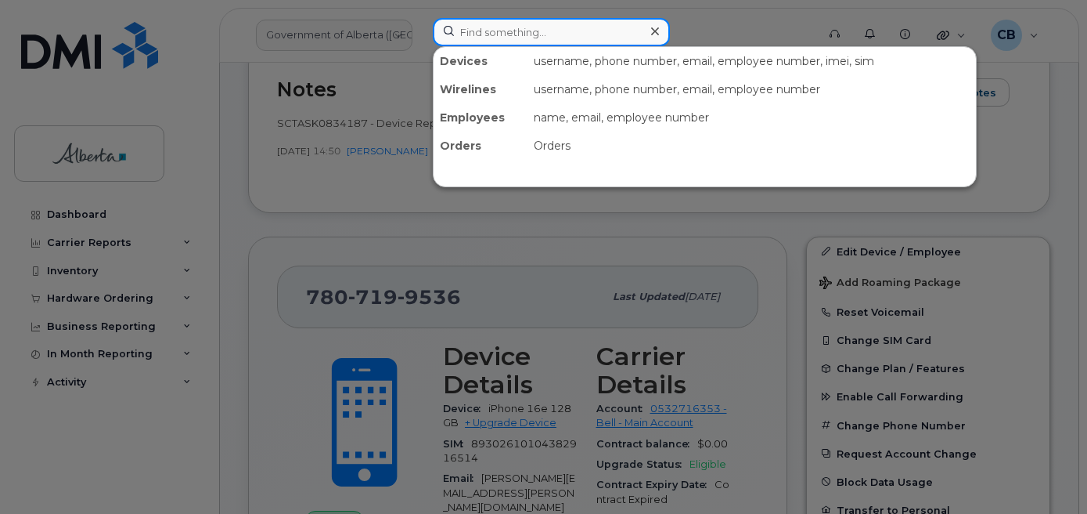
click at [510, 34] on input at bounding box center [551, 32] width 237 height 28
paste input "5879852532"
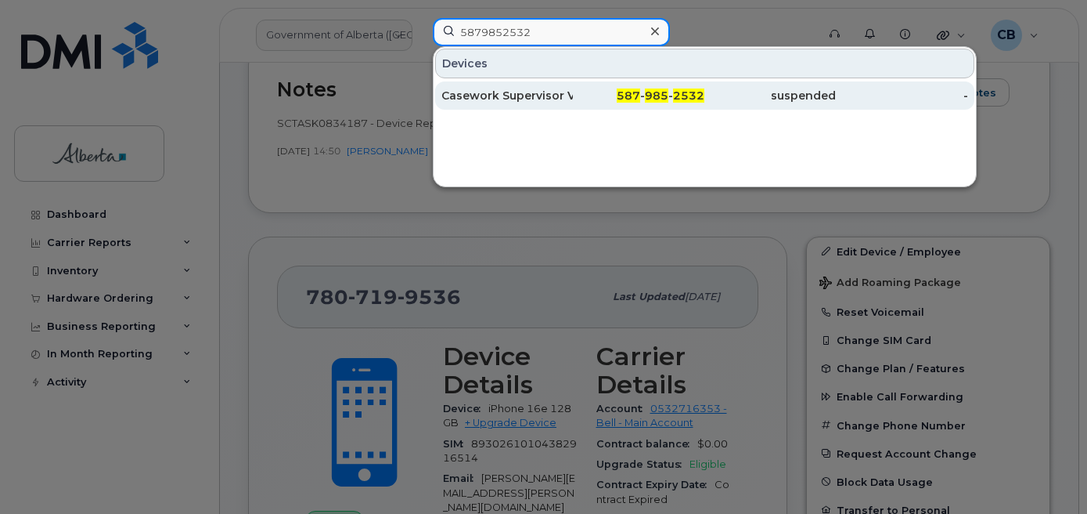
type input "5879852532"
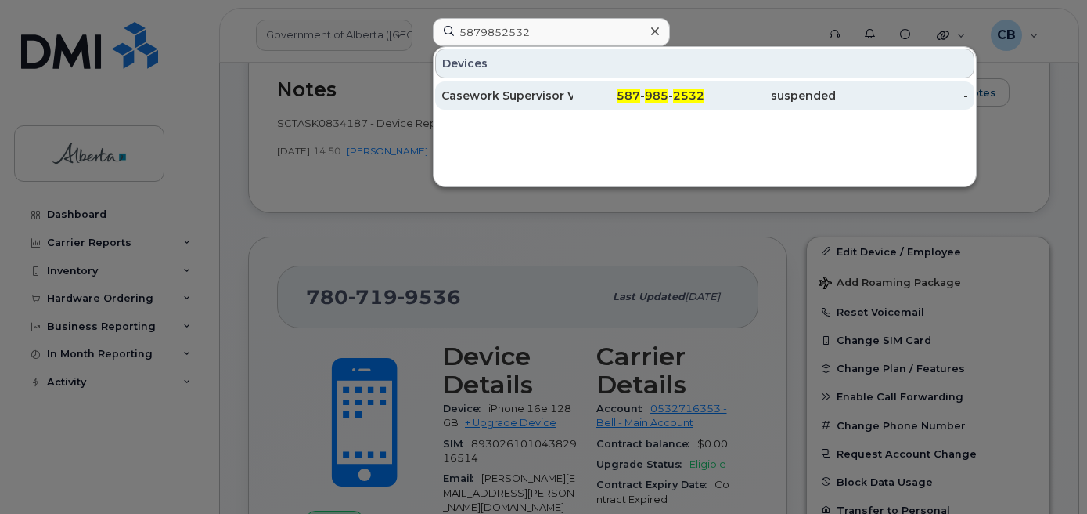
click at [506, 88] on div "Casework Supervisor Vacant" at bounding box center [507, 95] width 132 height 28
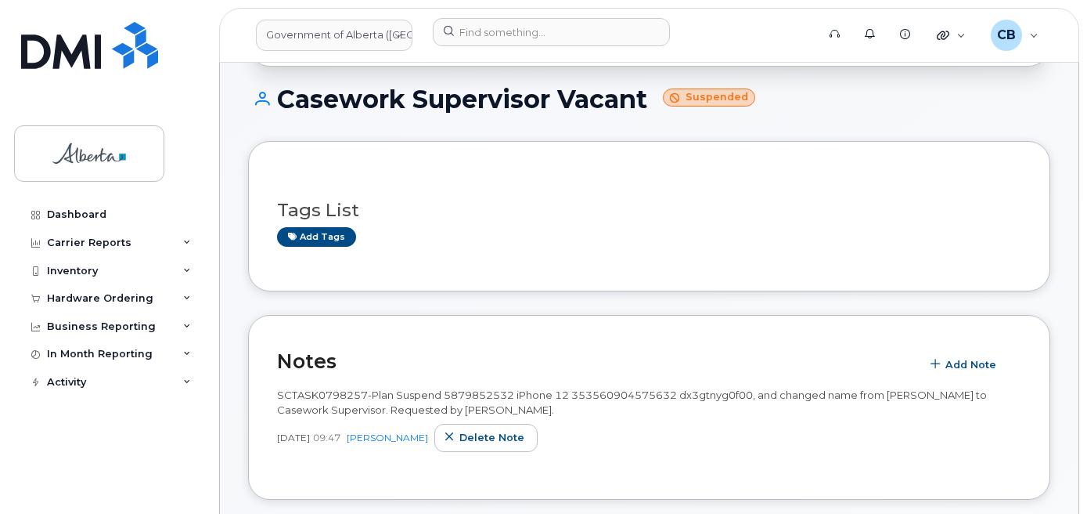
scroll to position [235, 0]
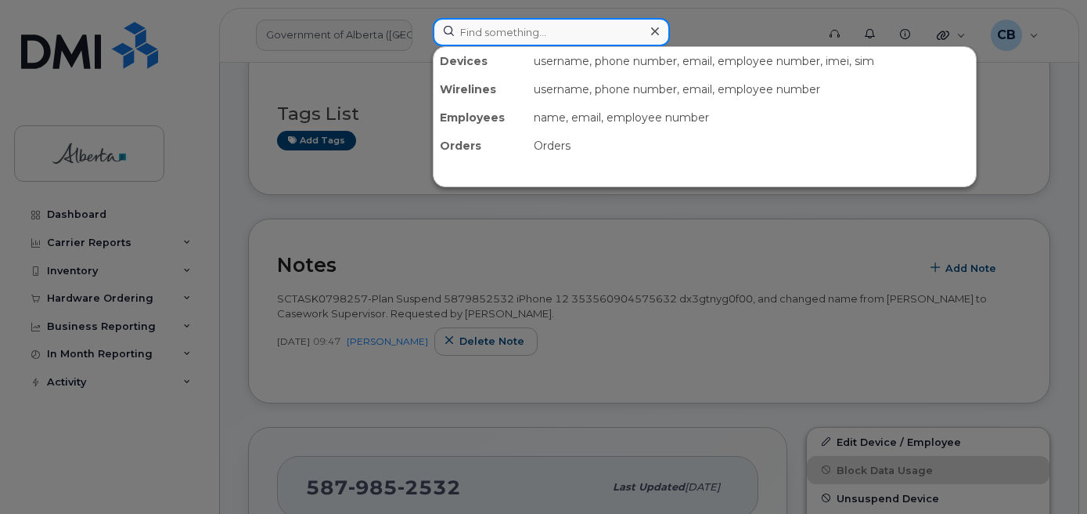
click at [482, 42] on input at bounding box center [551, 32] width 237 height 28
paste input "7808820216"
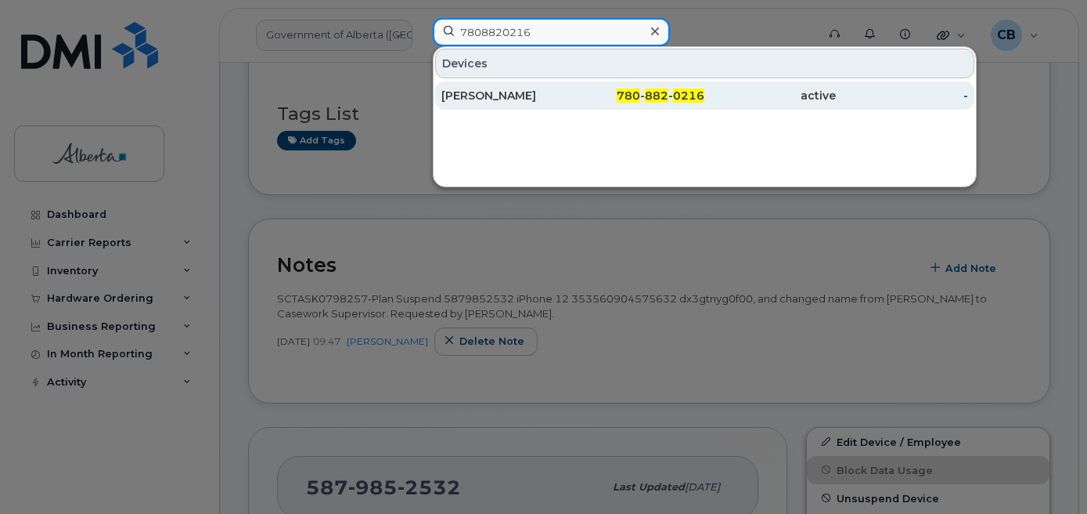
type input "7808820216"
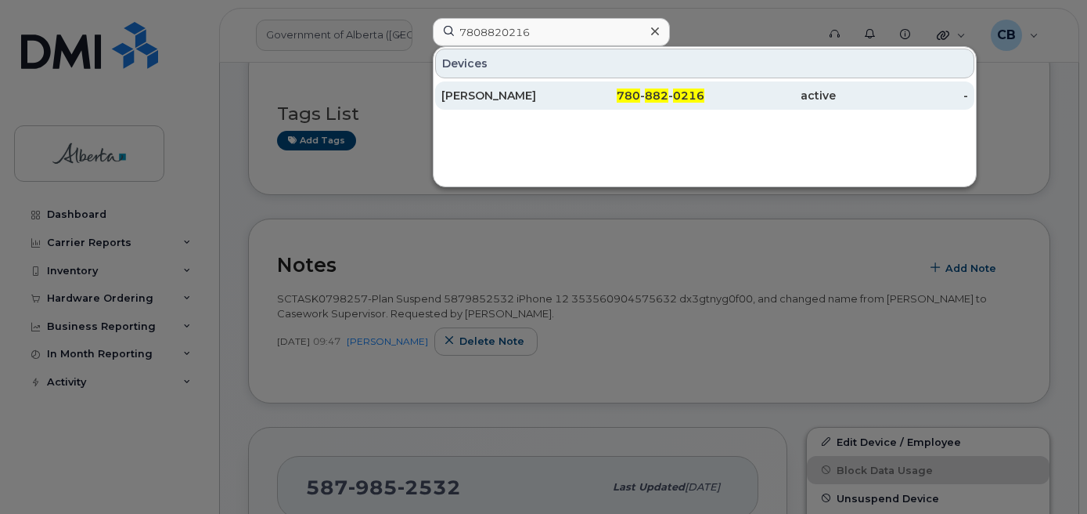
click at [483, 91] on div "[PERSON_NAME]" at bounding box center [507, 96] width 132 height 16
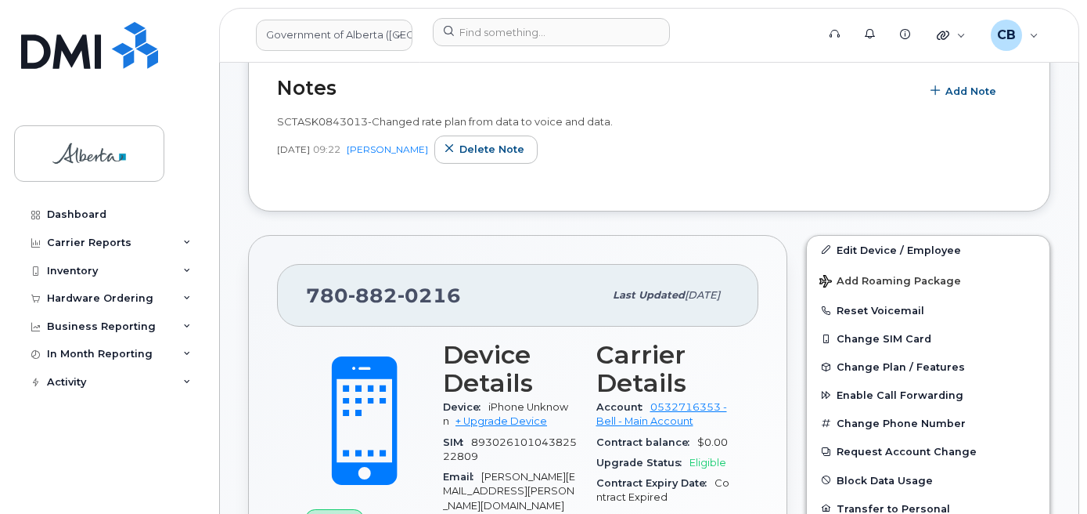
scroll to position [548, 0]
